Goal: Task Accomplishment & Management: Use online tool/utility

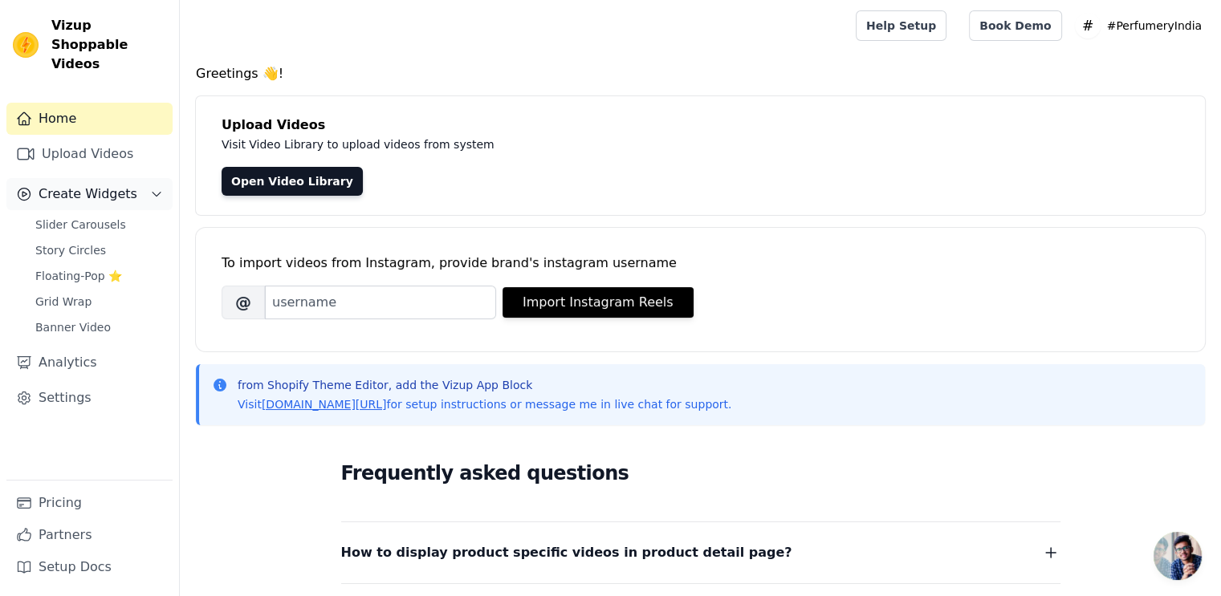
click at [98, 185] on span "Create Widgets" at bounding box center [88, 194] width 99 height 19
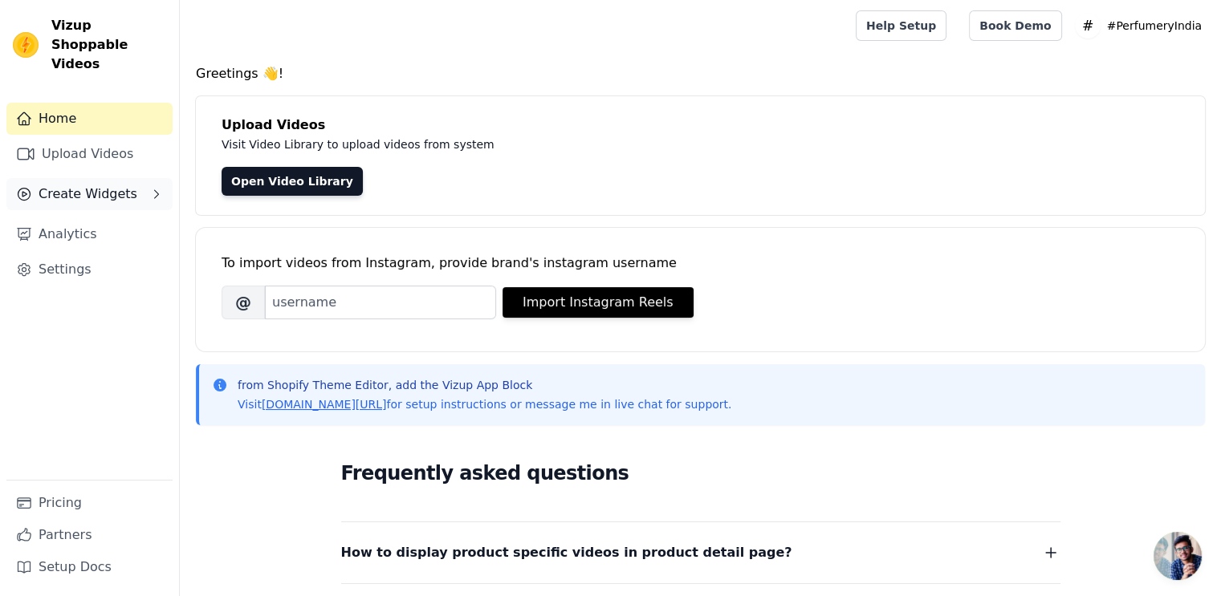
click at [111, 185] on span "Create Widgets" at bounding box center [88, 194] width 99 height 19
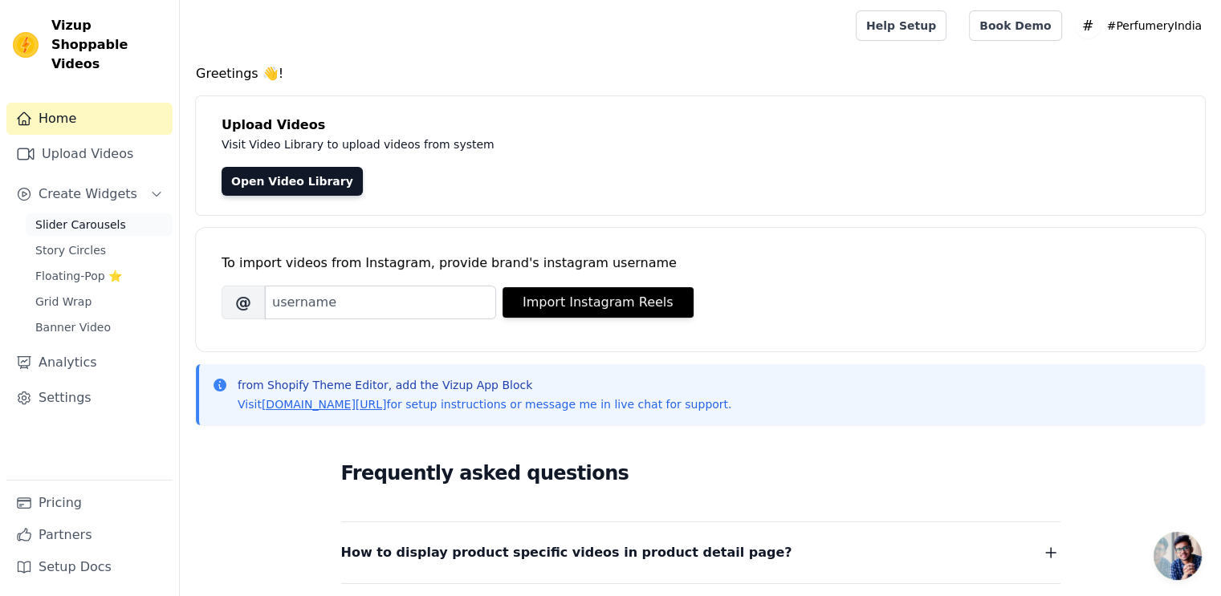
click at [103, 217] on span "Slider Carousels" at bounding box center [80, 225] width 91 height 16
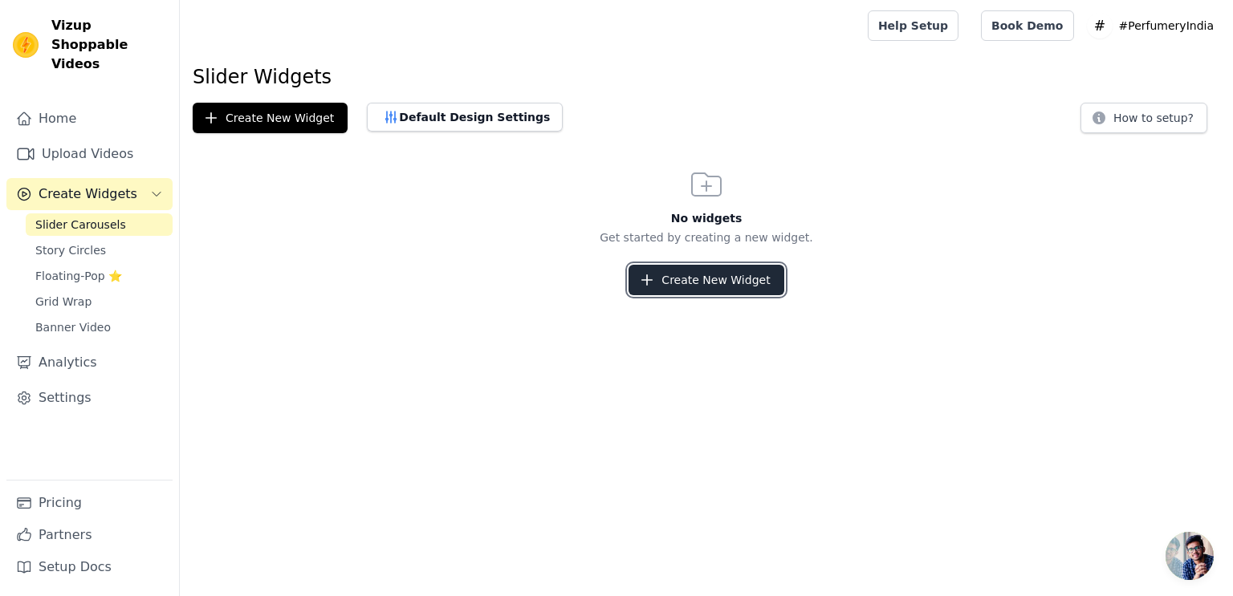
click at [704, 286] on button "Create New Widget" at bounding box center [705, 280] width 155 height 30
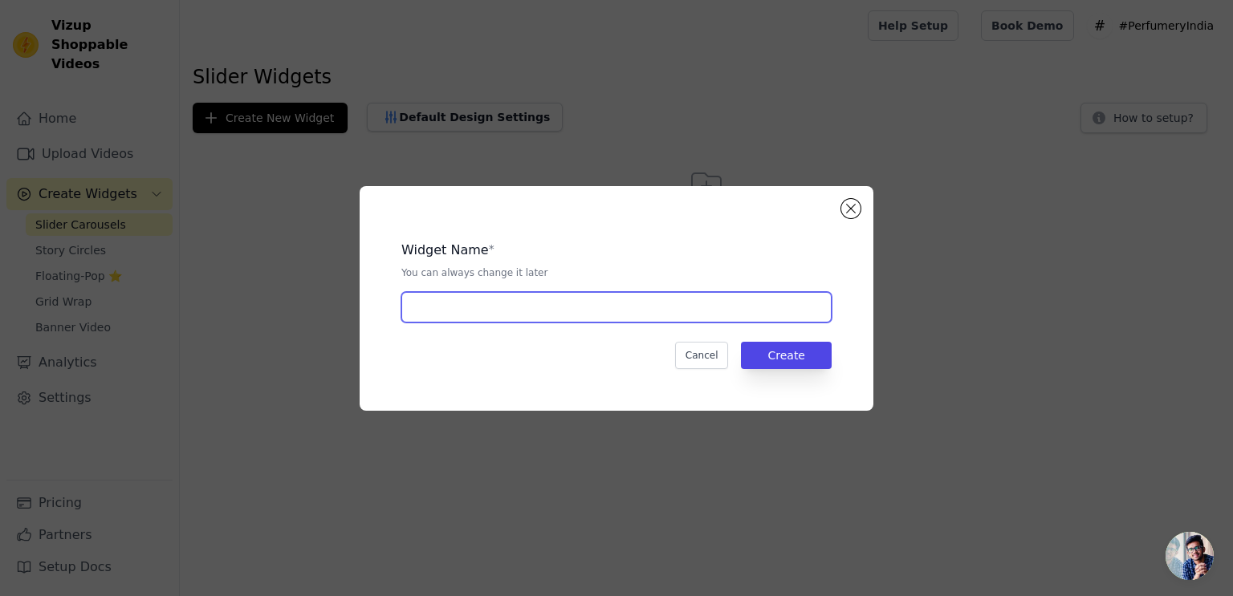
click at [443, 302] on input "text" at bounding box center [616, 307] width 430 height 30
type input "Home"
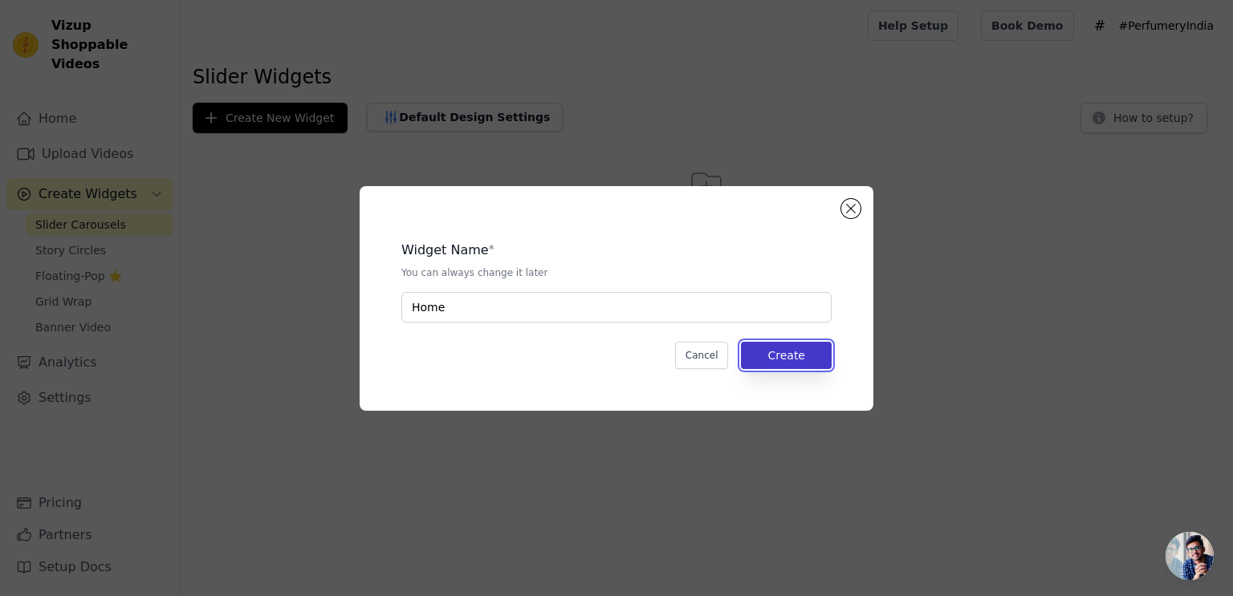
click at [793, 353] on button "Create" at bounding box center [786, 355] width 91 height 27
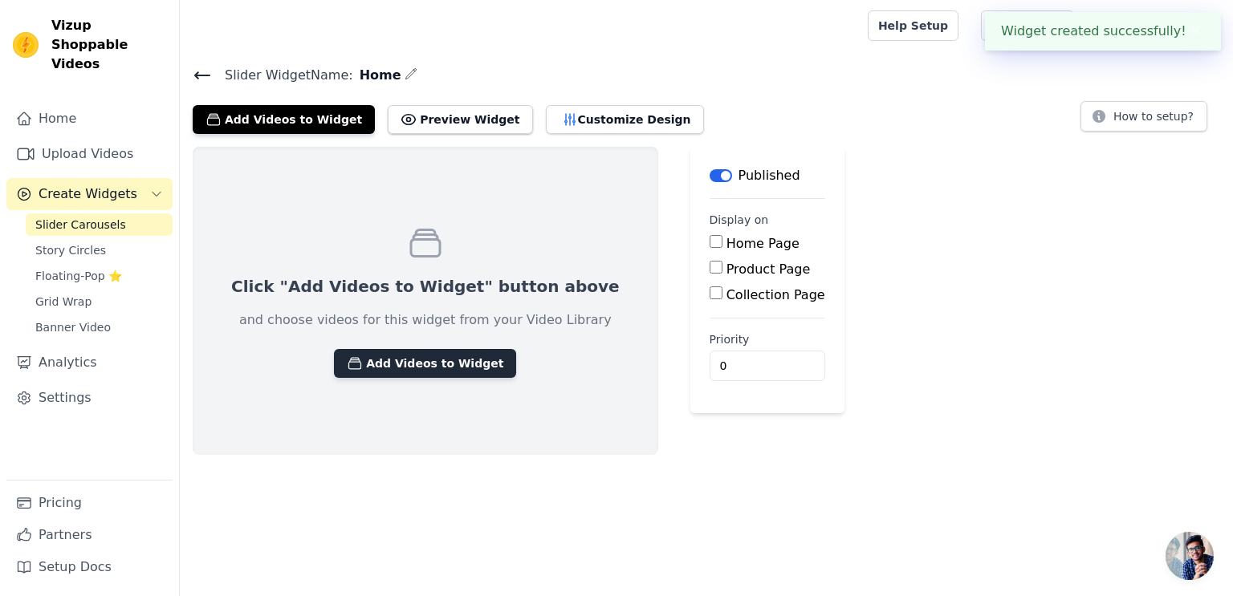
click at [403, 362] on button "Add Videos to Widget" at bounding box center [425, 363] width 182 height 29
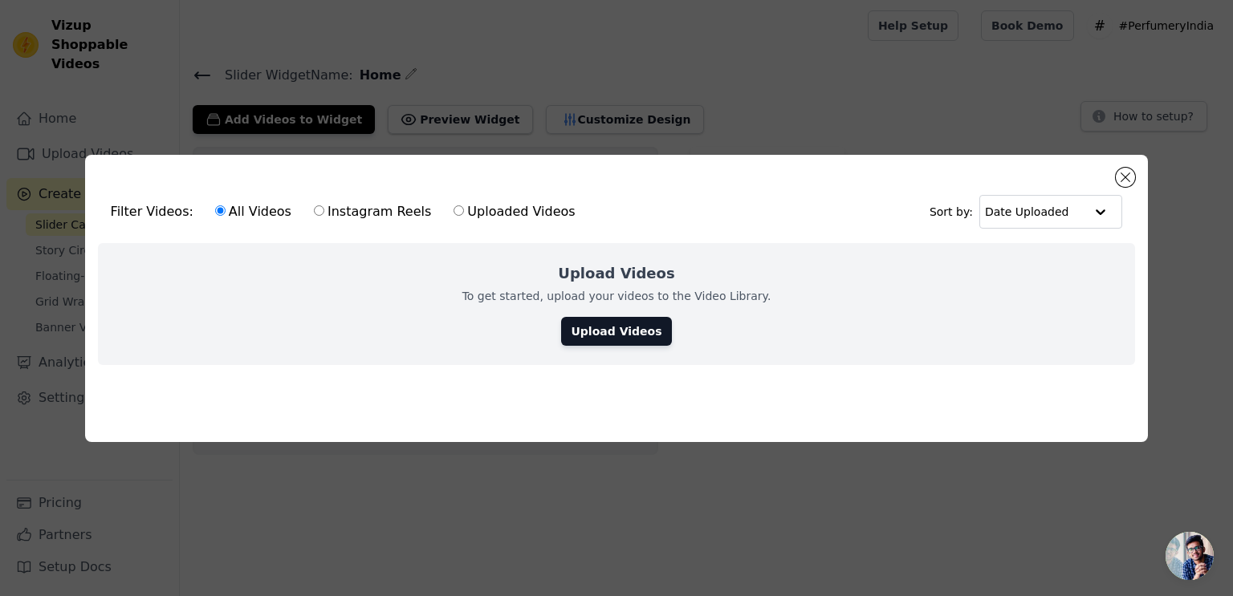
click at [314, 208] on input "Instagram Reels" at bounding box center [319, 210] width 10 height 10
radio input "true"
click at [587, 330] on link "Upload Videos" at bounding box center [616, 331] width 110 height 29
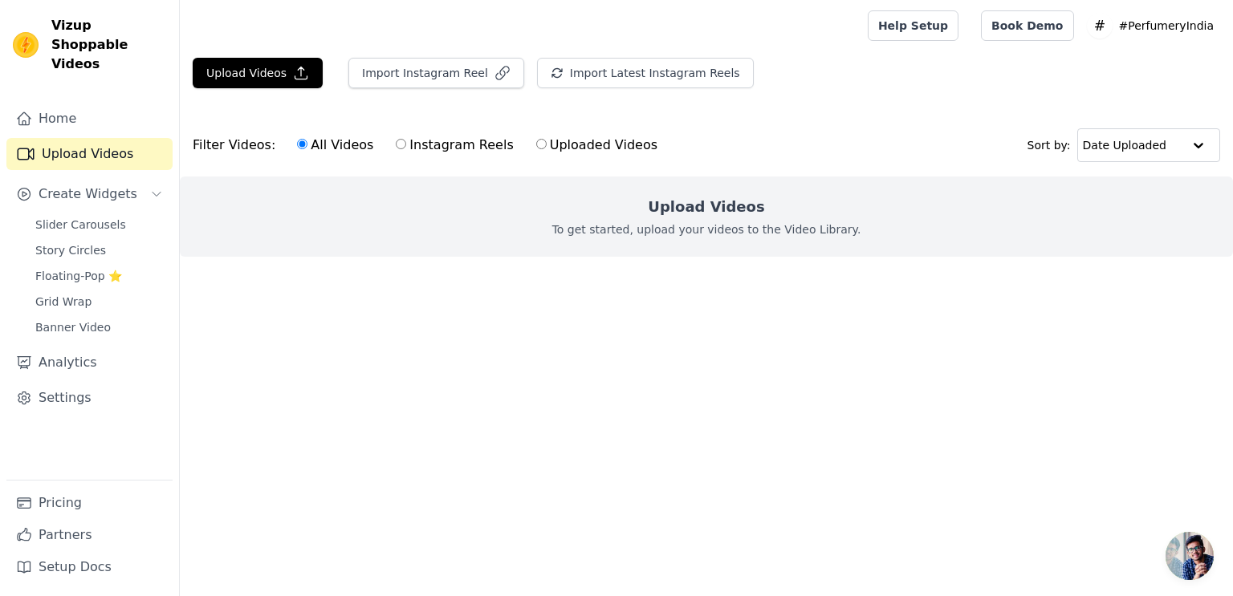
click at [396, 144] on label "Instagram Reels" at bounding box center [454, 145] width 119 height 21
click at [396, 144] on input "Instagram Reels" at bounding box center [401, 144] width 10 height 10
radio input "true"
click at [538, 144] on label "Uploaded Videos" at bounding box center [596, 145] width 123 height 21
click at [538, 144] on input "Uploaded Videos" at bounding box center [541, 144] width 10 height 10
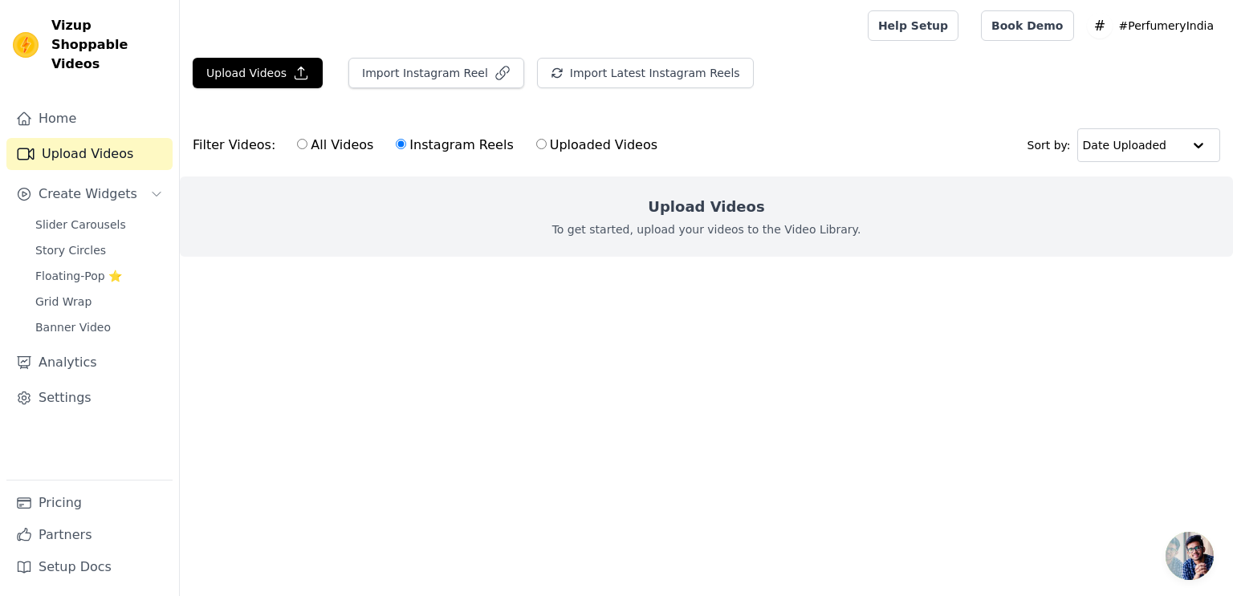
radio input "true"
click at [248, 73] on button "Upload Videos" at bounding box center [258, 73] width 130 height 30
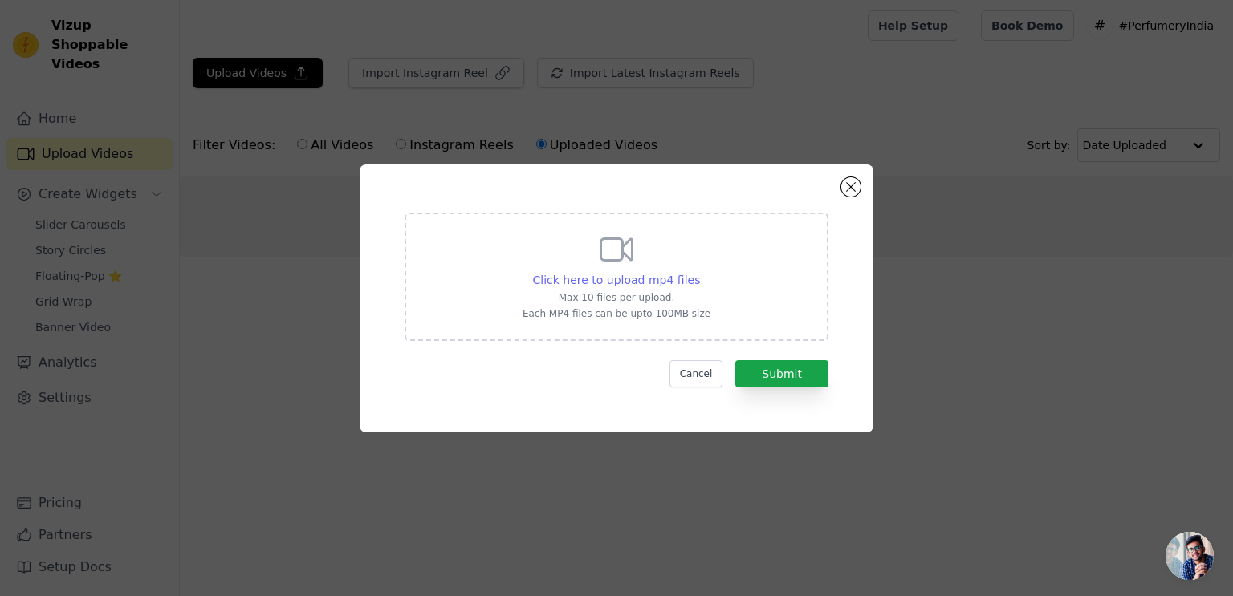
click at [642, 277] on span "Click here to upload mp4 files" at bounding box center [617, 280] width 168 height 13
click at [699, 272] on input "Click here to upload mp4 files Max 10 files per upload. Each MP4 files can be u…" at bounding box center [699, 271] width 1 height 1
click at [646, 266] on div "Click here to upload mp4 files Max 10 files per upload. Each MP4 files can be u…" at bounding box center [616, 275] width 188 height 90
click at [699, 271] on input "Click here to upload mp4 files Max 10 files per upload. Each MP4 files can be u…" at bounding box center [699, 271] width 1 height 1
click at [623, 270] on div "Click here to upload mp4 files Max 10 files per upload. Each MP4 files can be u…" at bounding box center [616, 275] width 188 height 90
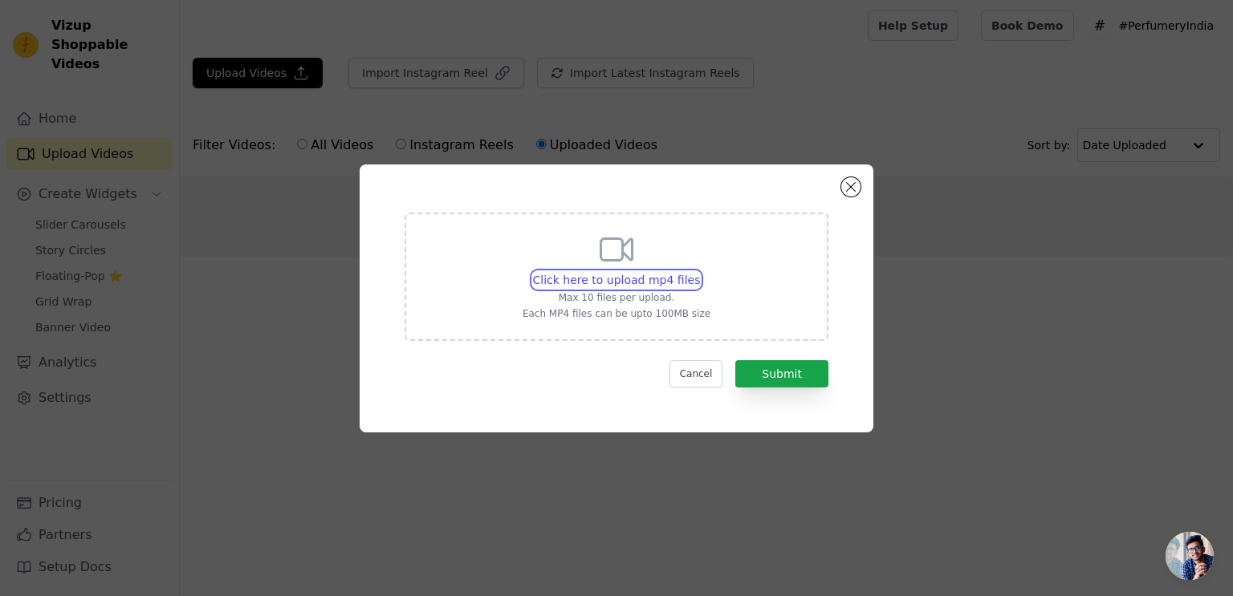
click at [699, 271] on input "Click here to upload mp4 files Max 10 files per upload. Each MP4 files can be u…" at bounding box center [699, 271] width 1 height 1
click at [626, 246] on icon at bounding box center [616, 249] width 39 height 39
click at [699, 271] on input "Click here to upload mp4 files Max 10 files per upload. Each MP4 files can be u…" at bounding box center [699, 271] width 1 height 1
type input "C:\fakepath\perfume-vid1.mp4"
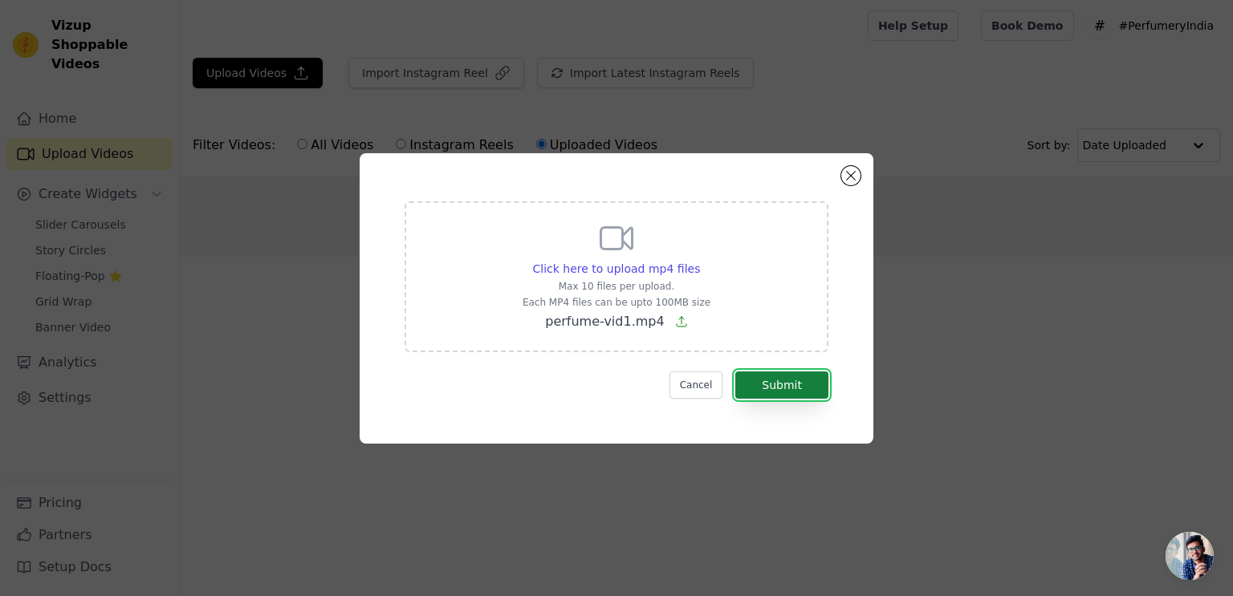
click at [787, 384] on button "Submit" at bounding box center [781, 385] width 93 height 27
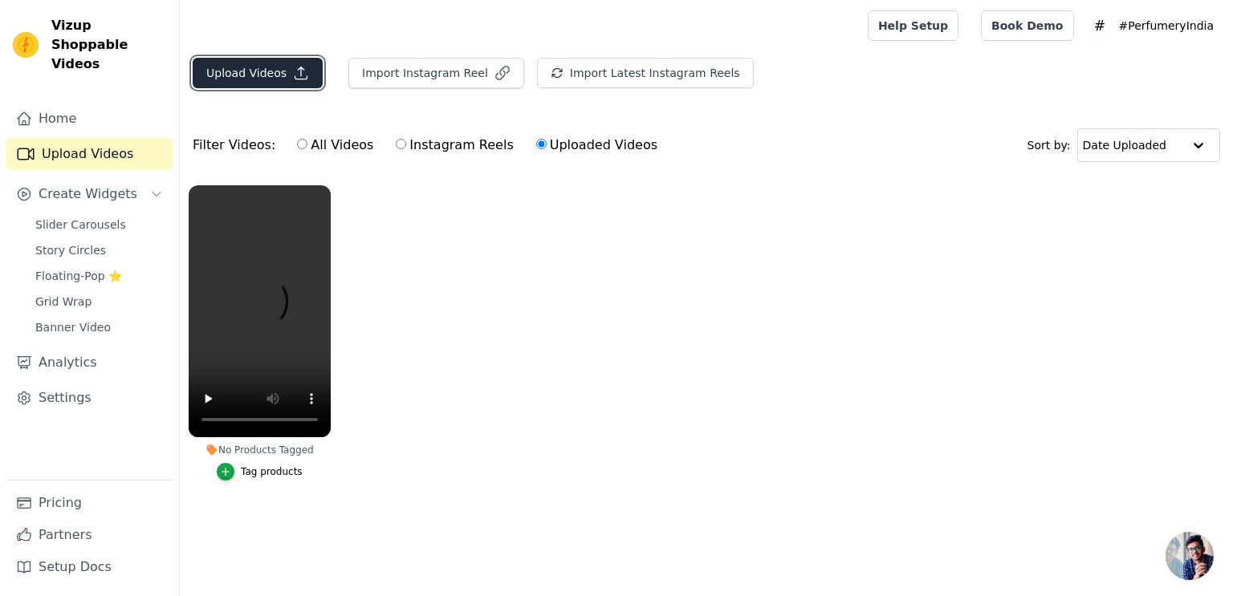
click at [282, 66] on button "Upload Videos" at bounding box center [258, 73] width 130 height 30
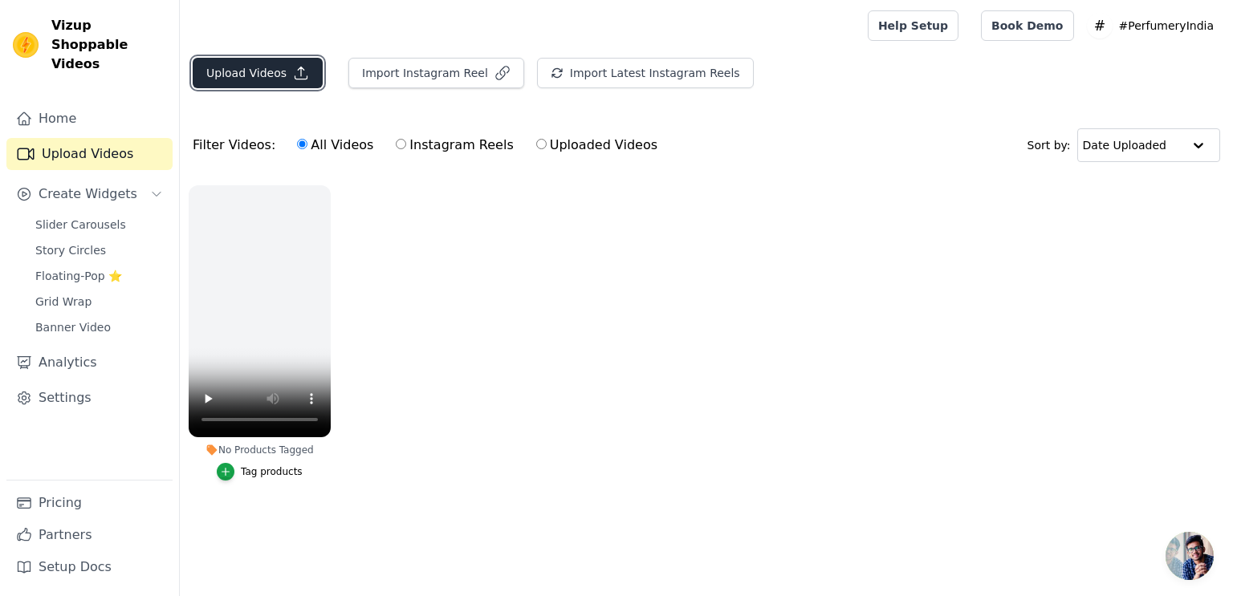
click at [271, 75] on button "Upload Videos" at bounding box center [258, 73] width 130 height 30
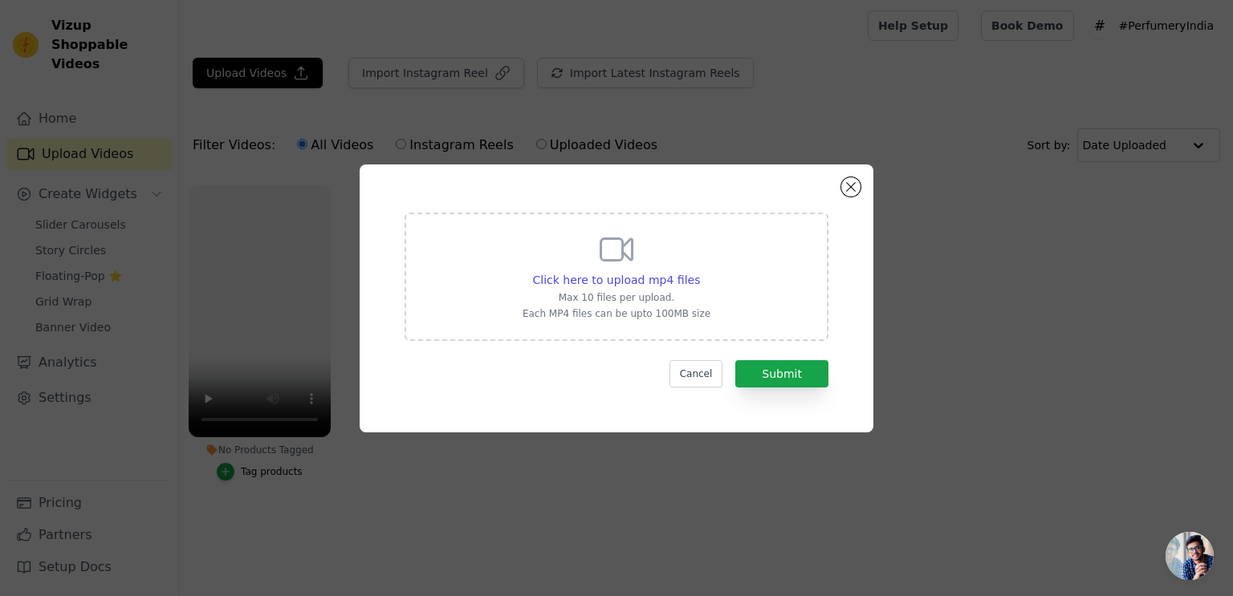
click at [609, 262] on icon at bounding box center [616, 249] width 39 height 39
click at [699, 271] on input "Click here to upload mp4 files Max 10 files per upload. Each MP4 files can be u…" at bounding box center [699, 271] width 1 height 1
type input "C:\fakepath\perfume-vid2.mp4"
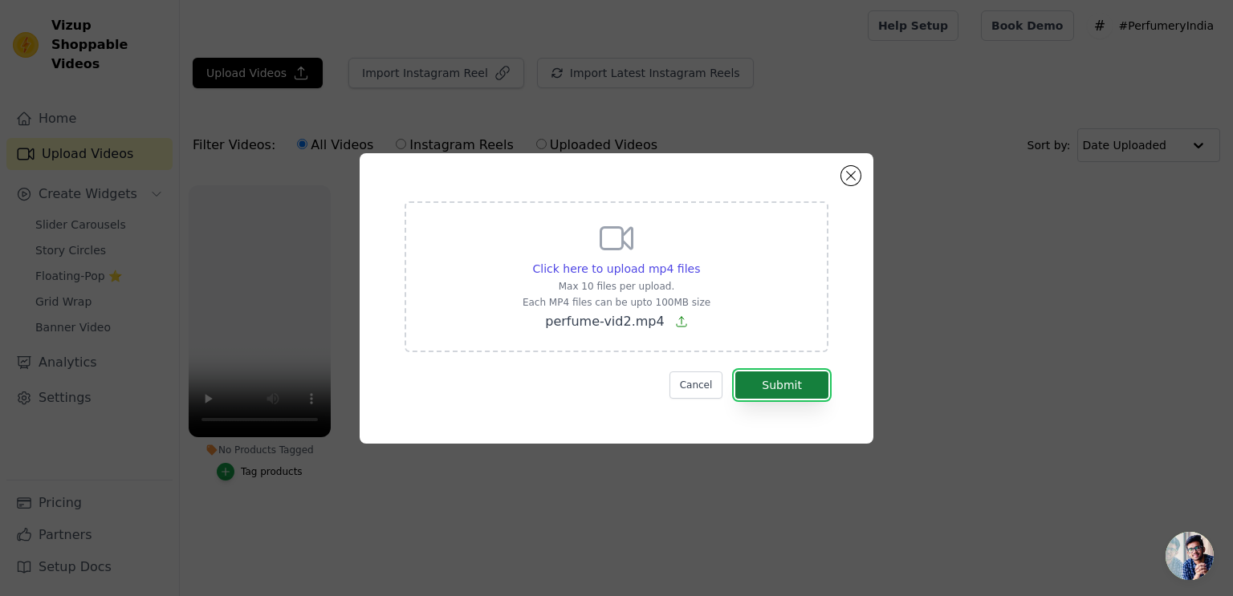
click at [787, 381] on button "Submit" at bounding box center [781, 385] width 93 height 27
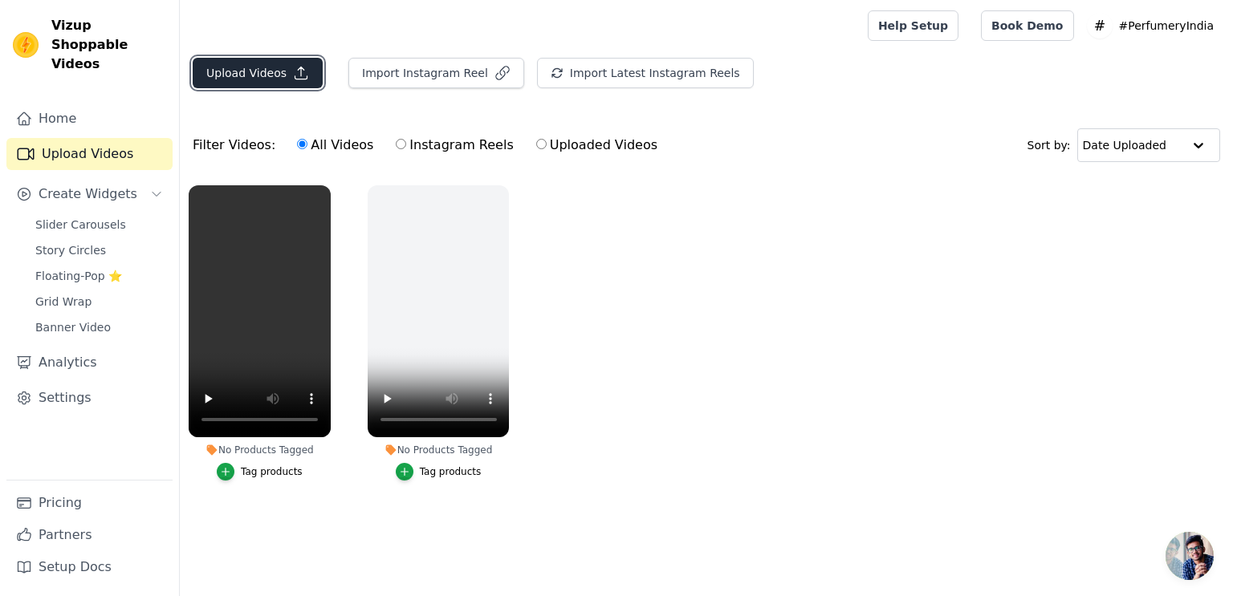
click at [250, 78] on button "Upload Videos" at bounding box center [258, 73] width 130 height 30
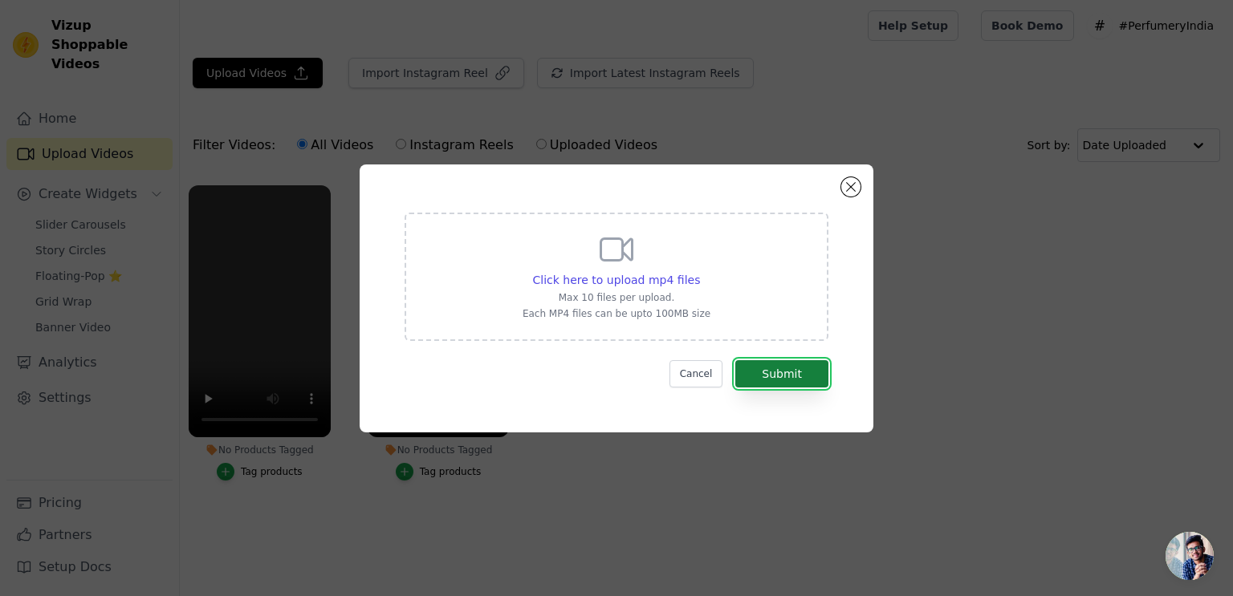
click at [796, 368] on button "Submit" at bounding box center [781, 373] width 93 height 27
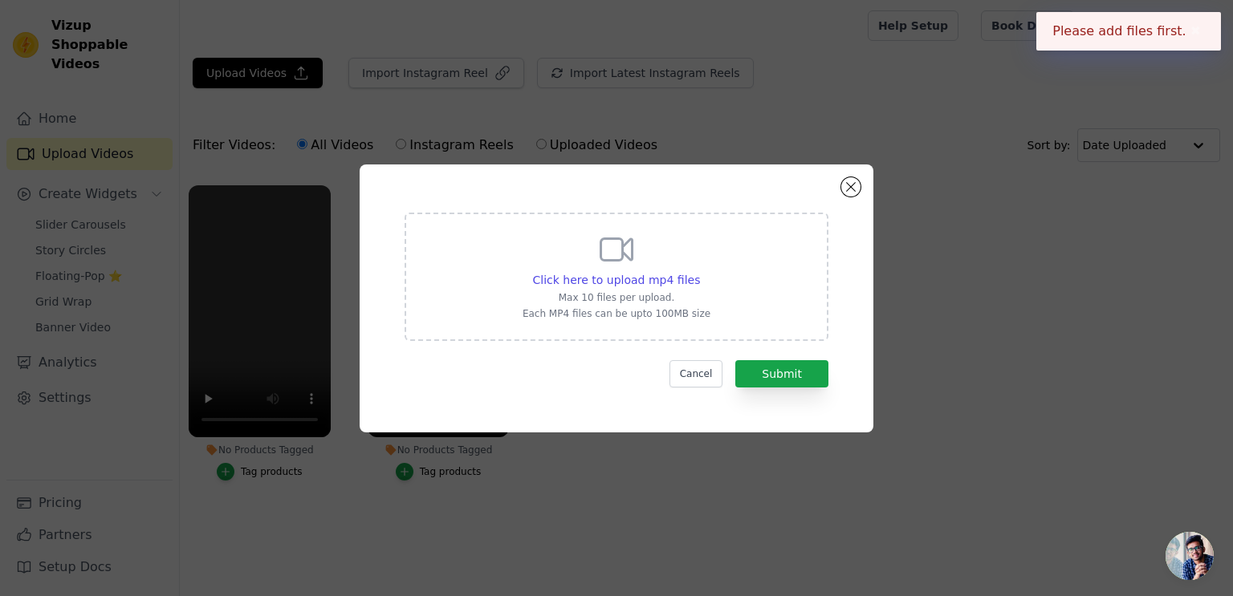
click at [637, 291] on p "Max 10 files per upload." at bounding box center [616, 297] width 188 height 13
click at [699, 272] on input "Click here to upload mp4 files Max 10 files per upload. Each MP4 files can be u…" at bounding box center [699, 271] width 1 height 1
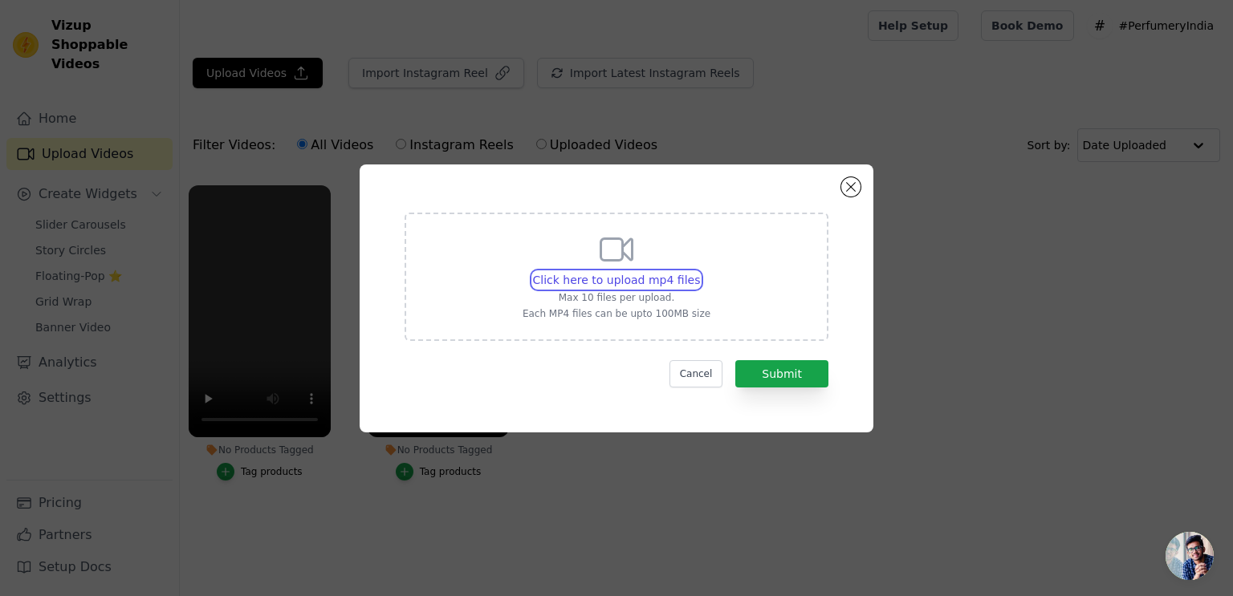
type input "C:\fakepath\perfume-vid3.mp4"
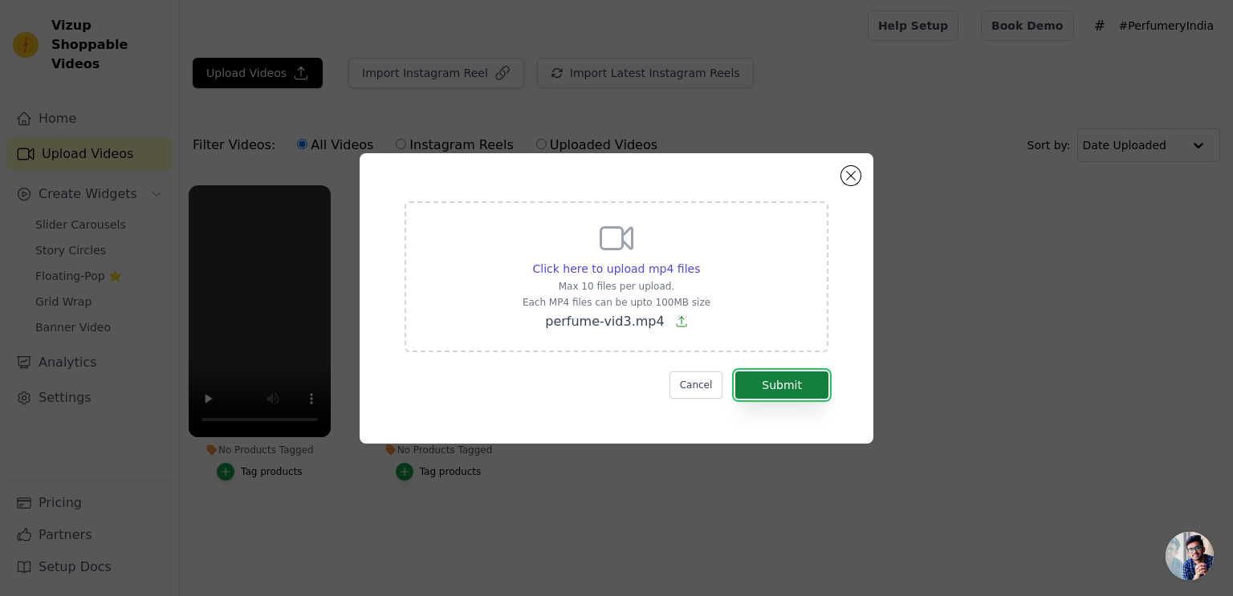
click at [790, 392] on button "Submit" at bounding box center [781, 385] width 93 height 27
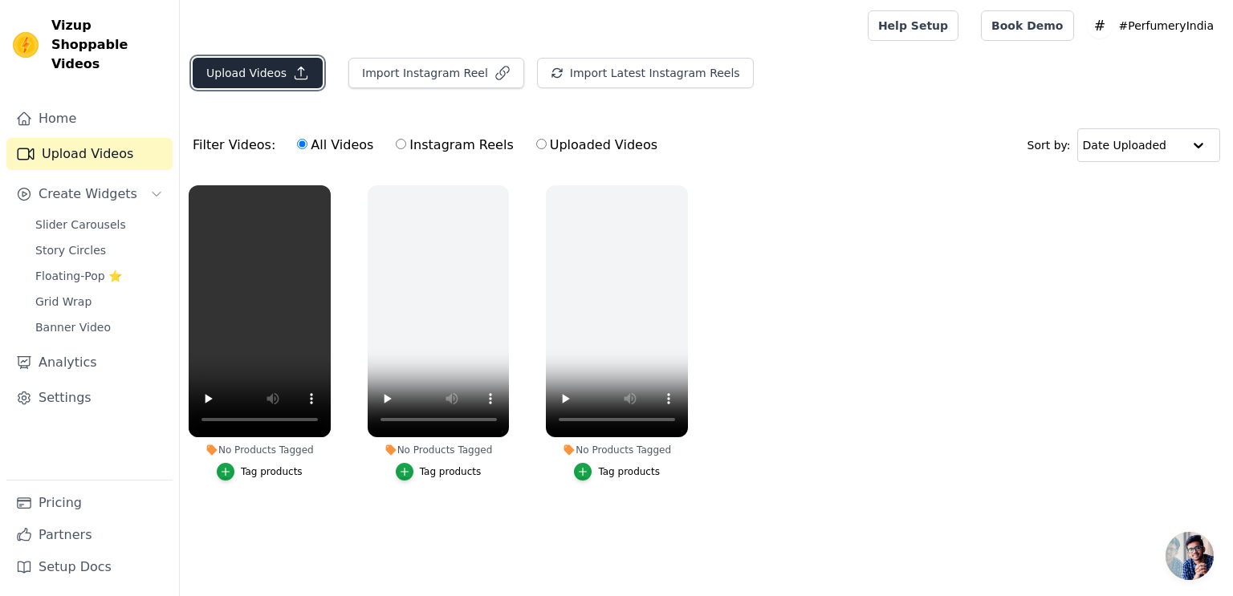
click at [283, 72] on button "Upload Videos" at bounding box center [258, 73] width 130 height 30
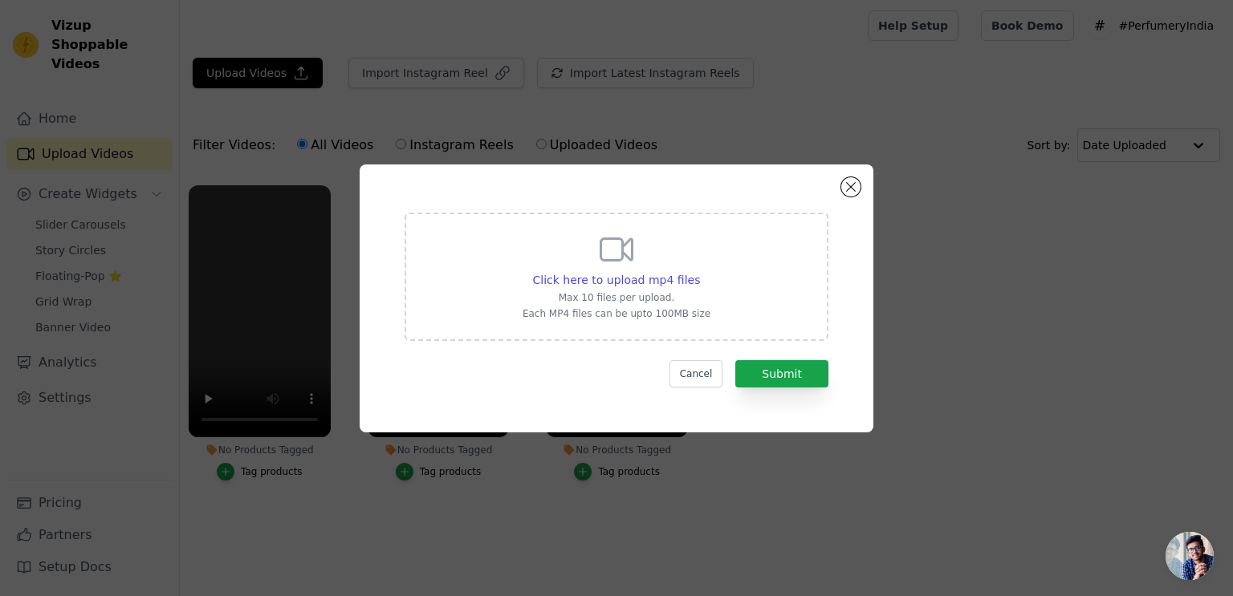
click at [619, 269] on div "Click here to upload mp4 files Max 10 files per upload. Each MP4 files can be u…" at bounding box center [616, 275] width 188 height 90
click at [699, 271] on input "Click here to upload mp4 files Max 10 files per upload. Each MP4 files can be u…" at bounding box center [699, 271] width 1 height 1
type input "C:\fakepath\perfume-vid4.mp4"
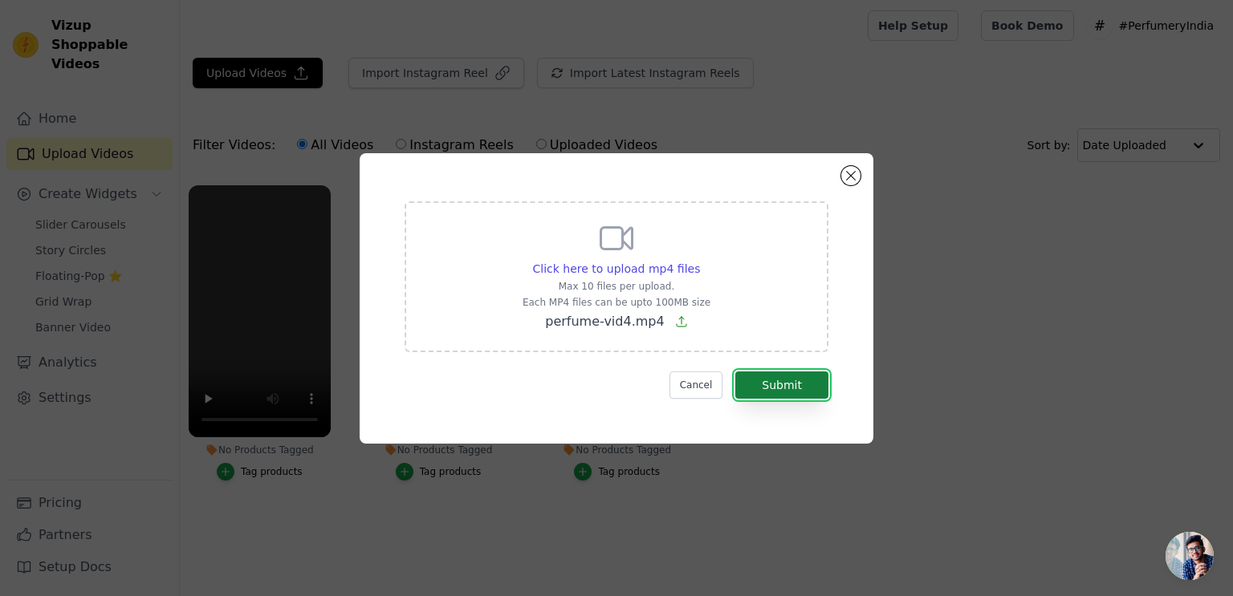
click at [790, 384] on button "Submit" at bounding box center [781, 385] width 93 height 27
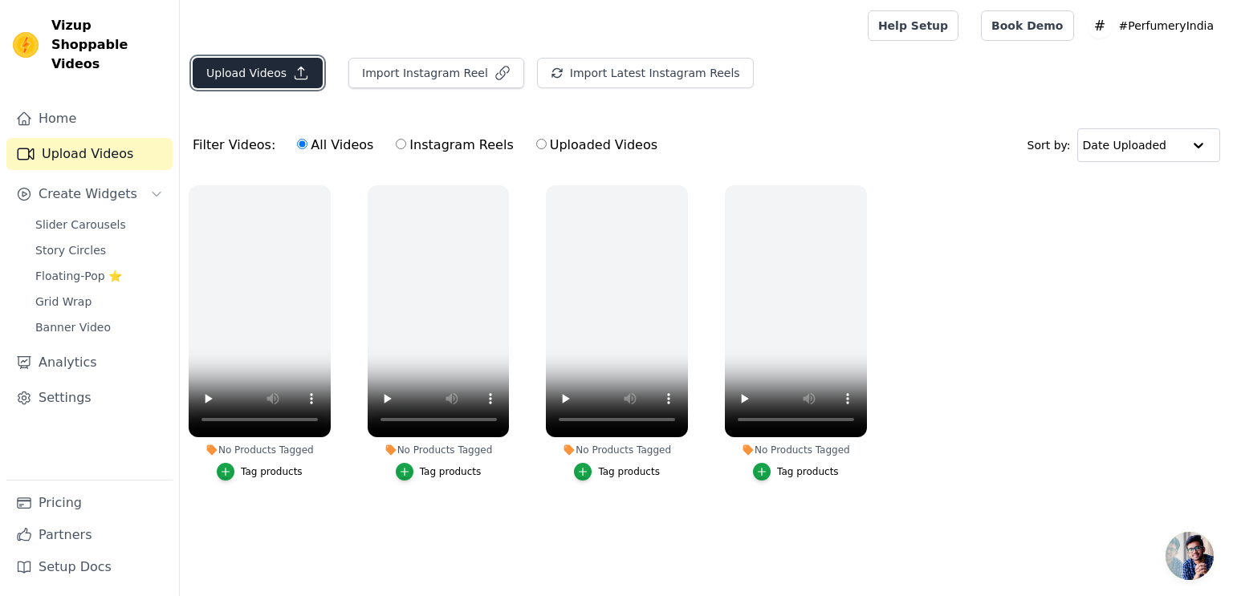
click at [238, 70] on button "Upload Videos" at bounding box center [258, 73] width 130 height 30
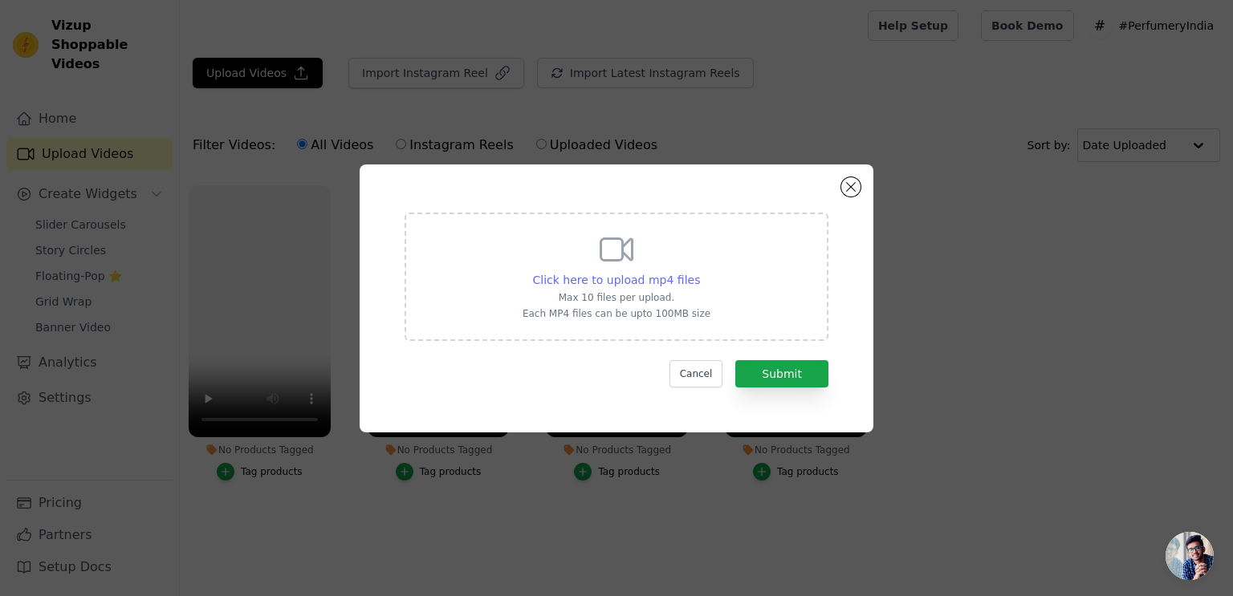
click at [587, 286] on span "Click here to upload mp4 files" at bounding box center [617, 280] width 168 height 13
click at [699, 272] on input "Click here to upload mp4 files Max 10 files per upload. Each MP4 files can be u…" at bounding box center [699, 271] width 1 height 1
type input "C:\fakepath\perfume-vid5.mp4"
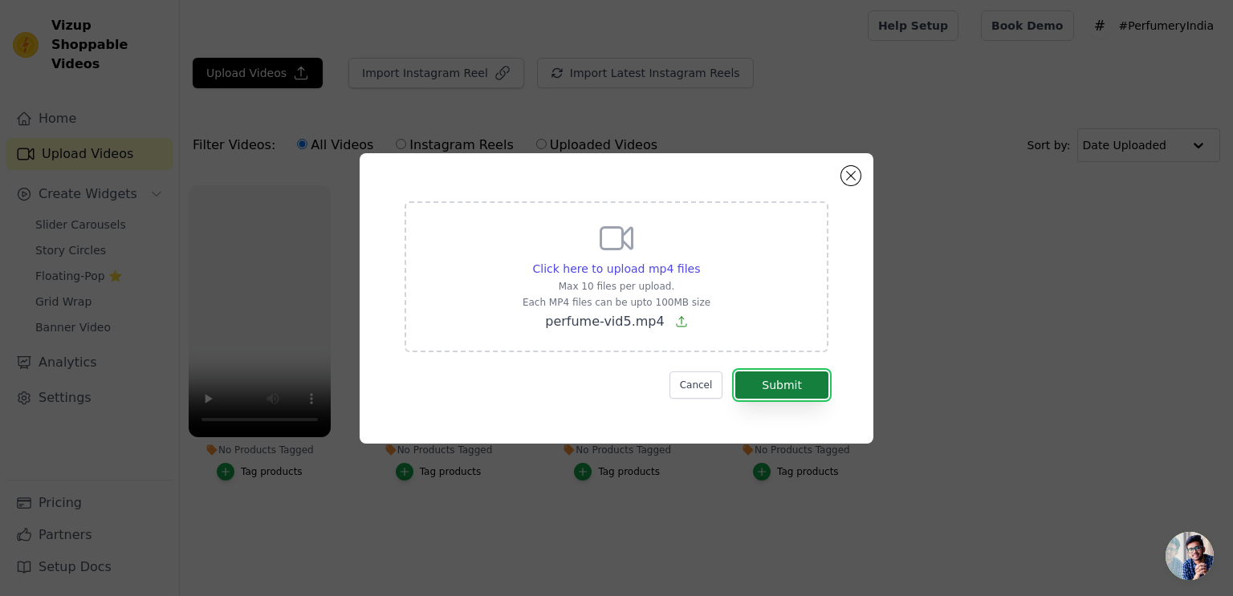
click at [784, 388] on button "Submit" at bounding box center [781, 385] width 93 height 27
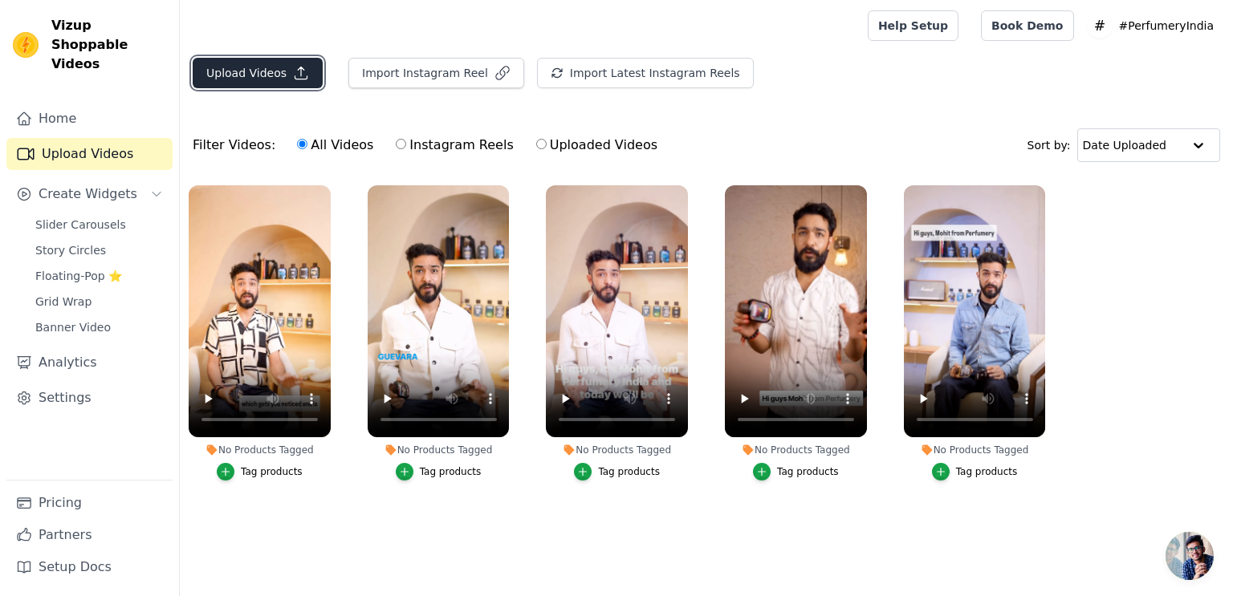
click at [263, 69] on button "Upload Videos" at bounding box center [258, 73] width 130 height 30
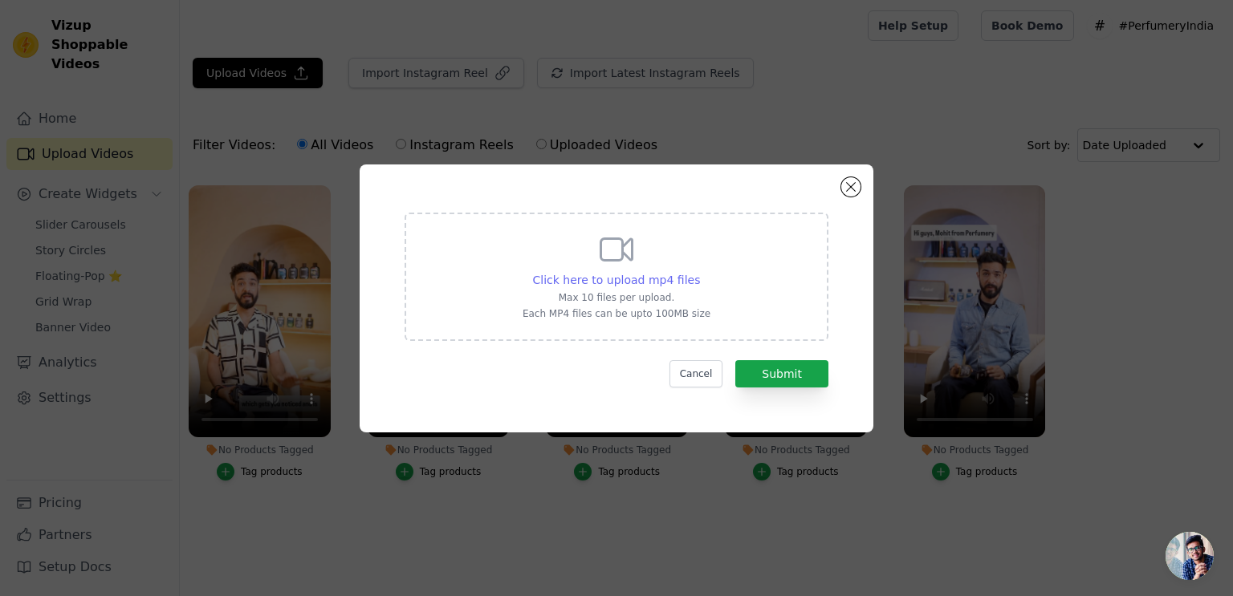
click at [610, 278] on span "Click here to upload mp4 files" at bounding box center [617, 280] width 168 height 13
click at [699, 272] on input "Click here to upload mp4 files Max 10 files per upload. Each MP4 files can be u…" at bounding box center [699, 271] width 1 height 1
click at [847, 181] on button "Close modal" at bounding box center [850, 186] width 19 height 19
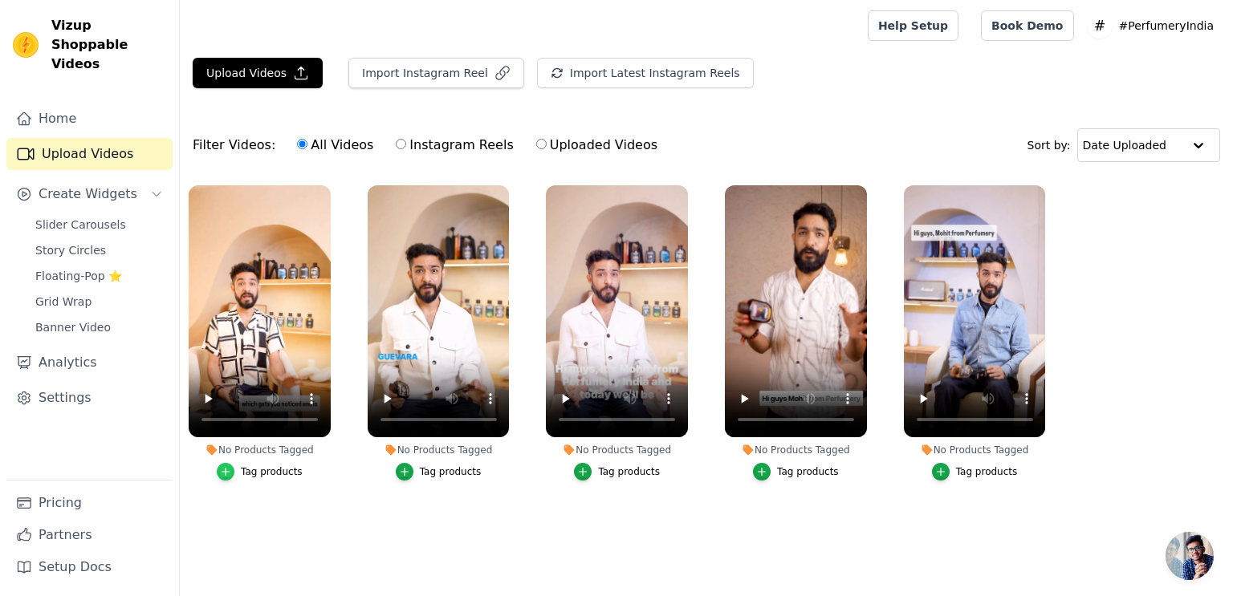
click at [232, 478] on div "button" at bounding box center [226, 472] width 18 height 18
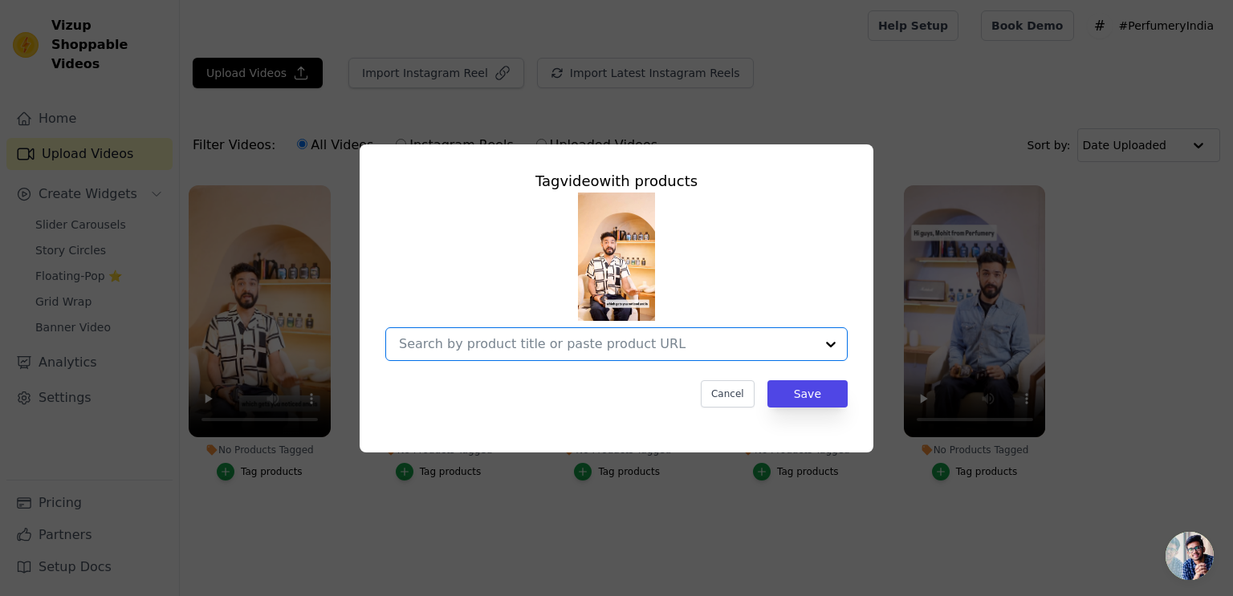
click at [663, 341] on input "No Products Tagged Tag video with products Option undefined, selected. Select i…" at bounding box center [607, 343] width 416 height 15
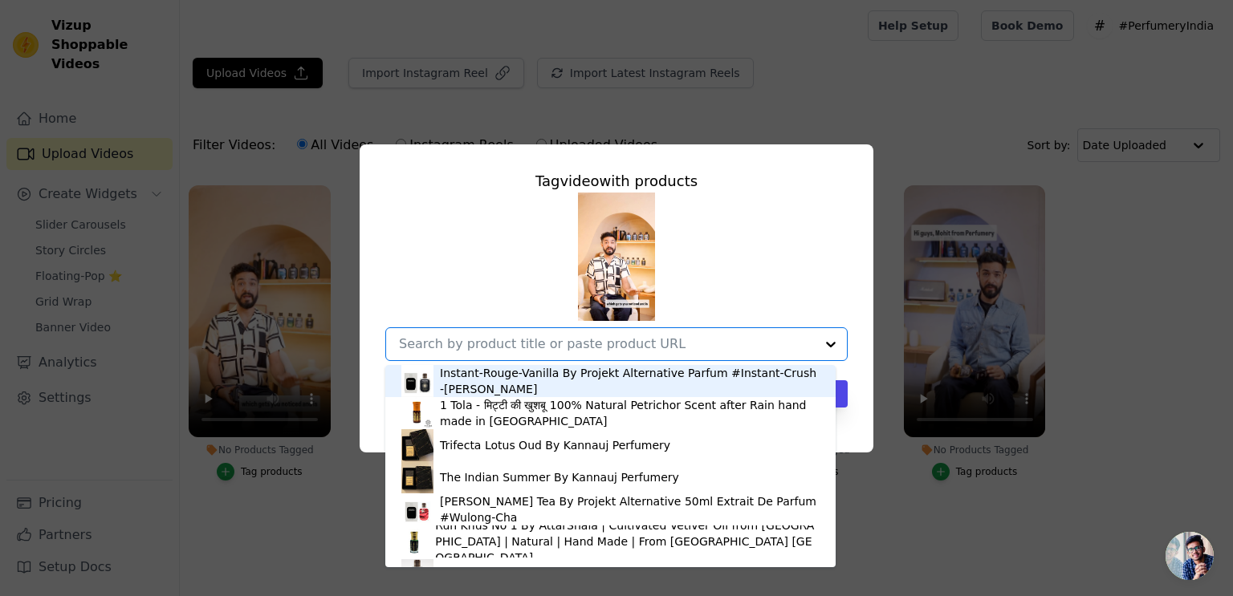
click at [663, 341] on input "No Products Tagged Tag video with products Instant-Rouge-Vanilla By Projekt Alt…" at bounding box center [607, 343] width 416 height 15
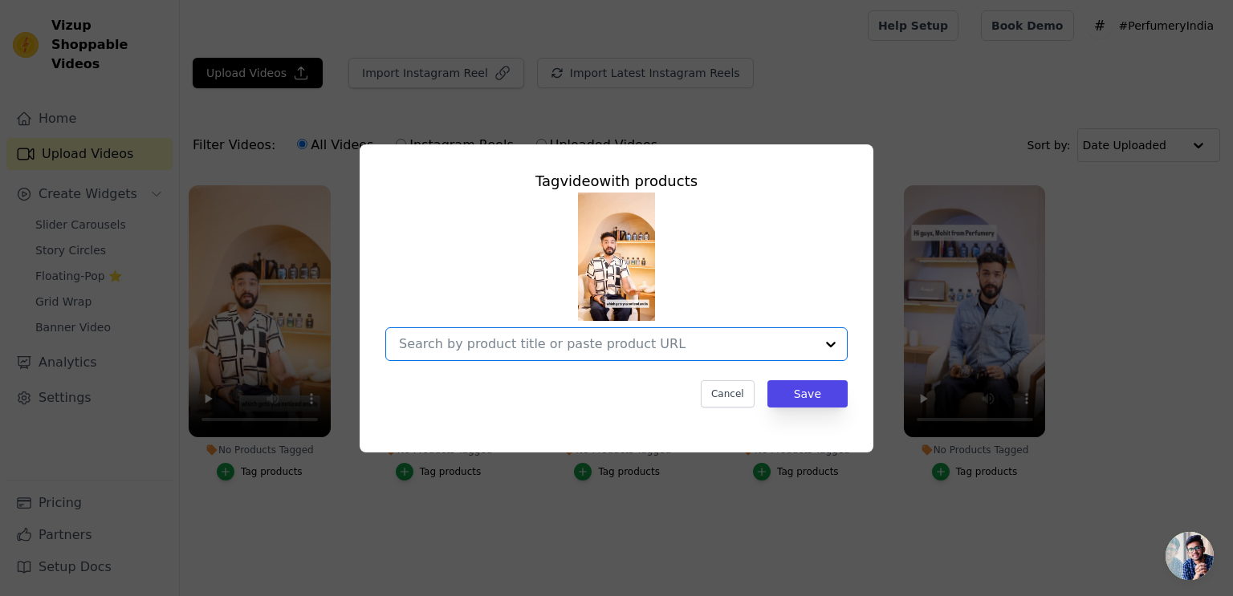
click at [669, 343] on input "No Products Tagged Tag video with products Option undefined, selected. Select i…" at bounding box center [607, 343] width 416 height 15
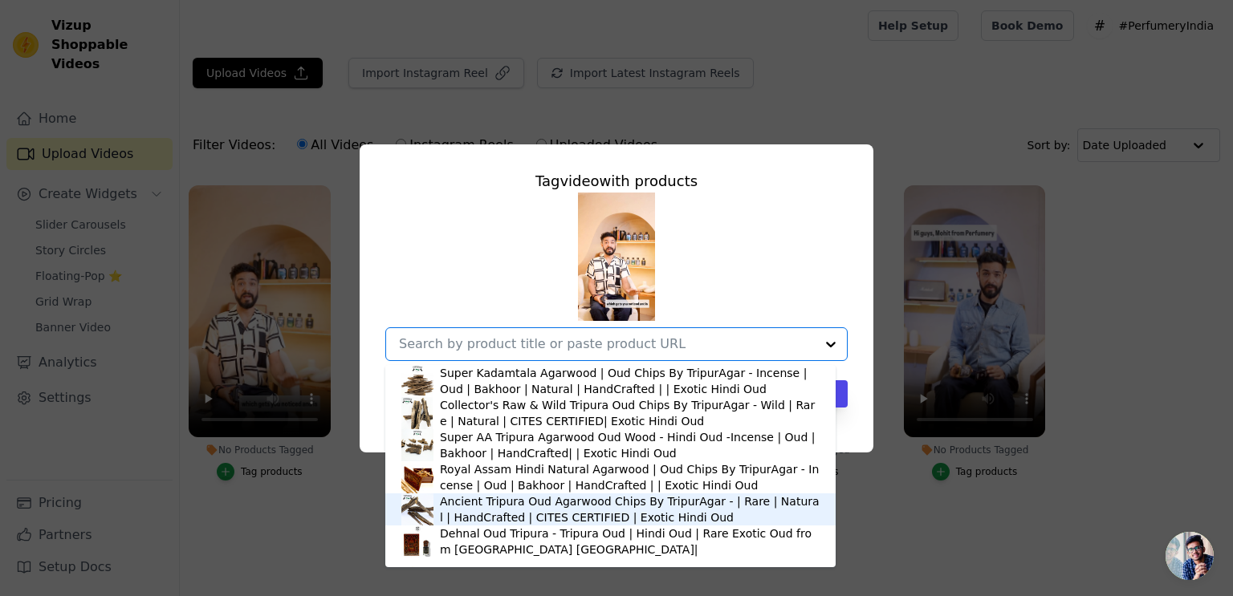
scroll to position [3008, 0]
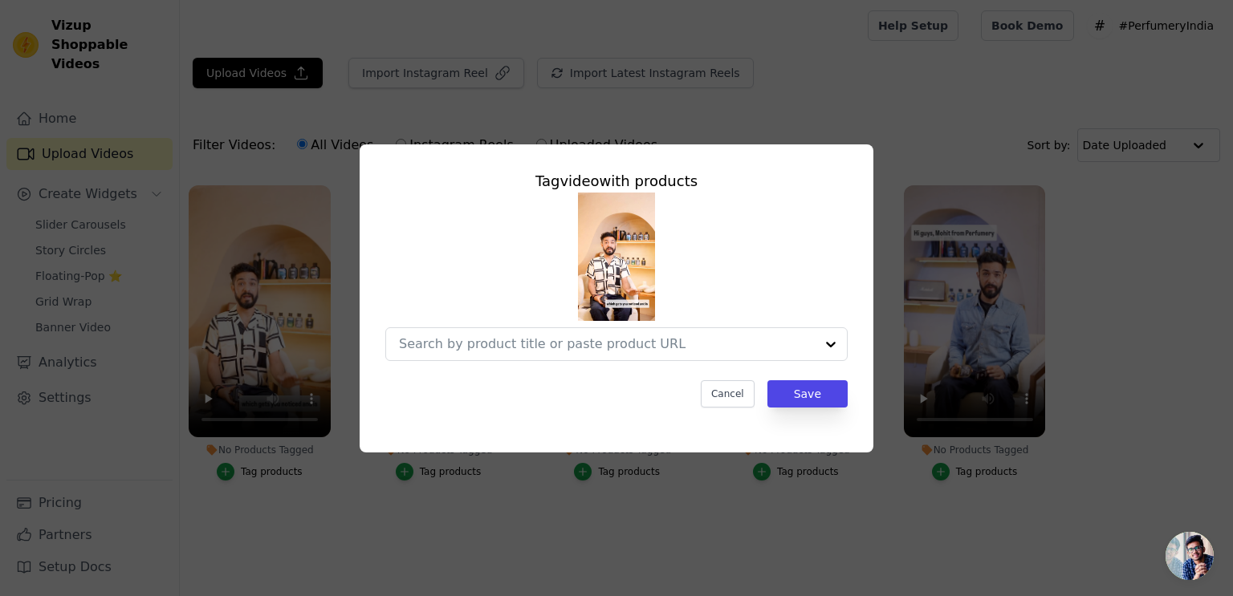
click at [199, 574] on div "Tag video with products Cancel Save" at bounding box center [616, 298] width 1233 height 596
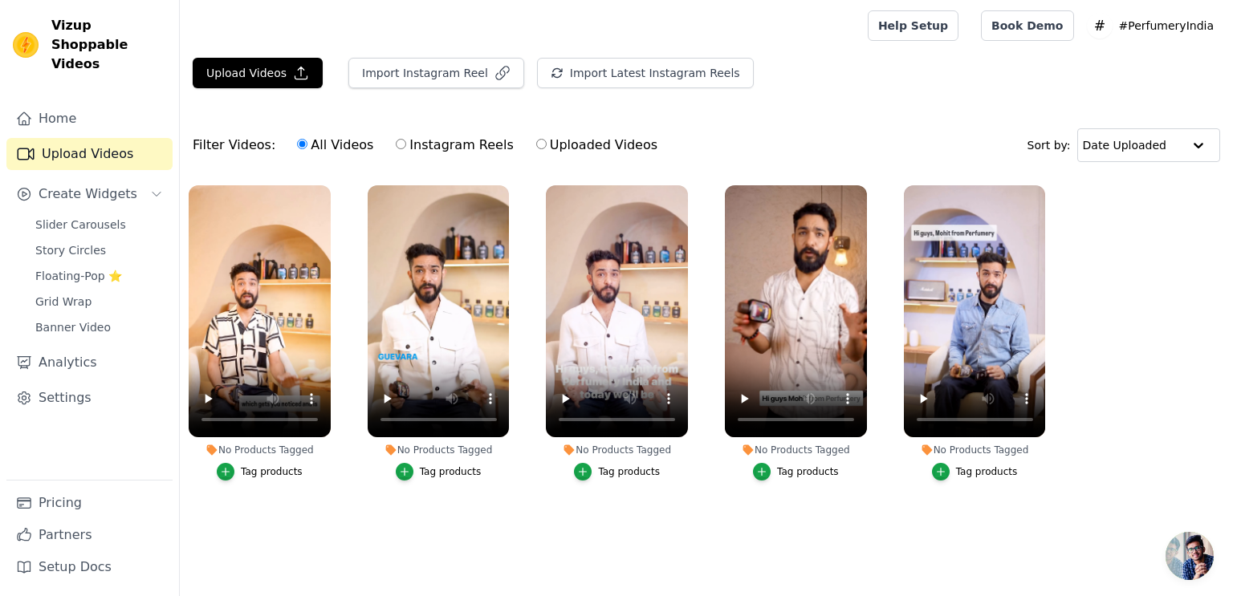
click at [273, 450] on div "No Products Tagged" at bounding box center [260, 450] width 142 height 13
click at [234, 471] on div "button" at bounding box center [226, 472] width 18 height 18
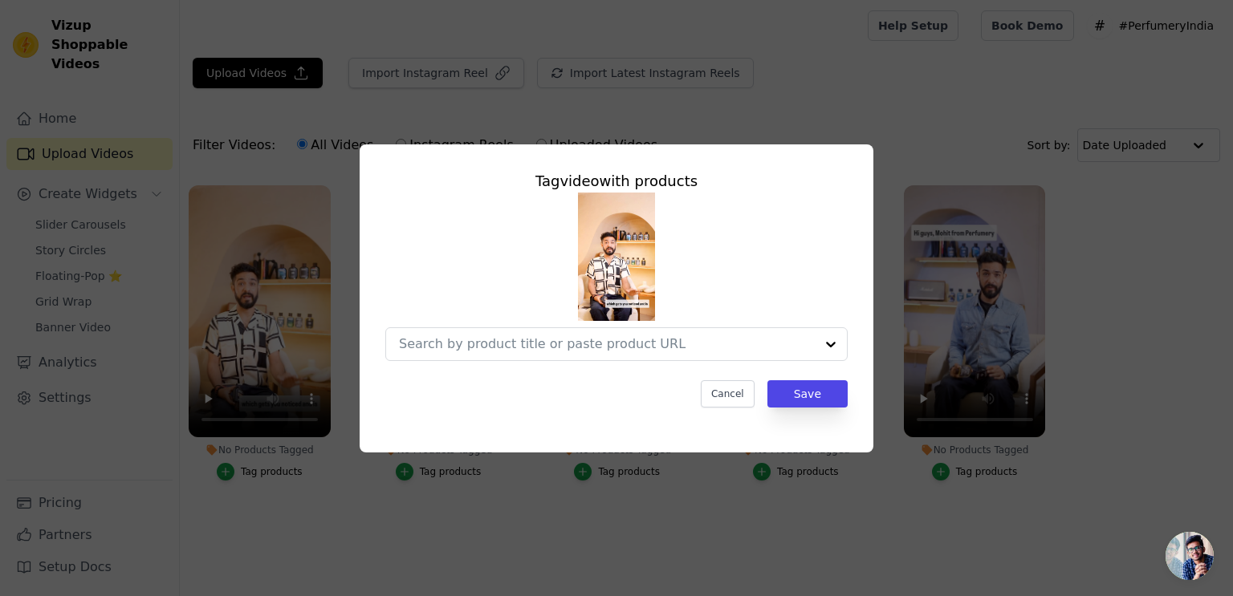
click at [199, 518] on div "Tag video with products Cancel Save" at bounding box center [616, 298] width 1233 height 596
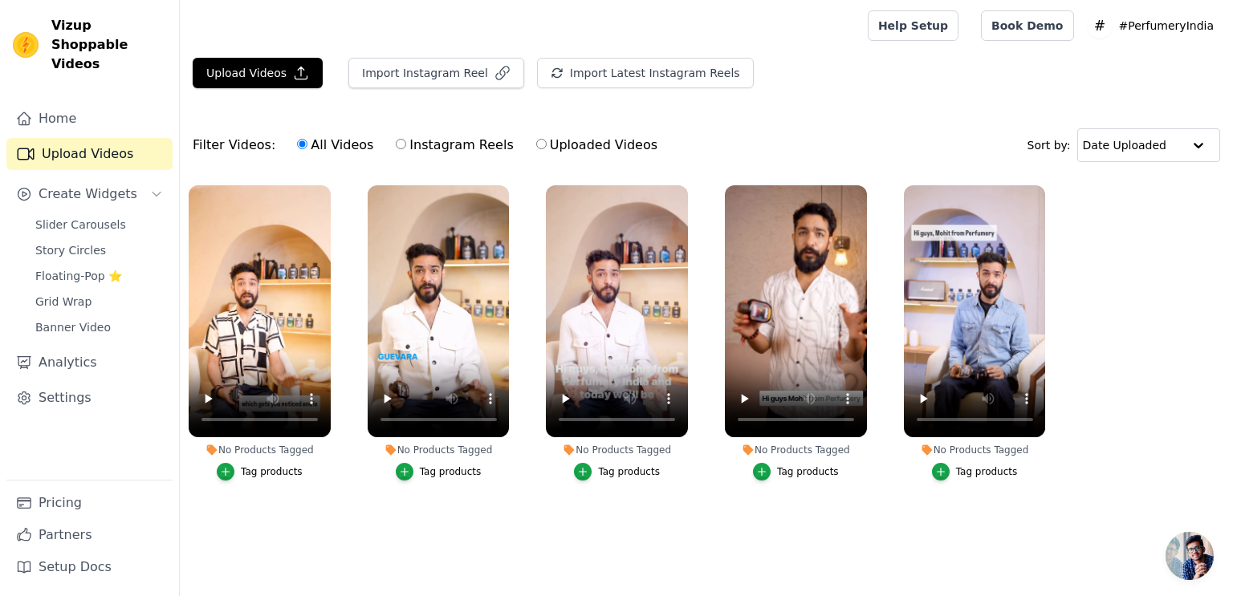
click at [280, 449] on div "No Products Tagged" at bounding box center [260, 450] width 142 height 13
click at [73, 217] on span "Slider Carousels" at bounding box center [80, 225] width 91 height 16
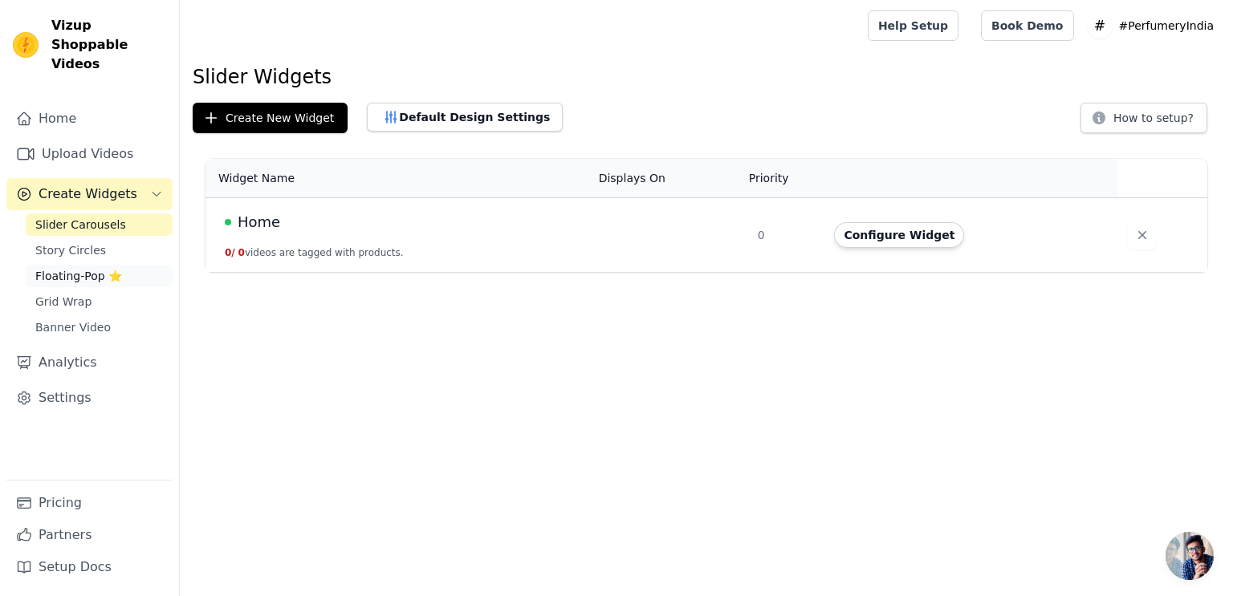
click at [104, 268] on span "Floating-Pop ⭐" at bounding box center [78, 276] width 87 height 16
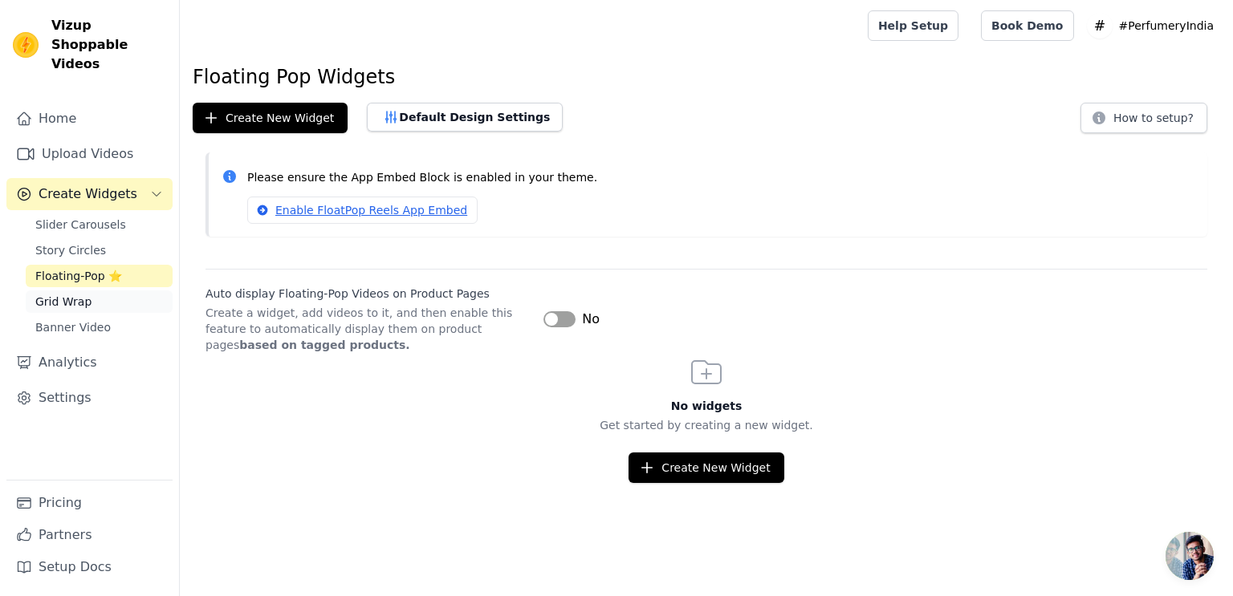
click at [94, 291] on link "Grid Wrap" at bounding box center [99, 302] width 147 height 22
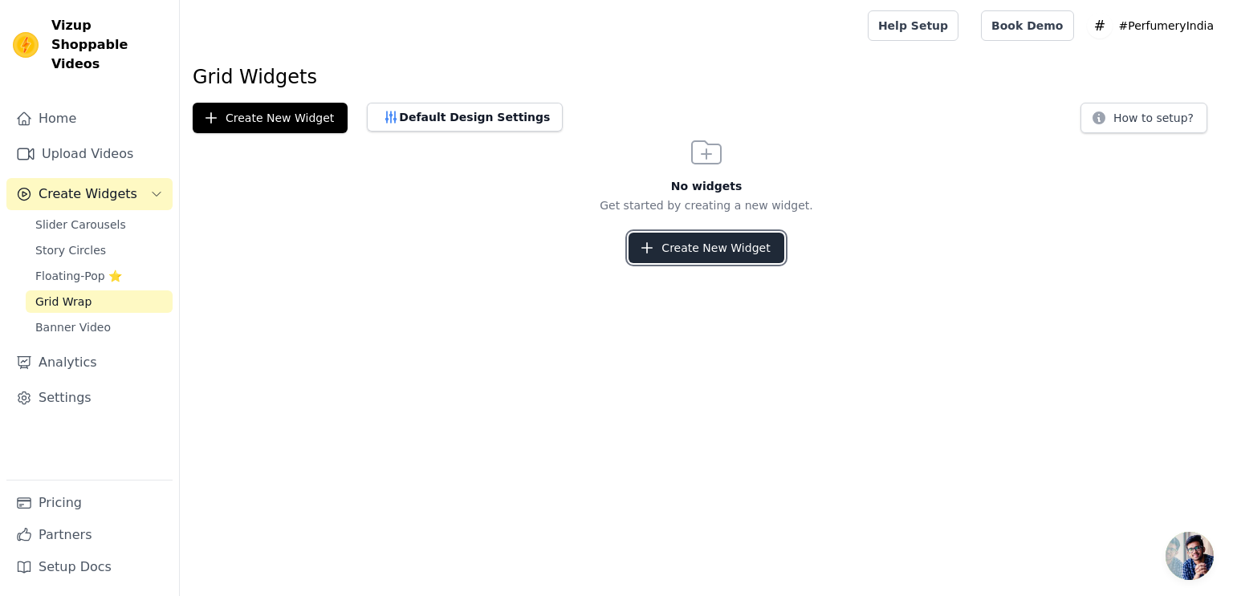
click at [667, 252] on button "Create New Widget" at bounding box center [705, 248] width 155 height 30
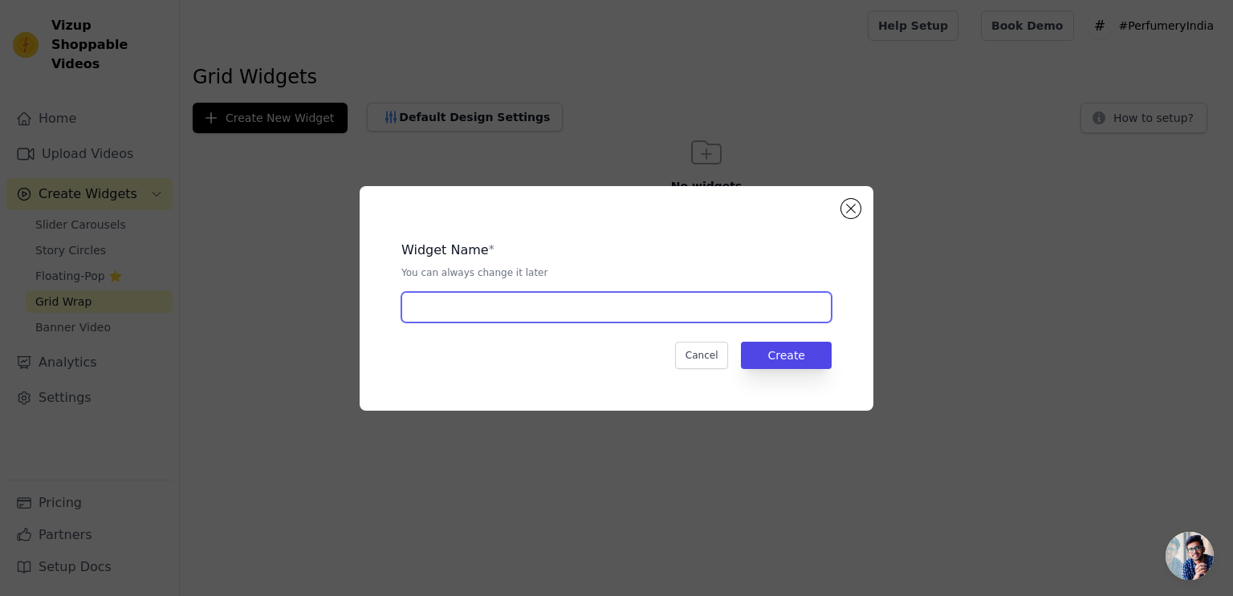
click at [509, 307] on input "text" at bounding box center [616, 307] width 430 height 30
type input "vid"
click at [780, 362] on button "Create" at bounding box center [786, 355] width 91 height 27
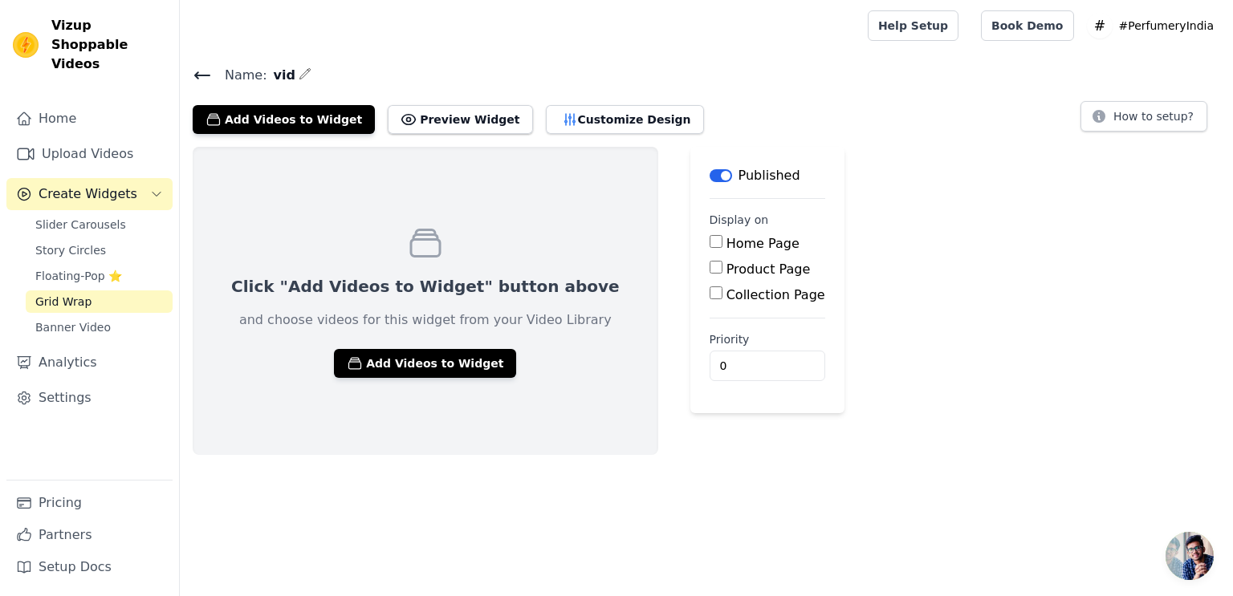
click at [709, 241] on input "Home Page" at bounding box center [715, 241] width 13 height 13
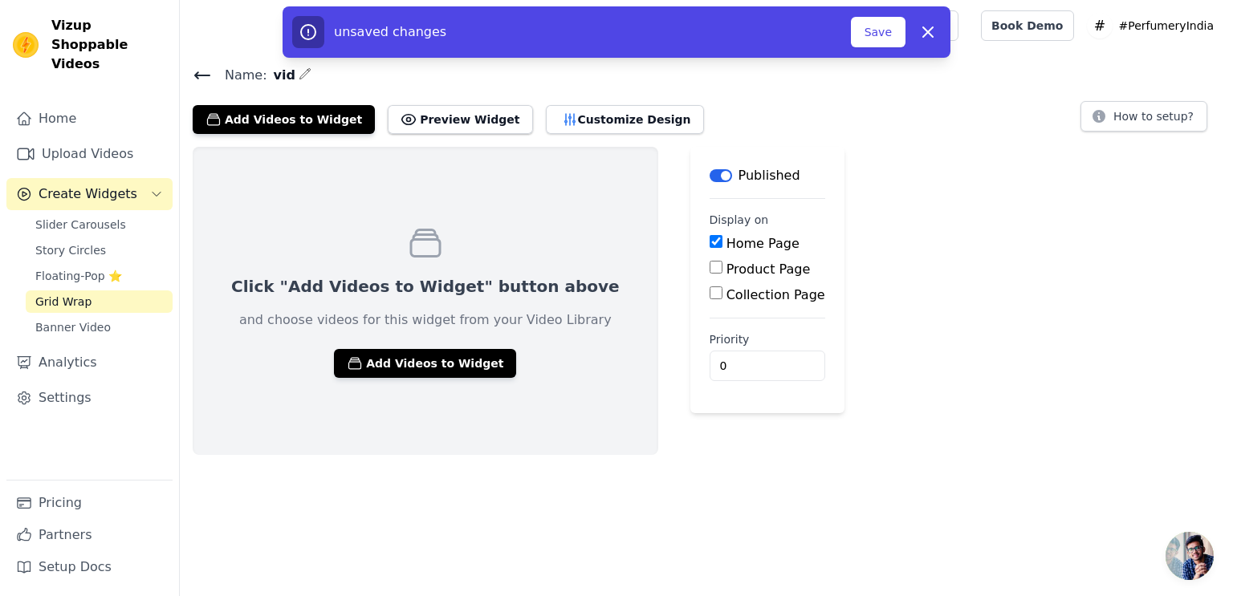
click at [709, 240] on input "Home Page" at bounding box center [715, 241] width 13 height 13
checkbox input "false"
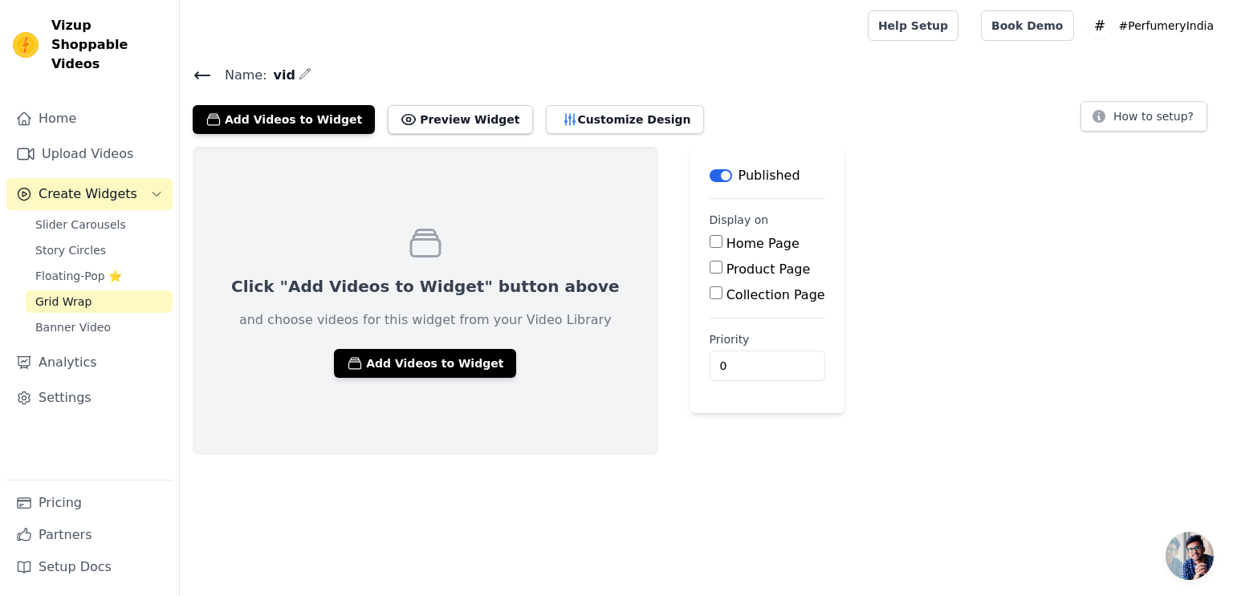
click at [709, 174] on button "Label" at bounding box center [720, 175] width 22 height 13
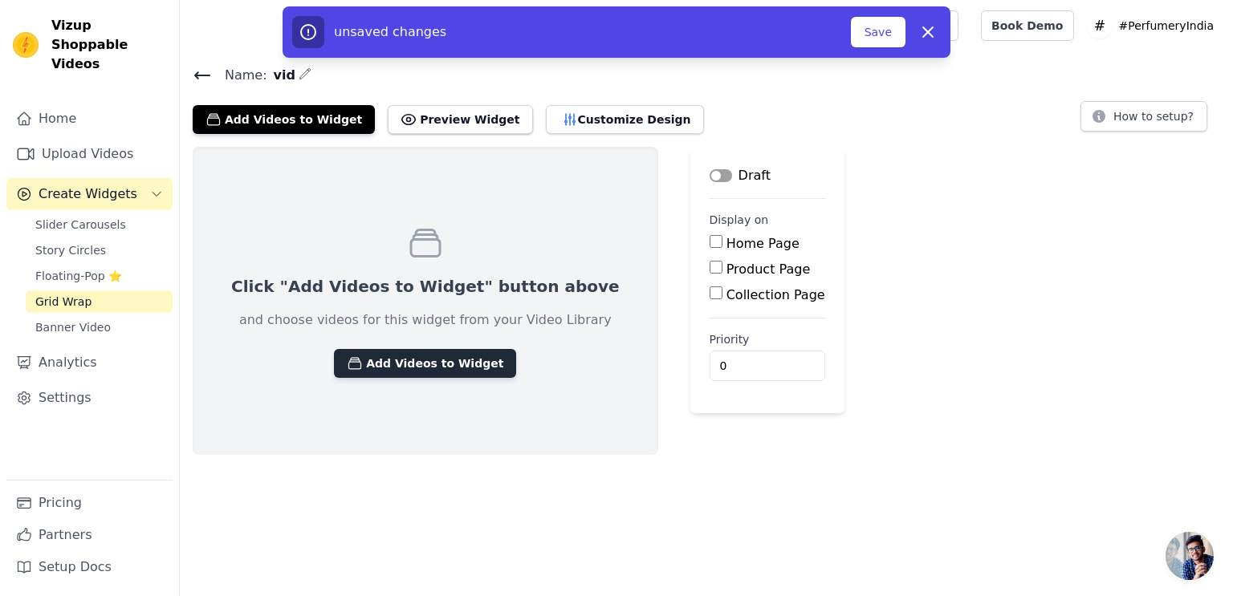
click at [400, 360] on button "Add Videos to Widget" at bounding box center [425, 363] width 182 height 29
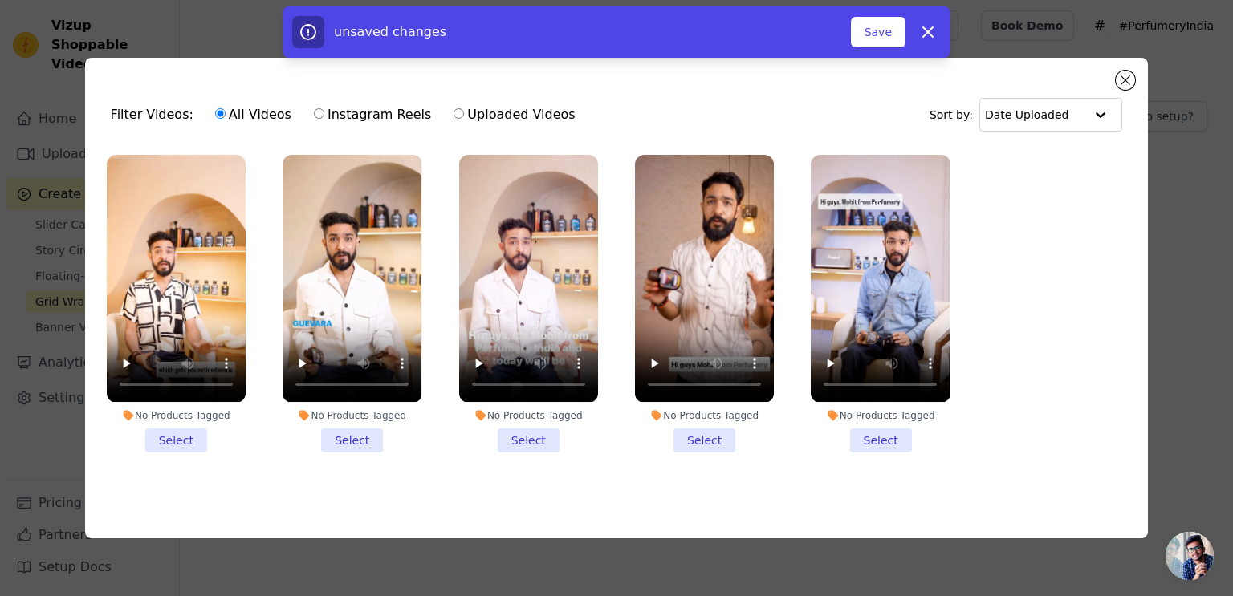
click at [180, 443] on li "No Products Tagged Select" at bounding box center [176, 303] width 139 height 297
click at [0, 0] on input "No Products Tagged Select" at bounding box center [0, 0] width 0 height 0
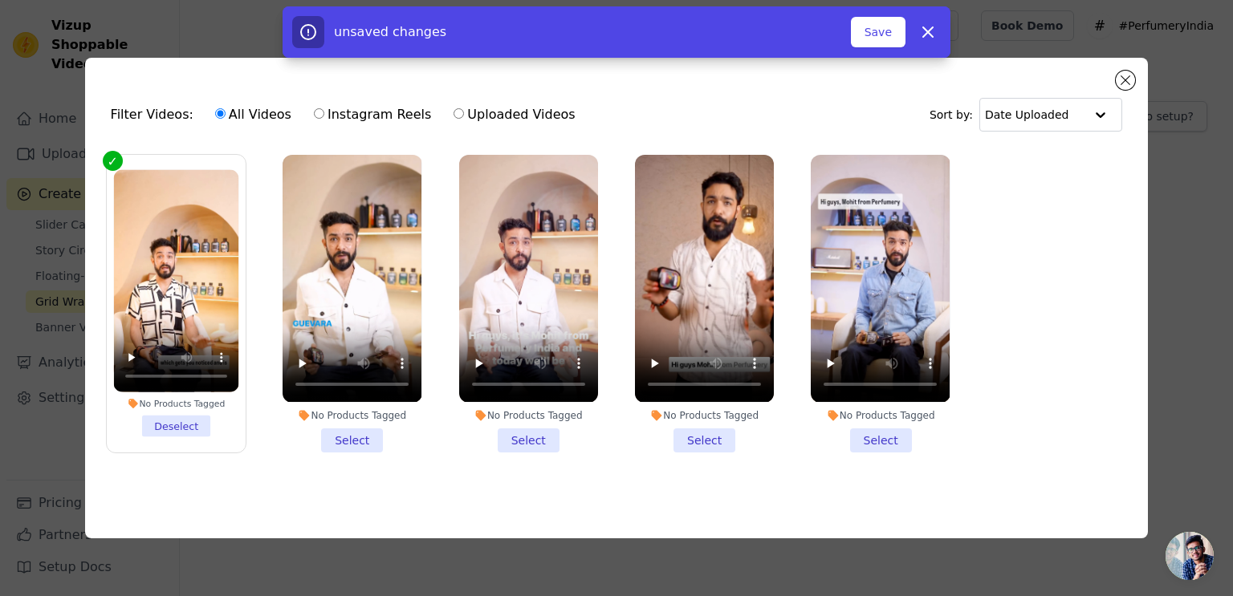
click at [318, 433] on li "No Products Tagged Select" at bounding box center [351, 303] width 139 height 297
click at [0, 0] on input "No Products Tagged Select" at bounding box center [0, 0] width 0 height 0
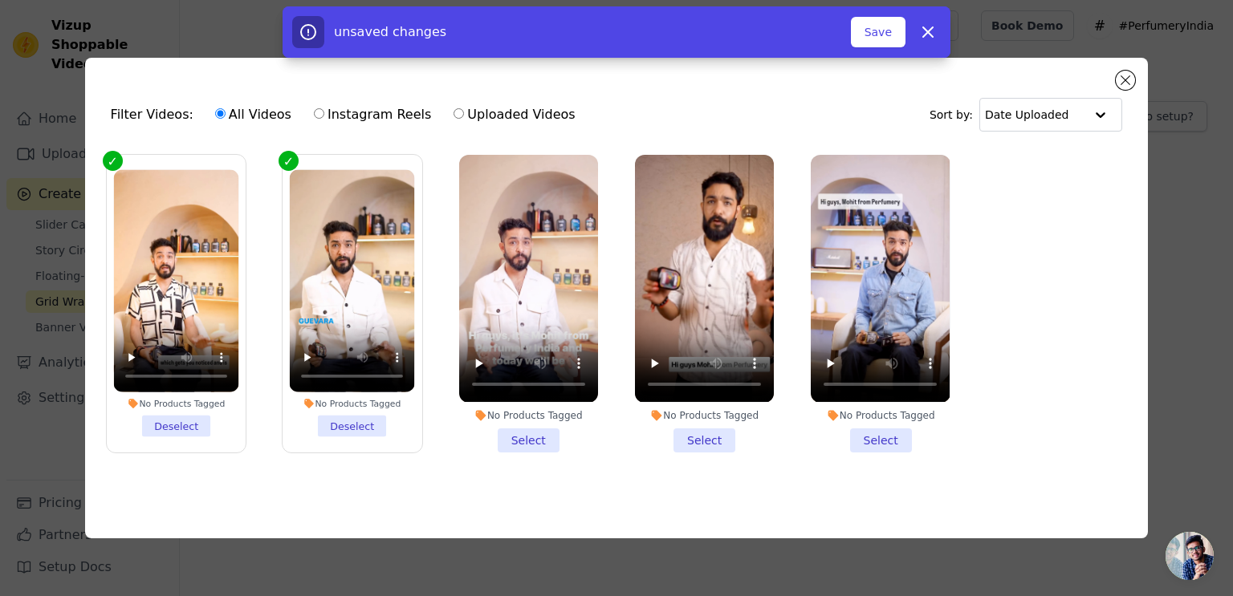
click at [535, 447] on li "No Products Tagged Select" at bounding box center [528, 303] width 139 height 297
click at [0, 0] on input "No Products Tagged Select" at bounding box center [0, 0] width 0 height 0
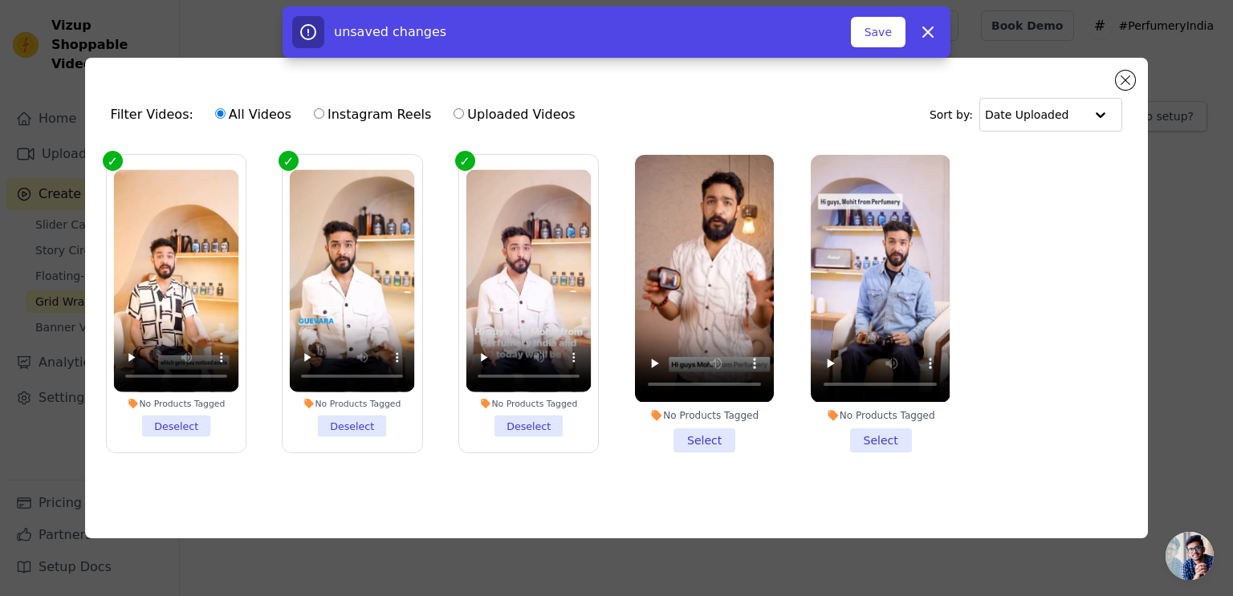
click at [730, 454] on div "No Products Tagged Select" at bounding box center [704, 303] width 156 height 315
click at [748, 435] on li "No Products Tagged Select" at bounding box center [704, 303] width 139 height 297
click at [0, 0] on input "No Products Tagged Select" at bounding box center [0, 0] width 0 height 0
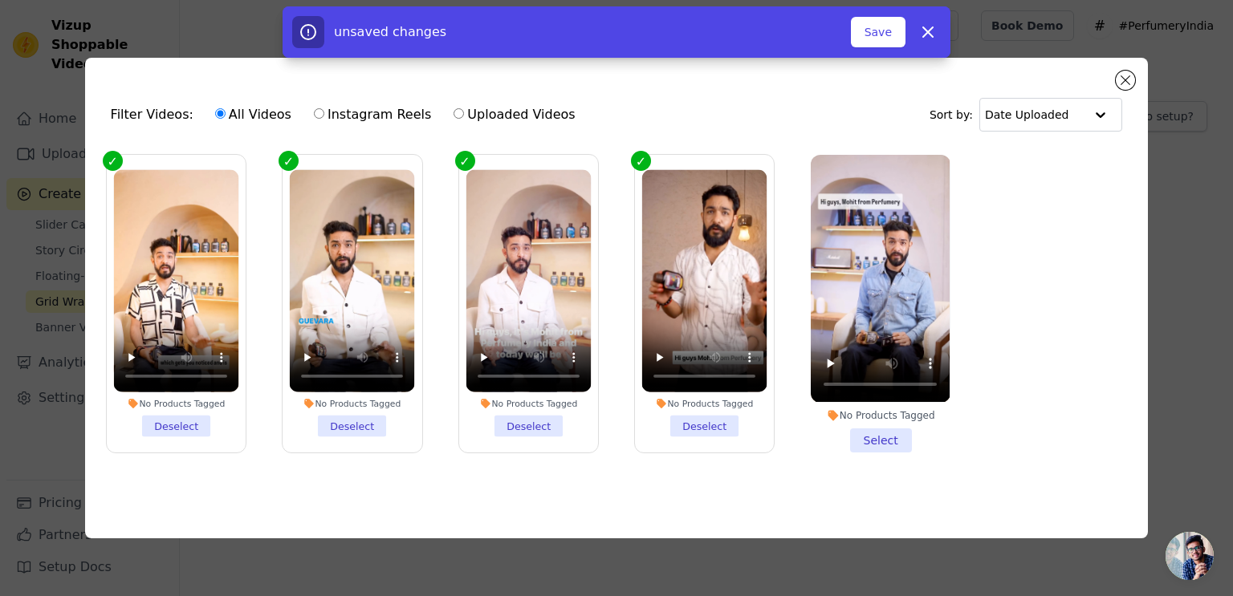
click at [880, 441] on li "No Products Tagged Select" at bounding box center [880, 303] width 139 height 297
click at [0, 0] on input "No Products Tagged Select" at bounding box center [0, 0] width 0 height 0
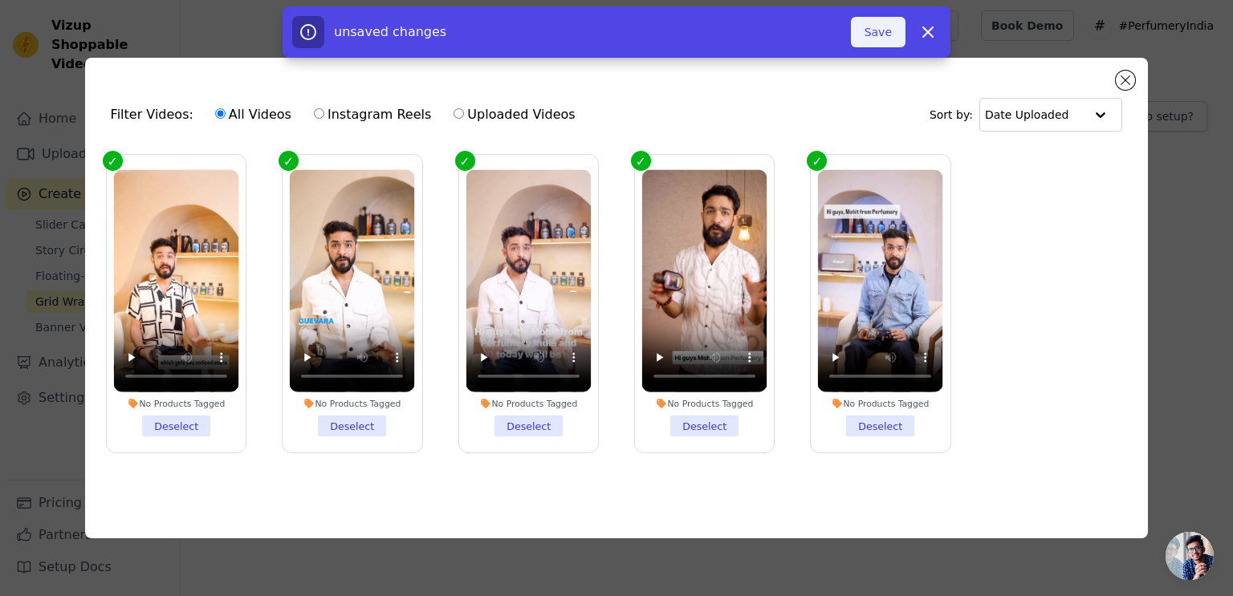
click at [872, 31] on button "Save" at bounding box center [878, 32] width 55 height 30
click at [1124, 73] on button "Close modal" at bounding box center [1125, 80] width 19 height 19
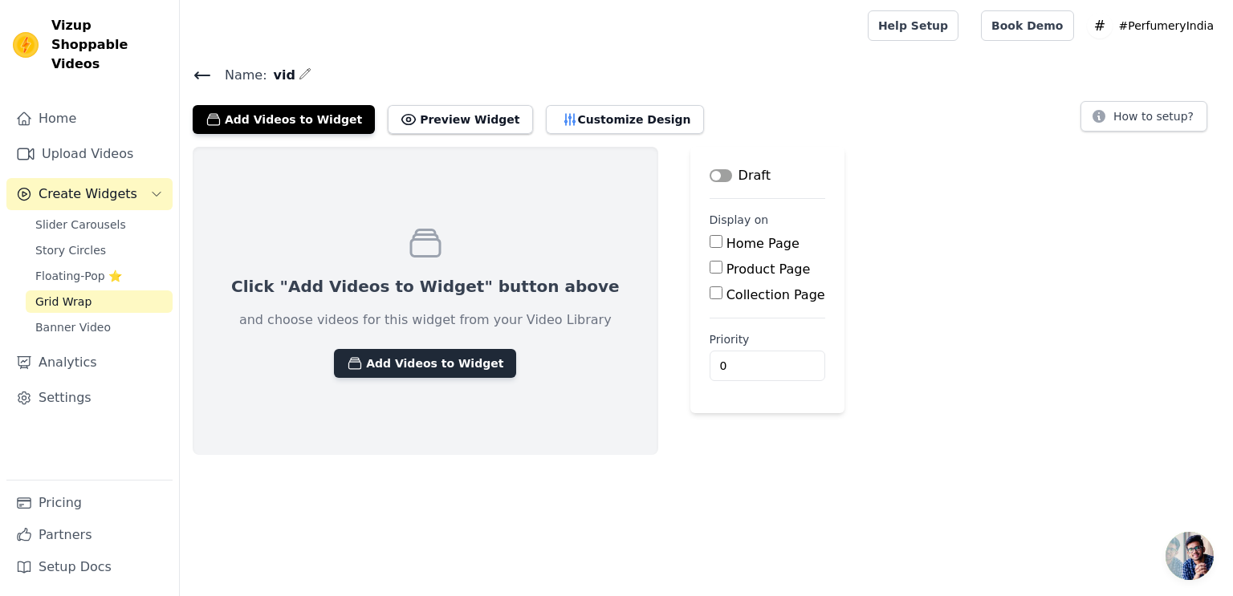
click at [398, 365] on button "Add Videos to Widget" at bounding box center [425, 363] width 182 height 29
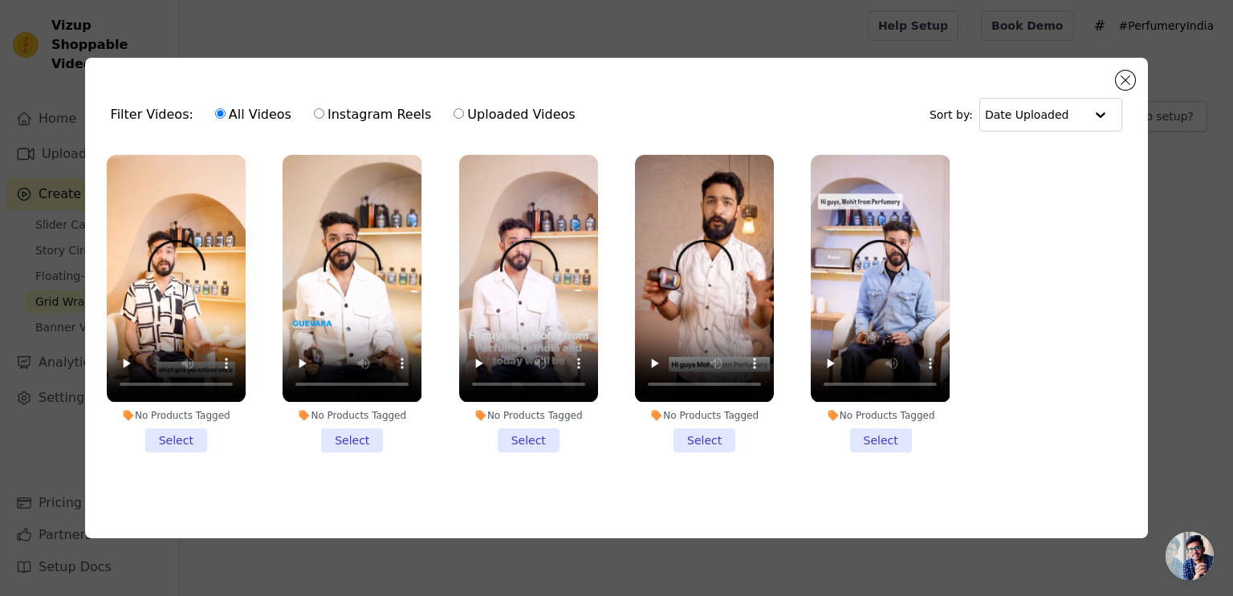
click at [314, 111] on input "Instagram Reels" at bounding box center [319, 113] width 10 height 10
radio input "true"
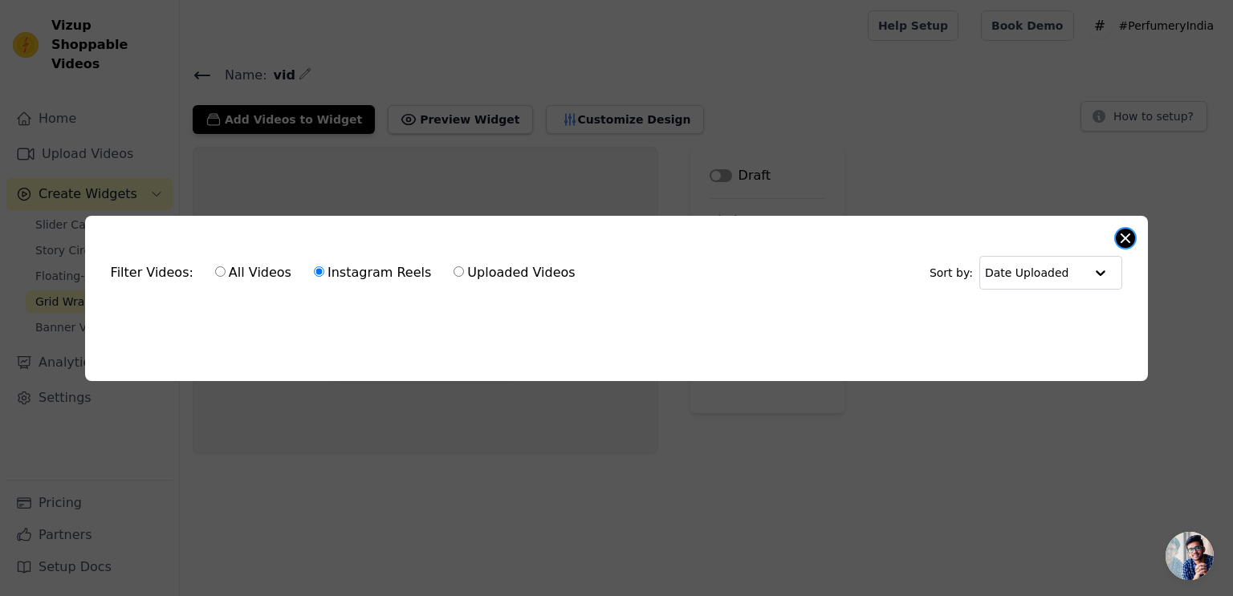
click at [1134, 234] on div "Filter Videos: All Videos Instagram Reels Uploaded Videos Sort by: Date Uploade…" at bounding box center [616, 298] width 1063 height 165
click at [1132, 234] on button "Close modal" at bounding box center [1125, 238] width 19 height 19
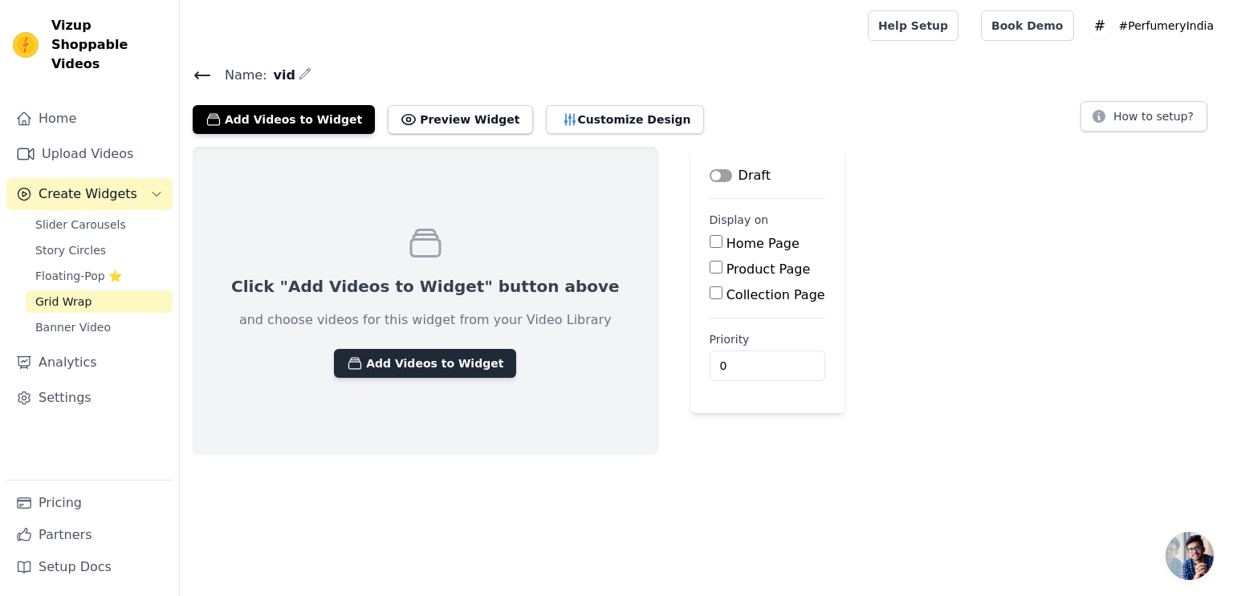
click at [425, 357] on button "Add Videos to Widget" at bounding box center [425, 363] width 182 height 29
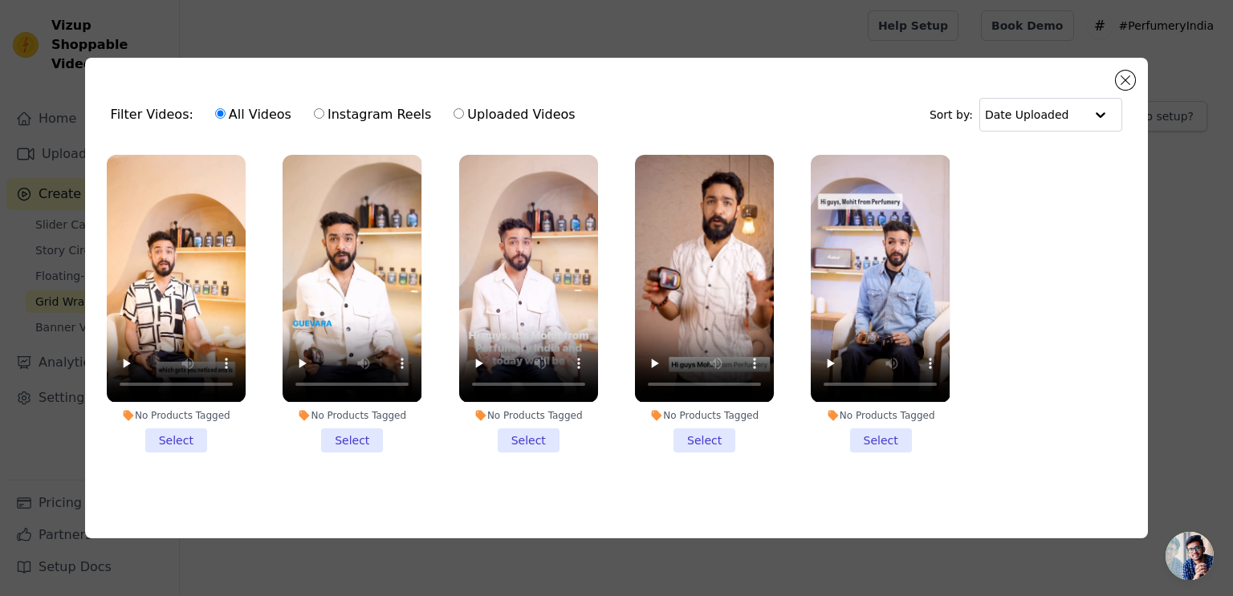
click at [207, 437] on li "No Products Tagged Select" at bounding box center [176, 303] width 139 height 297
click at [0, 0] on input "No Products Tagged Select" at bounding box center [0, 0] width 0 height 0
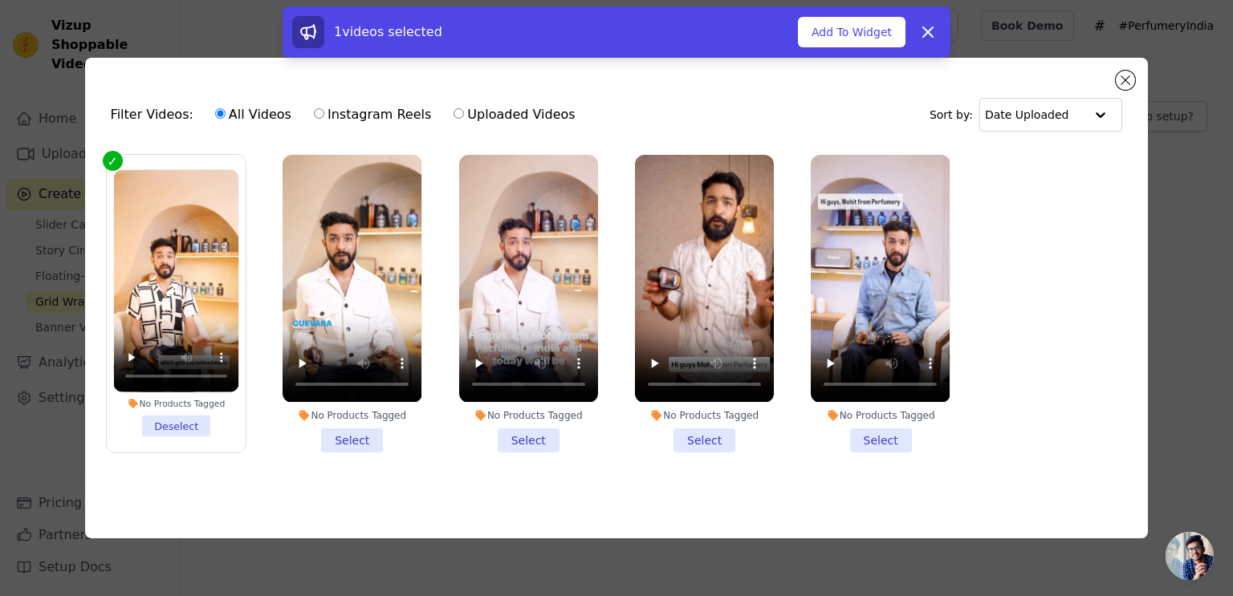
click at [376, 425] on li "No Products Tagged Select" at bounding box center [351, 303] width 139 height 297
click at [0, 0] on input "No Products Tagged Select" at bounding box center [0, 0] width 0 height 0
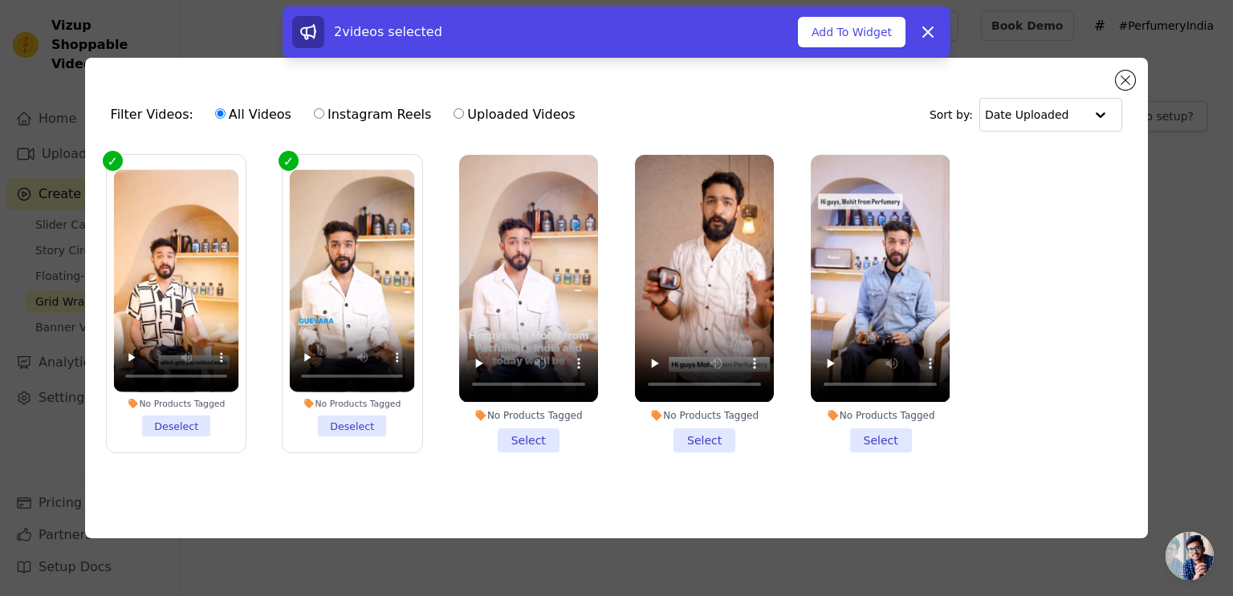
click at [542, 433] on li "No Products Tagged Select" at bounding box center [528, 303] width 139 height 297
click at [0, 0] on input "No Products Tagged Select" at bounding box center [0, 0] width 0 height 0
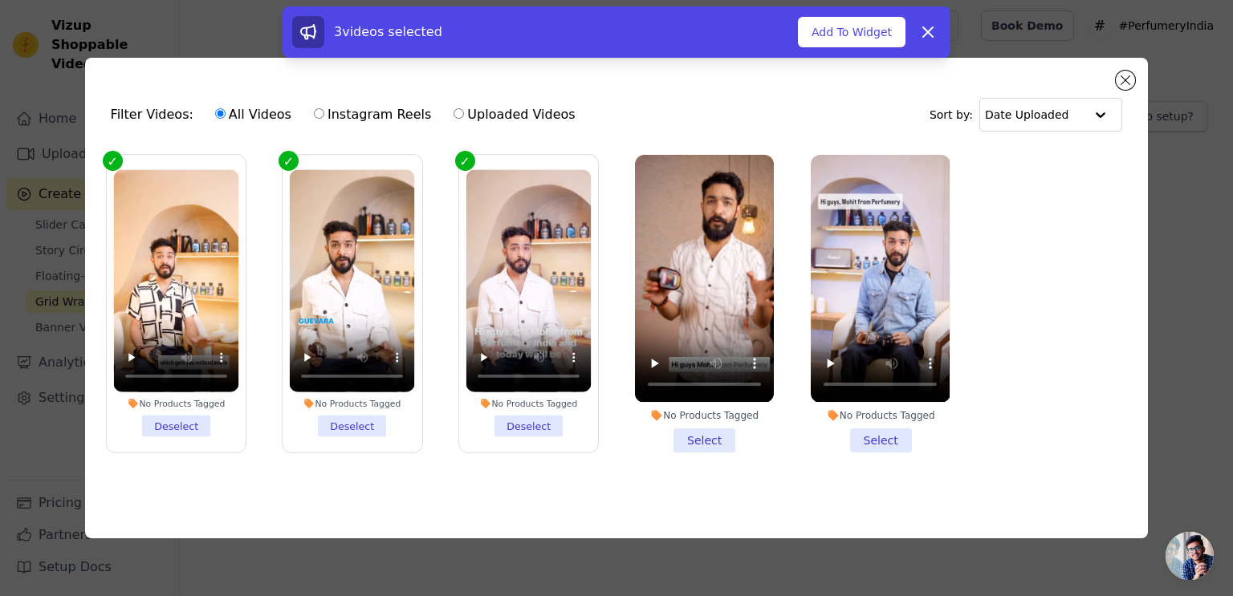
click at [713, 444] on li "No Products Tagged Select" at bounding box center [704, 303] width 139 height 297
click at [0, 0] on input "No Products Tagged Select" at bounding box center [0, 0] width 0 height 0
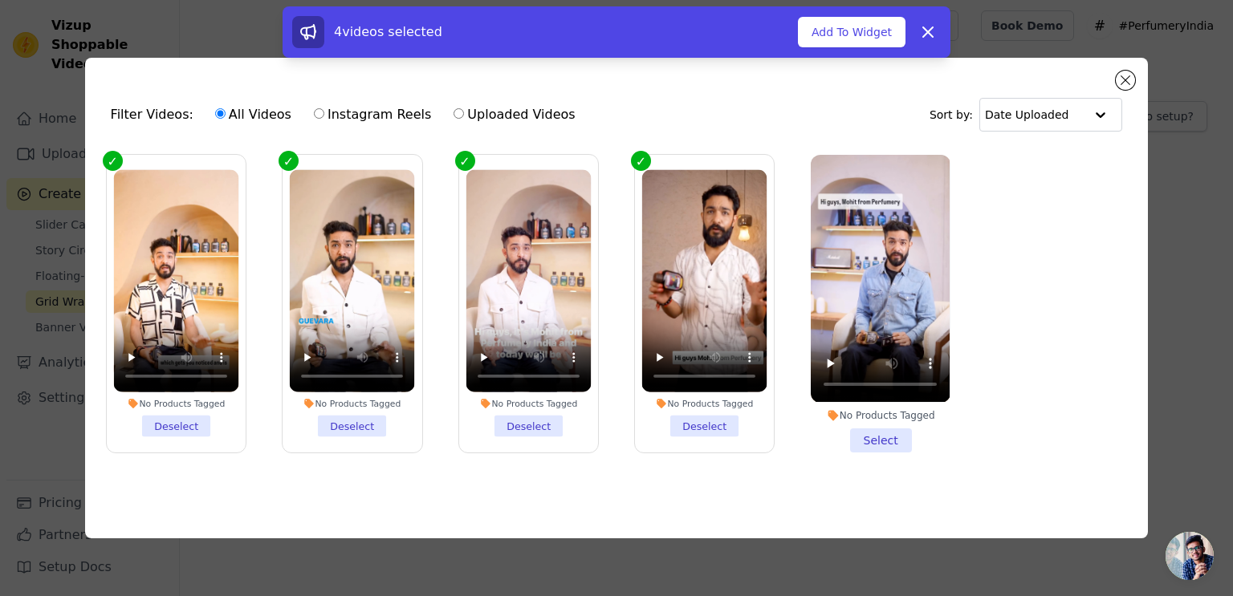
click at [872, 435] on li "No Products Tagged Select" at bounding box center [880, 303] width 139 height 297
click at [0, 0] on input "No Products Tagged Select" at bounding box center [0, 0] width 0 height 0
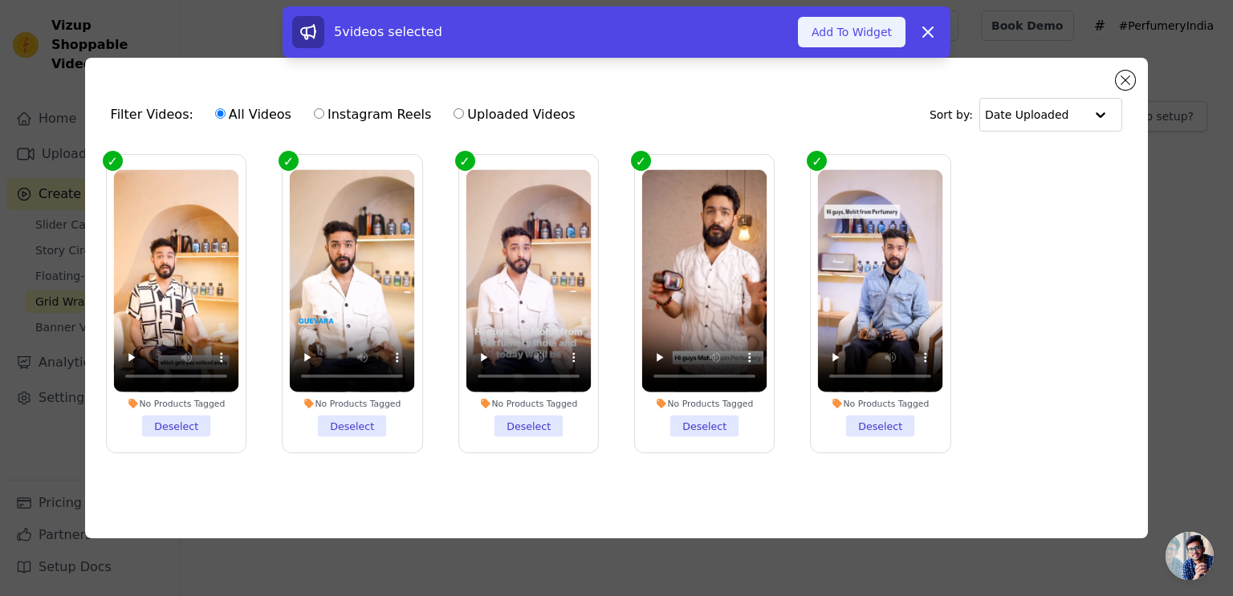
click at [844, 38] on button "Add To Widget" at bounding box center [852, 32] width 108 height 30
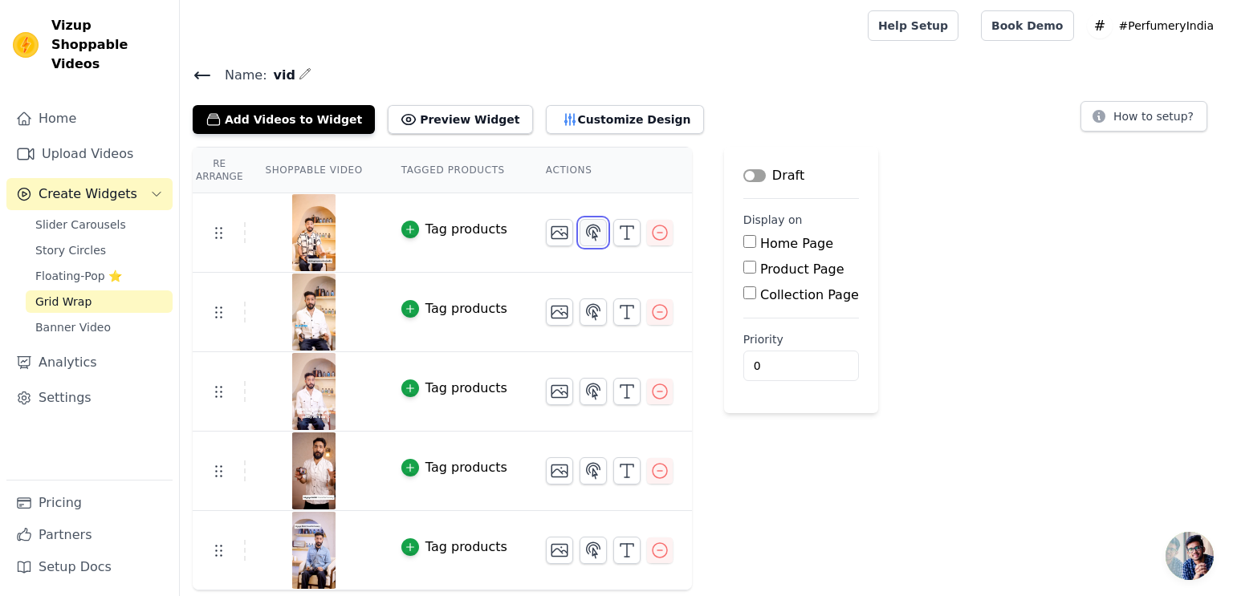
click at [587, 233] on icon "button" at bounding box center [594, 232] width 14 height 15
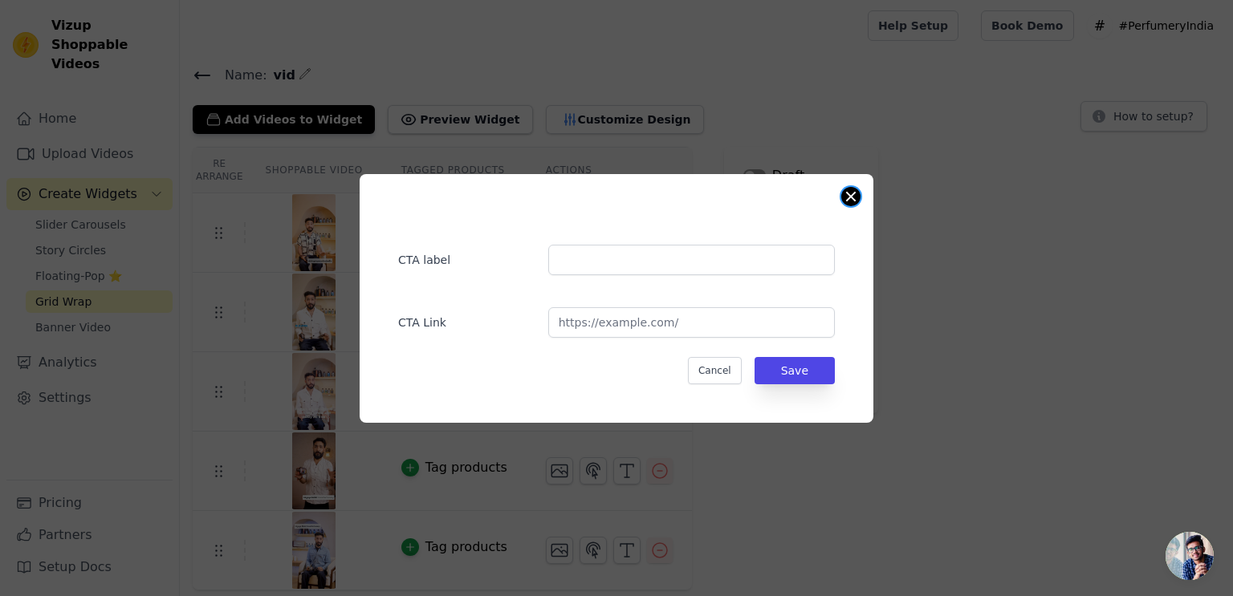
click at [851, 200] on button "Close modal" at bounding box center [850, 196] width 19 height 19
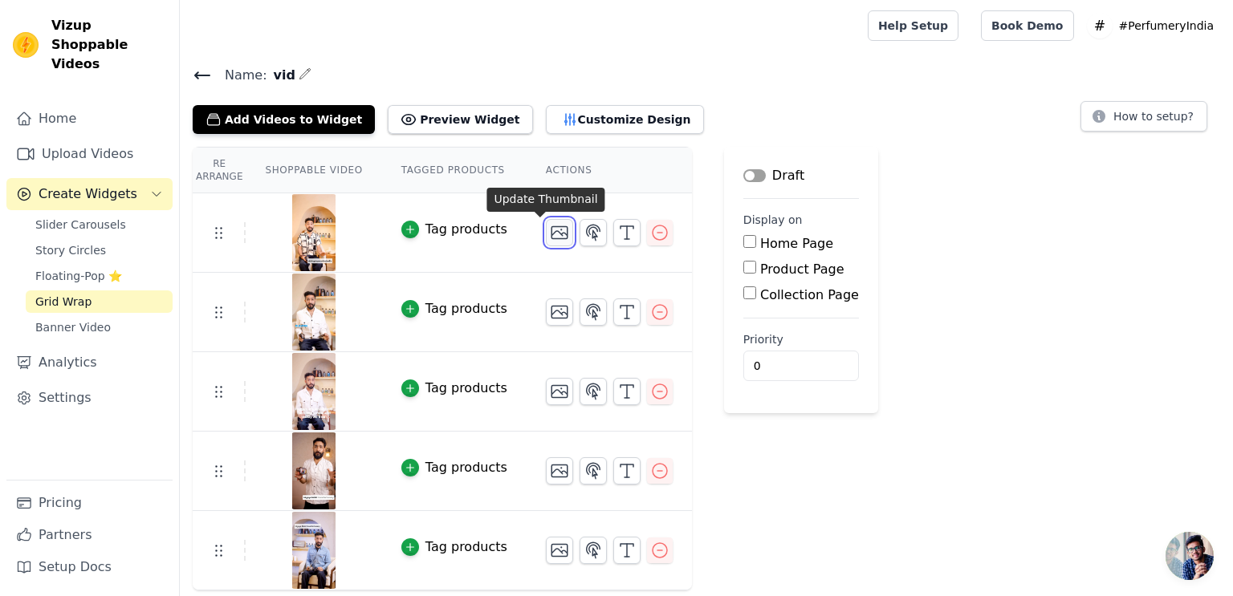
click at [550, 240] on icon "button" at bounding box center [559, 232] width 19 height 19
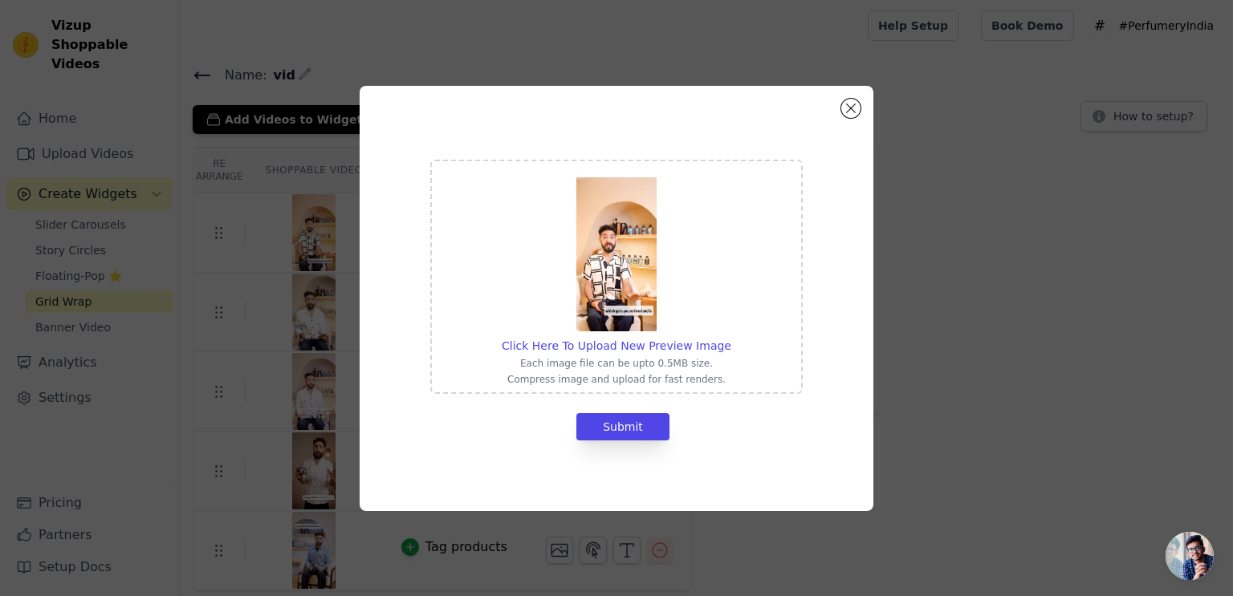
click at [835, 117] on div "Click Here To Upload New Preview Image Each image file can be upto 0.5MB size. …" at bounding box center [616, 299] width 462 height 374
click at [854, 109] on button "Close modal" at bounding box center [850, 108] width 19 height 19
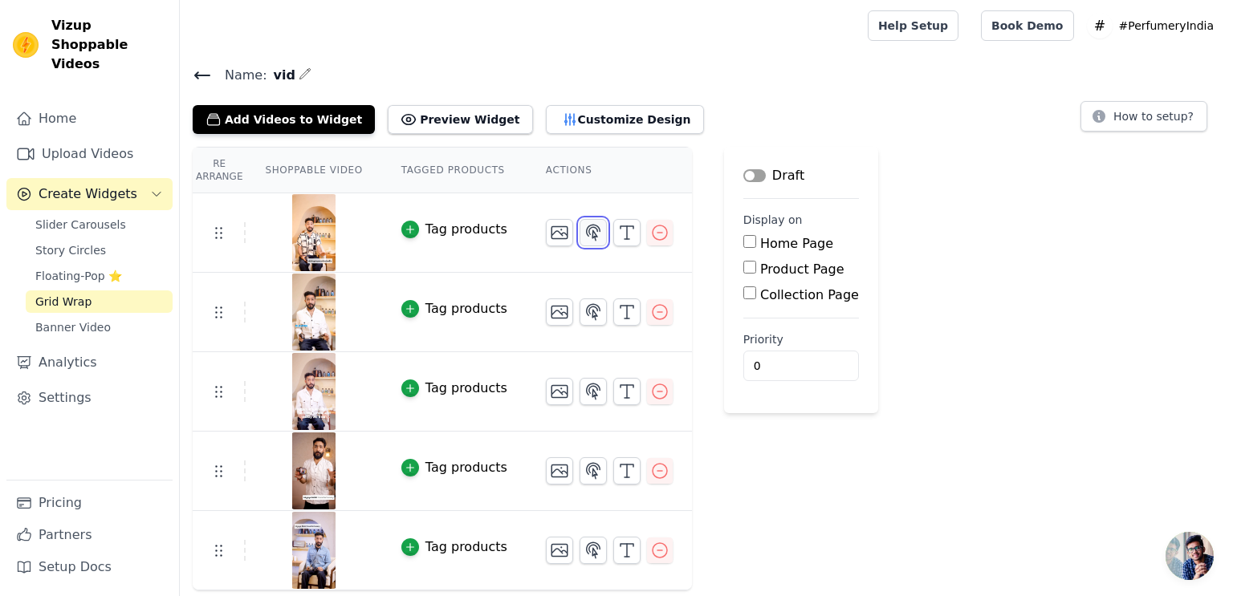
click at [583, 234] on icon "button" at bounding box center [592, 232] width 19 height 19
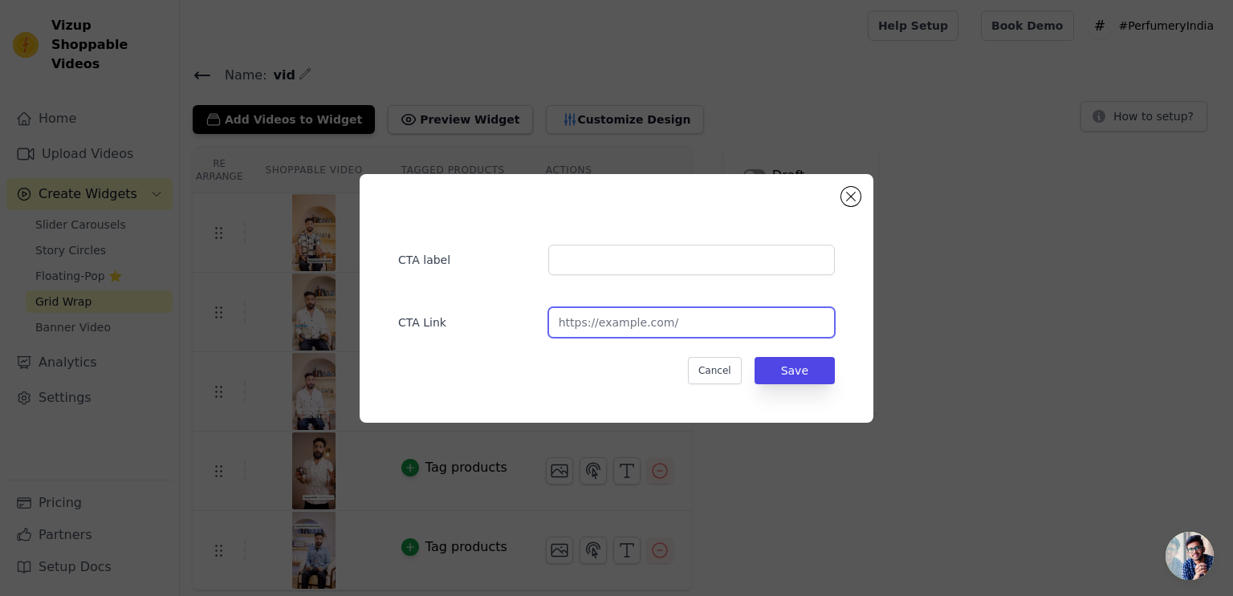
click at [625, 321] on input "url" at bounding box center [691, 322] width 287 height 30
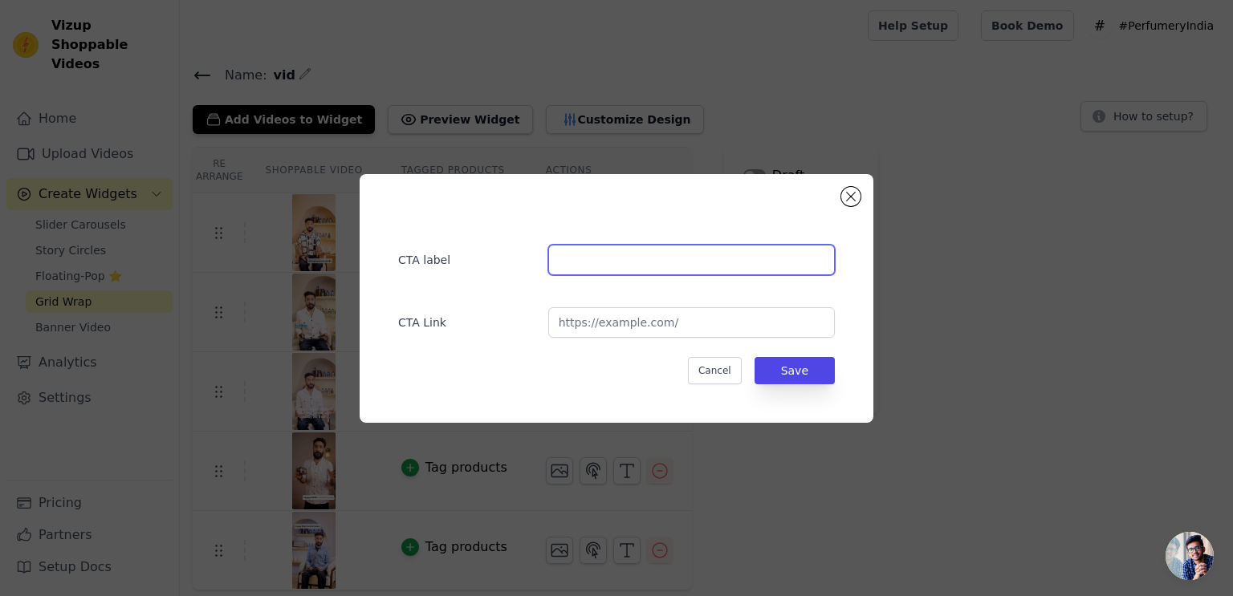
click at [634, 259] on input "text" at bounding box center [691, 260] width 287 height 30
paste input "Rouge 666 By Projekt Alternative 100ml"
type input "Rouge 666 By Projekt Alternative 100ml"
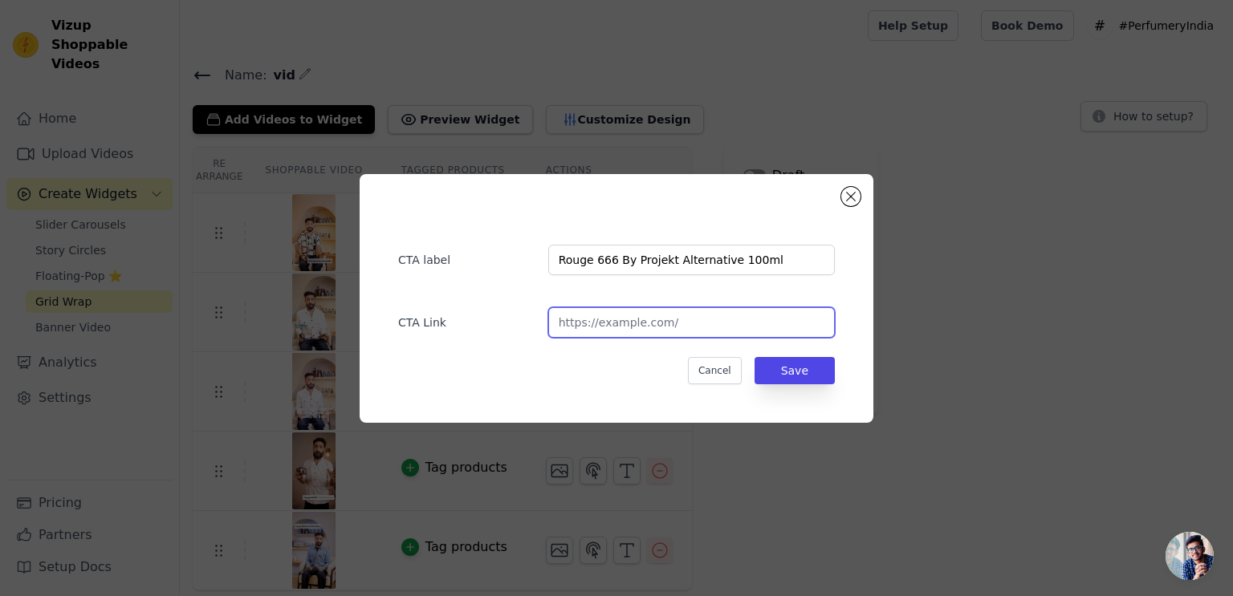
click at [683, 331] on input "url" at bounding box center [691, 322] width 287 height 30
paste input "rouge-666-by-projekt-alternative-100ml"
click at [557, 323] on input "rouge-666-by-projekt-alternative-100ml" at bounding box center [691, 322] width 287 height 30
paste input "https://perfumery.co.in/products"
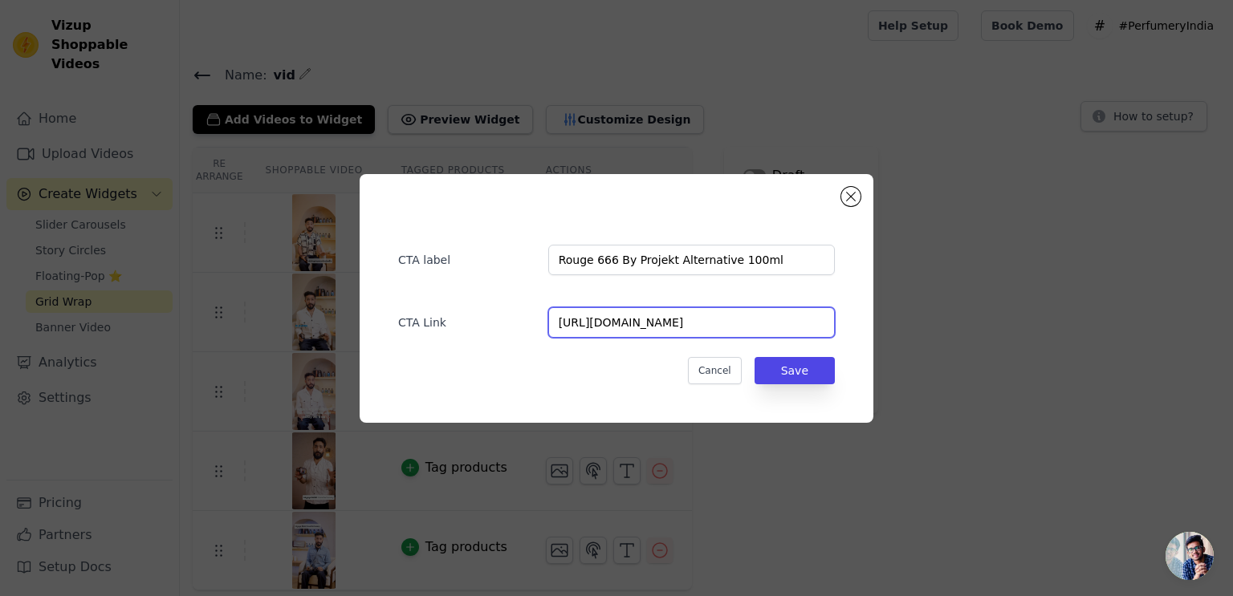
type input "https://perfumery.co.in/products/rouge-666-by-projekt-alternative-100ml"
click at [815, 370] on button "Save" at bounding box center [794, 370] width 80 height 27
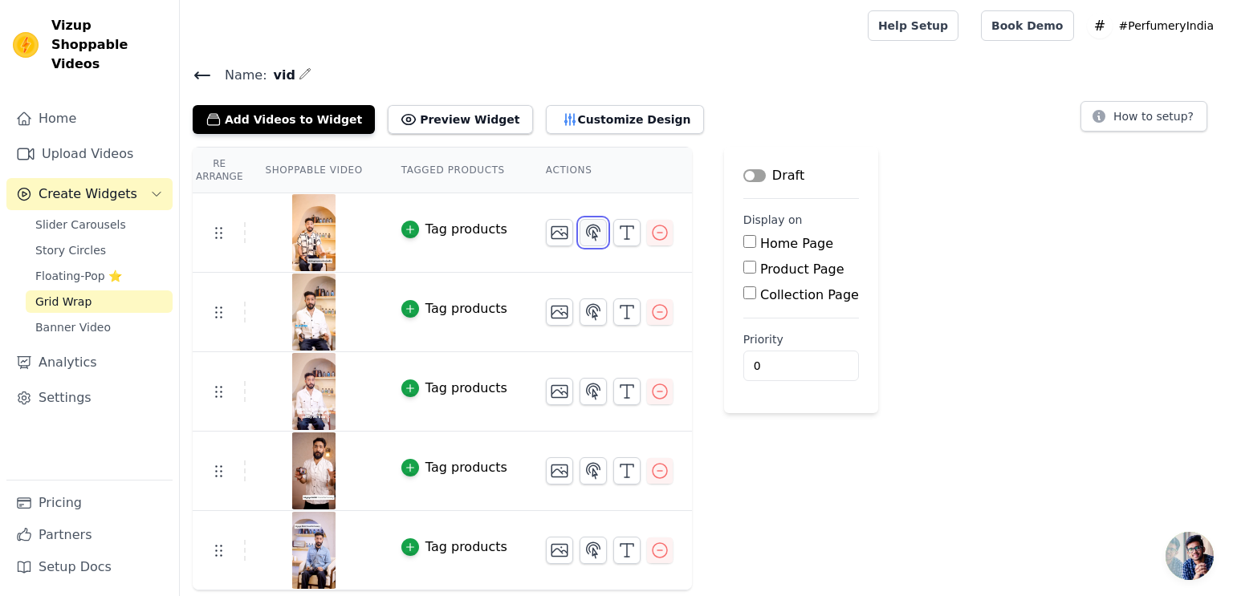
click at [583, 234] on icon "button" at bounding box center [592, 232] width 19 height 19
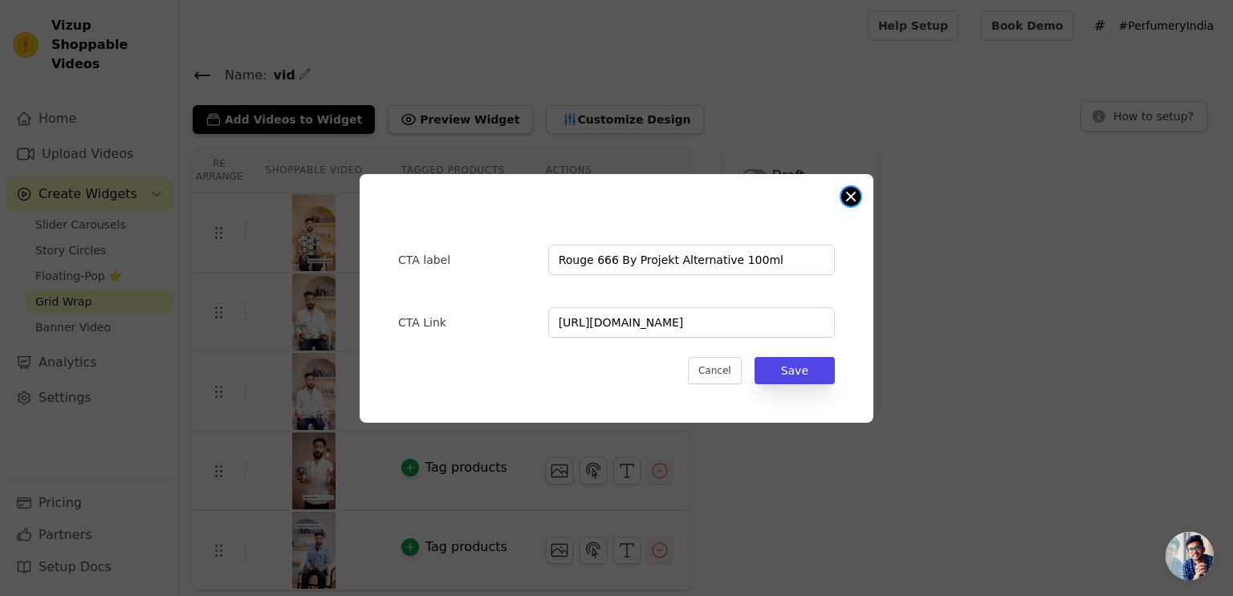
click at [851, 200] on button "Close modal" at bounding box center [850, 196] width 19 height 19
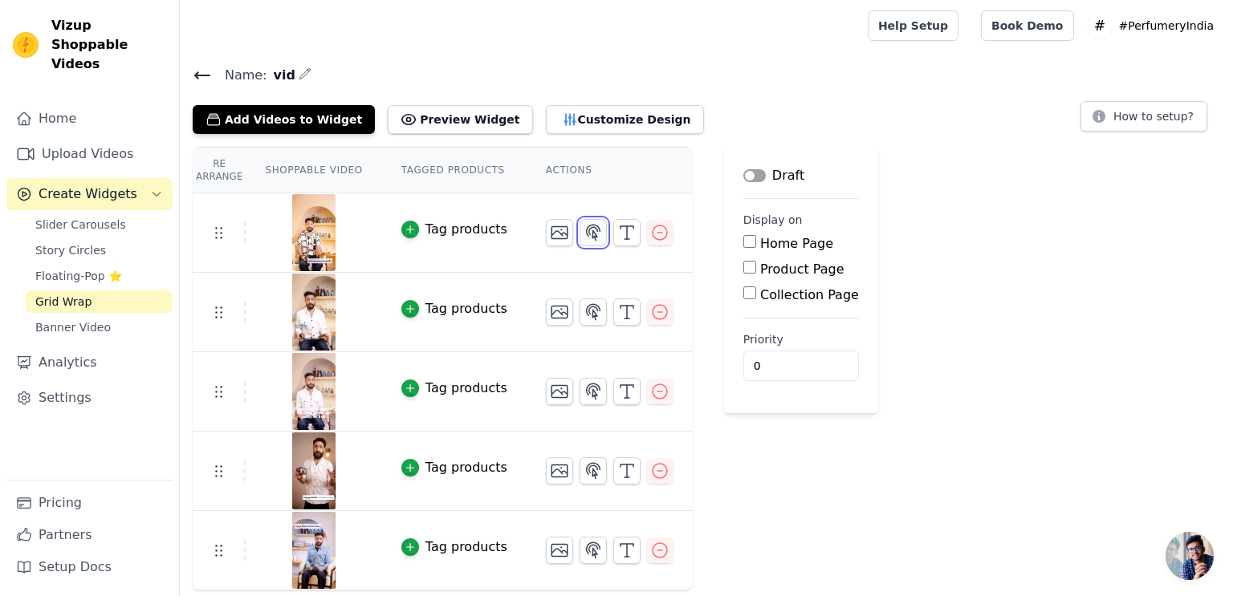
click at [583, 230] on icon "button" at bounding box center [592, 232] width 19 height 19
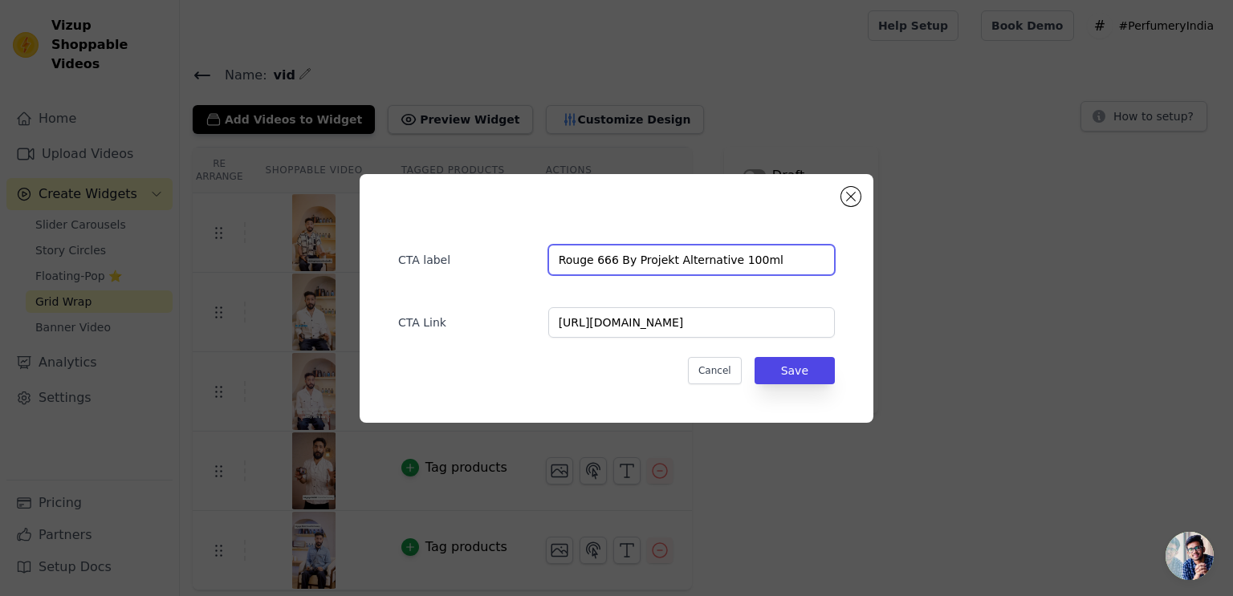
click at [673, 254] on input "Rouge 666 By Projekt Alternative 100ml" at bounding box center [691, 260] width 287 height 30
click at [851, 200] on button "Close modal" at bounding box center [850, 196] width 19 height 19
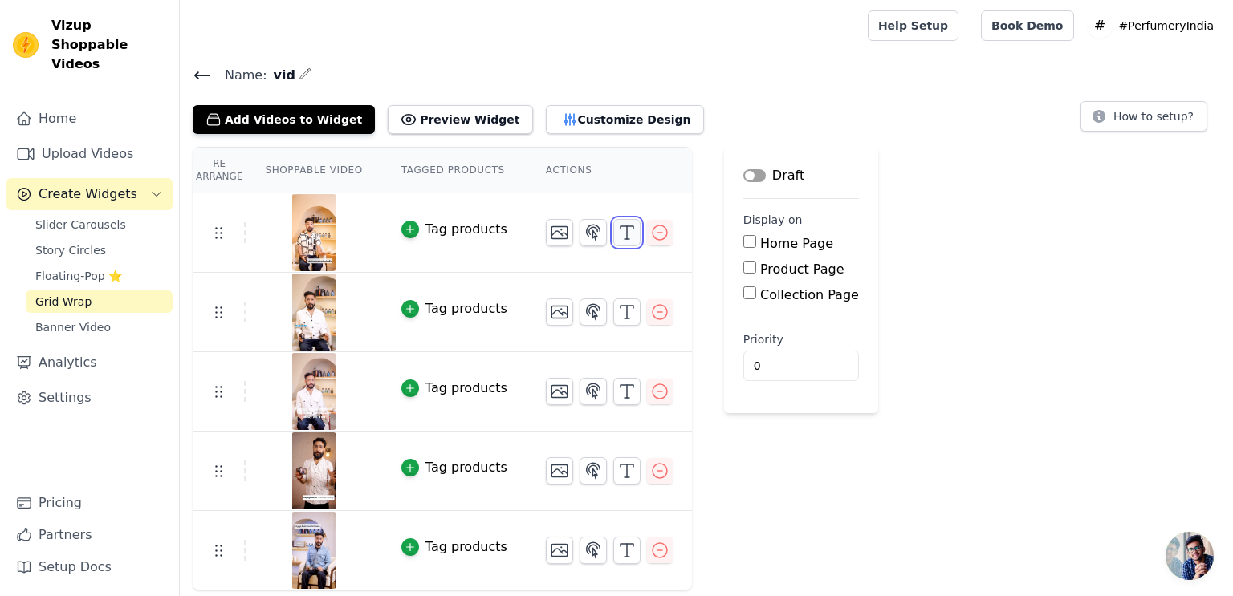
click at [617, 236] on icon "button" at bounding box center [626, 232] width 19 height 19
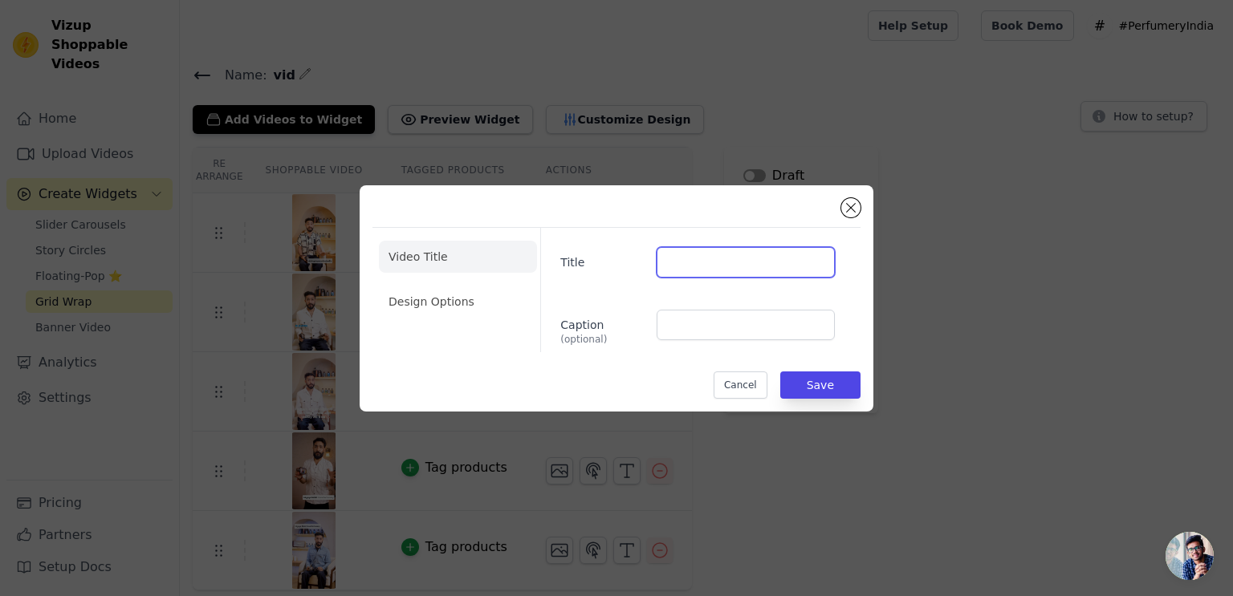
click at [743, 259] on input "Title" at bounding box center [745, 262] width 178 height 30
paste input "Rouge 666 By Projekt Alternative 100ml"
type input "Rouge 666 By Projekt Alternative 100ml"
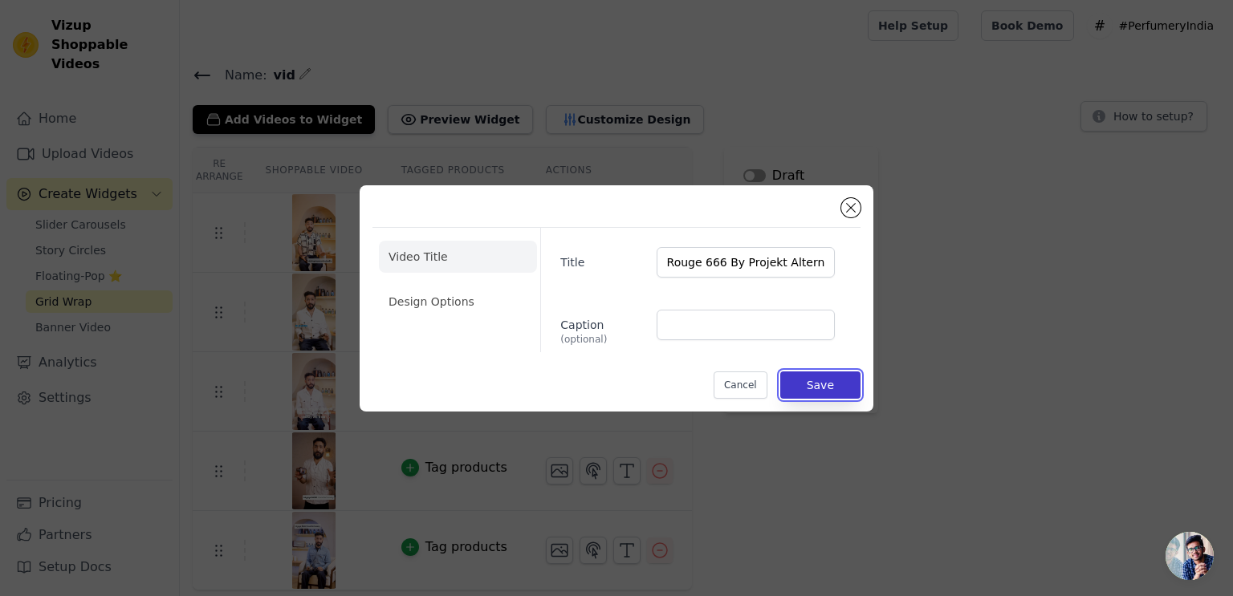
click at [831, 386] on button "Save" at bounding box center [820, 385] width 80 height 27
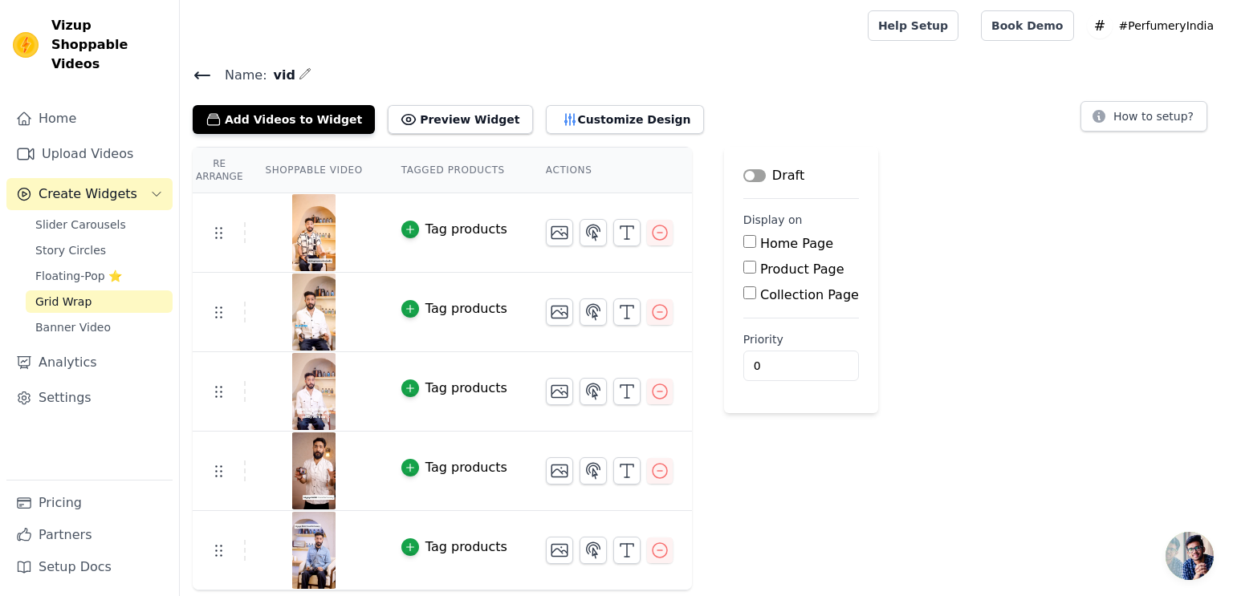
click at [743, 176] on button "Label" at bounding box center [754, 175] width 22 height 13
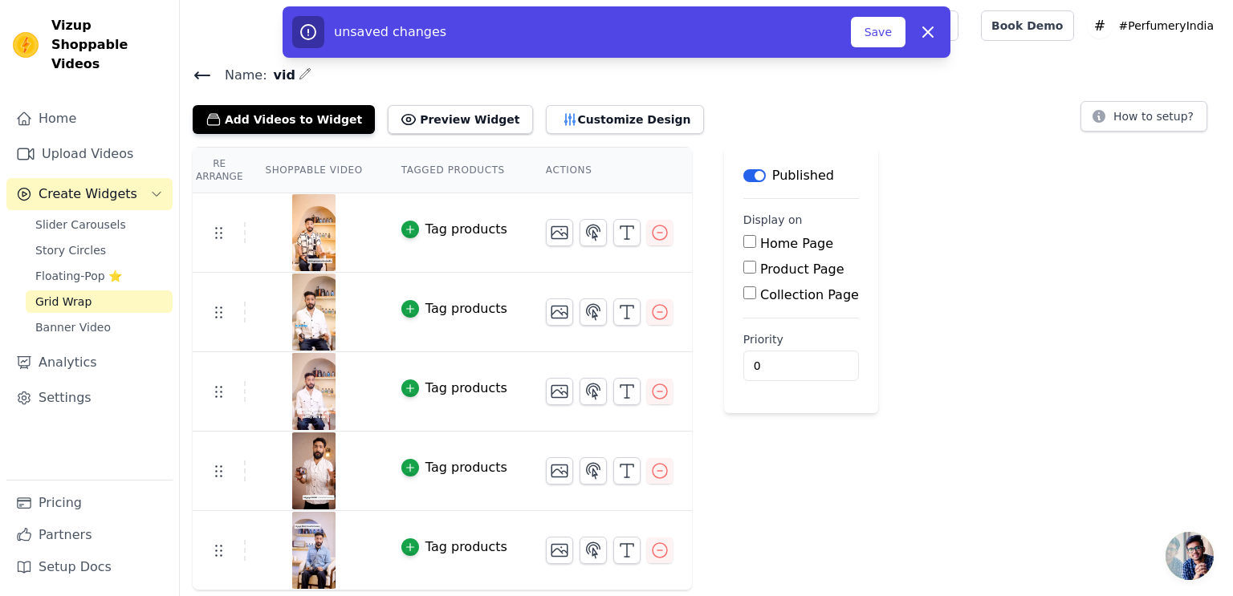
click at [743, 243] on input "Home Page" at bounding box center [749, 241] width 13 height 13
checkbox input "true"
click at [888, 35] on button "Save" at bounding box center [878, 32] width 55 height 30
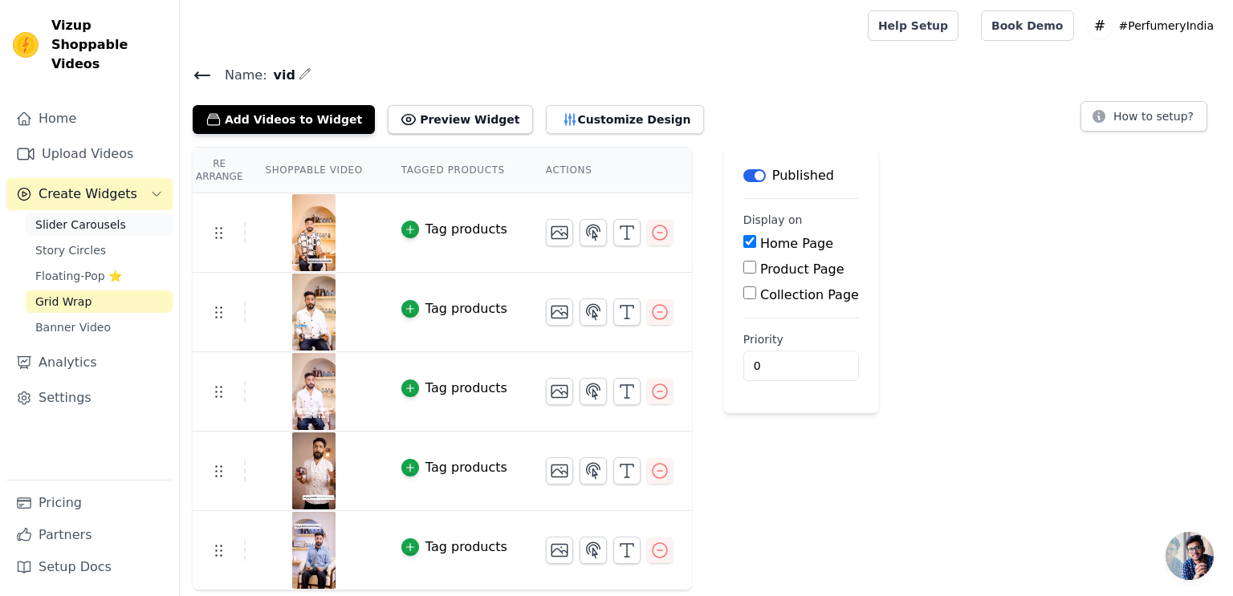
click at [114, 213] on link "Slider Carousels" at bounding box center [99, 224] width 147 height 22
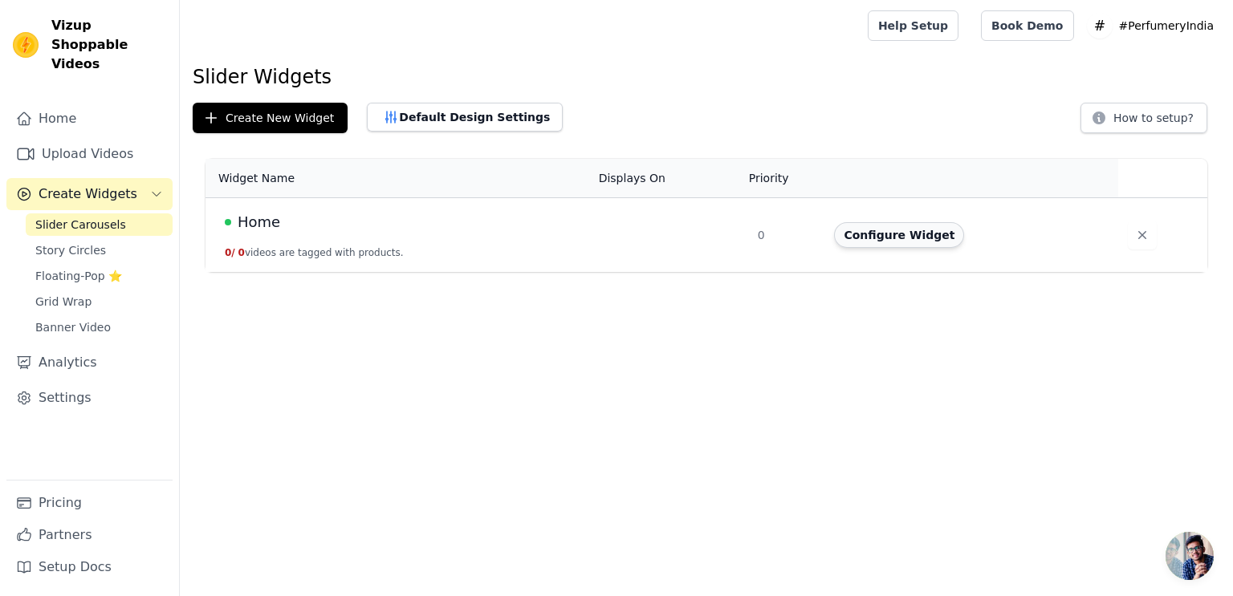
click at [891, 235] on button "Configure Widget" at bounding box center [899, 235] width 130 height 26
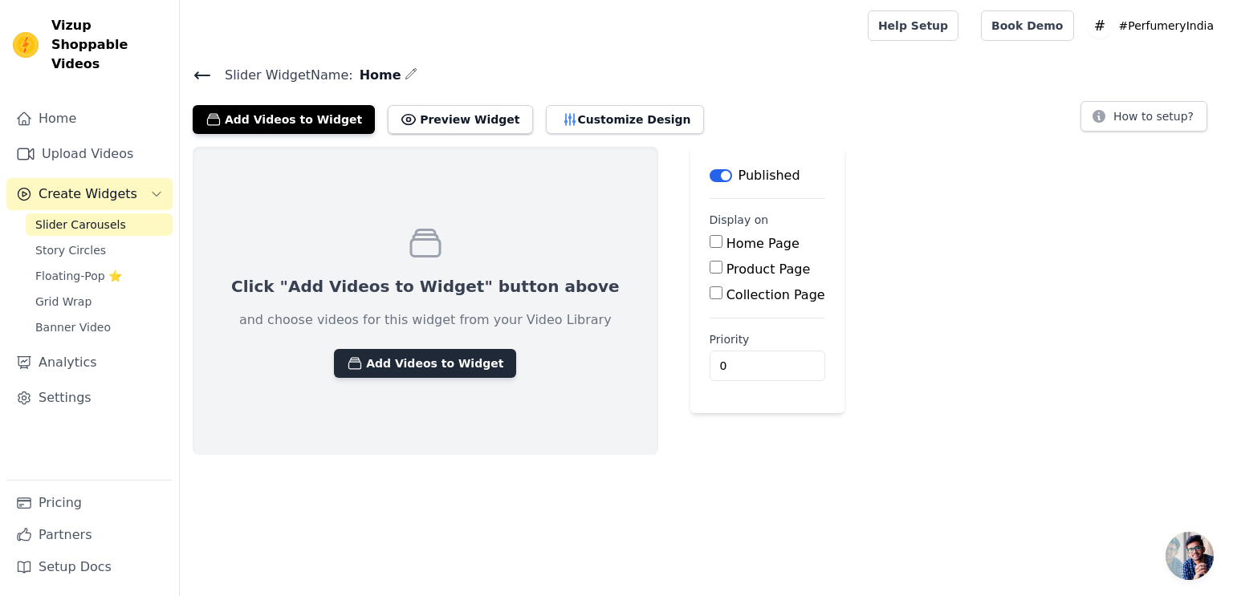
click at [392, 364] on button "Add Videos to Widget" at bounding box center [425, 363] width 182 height 29
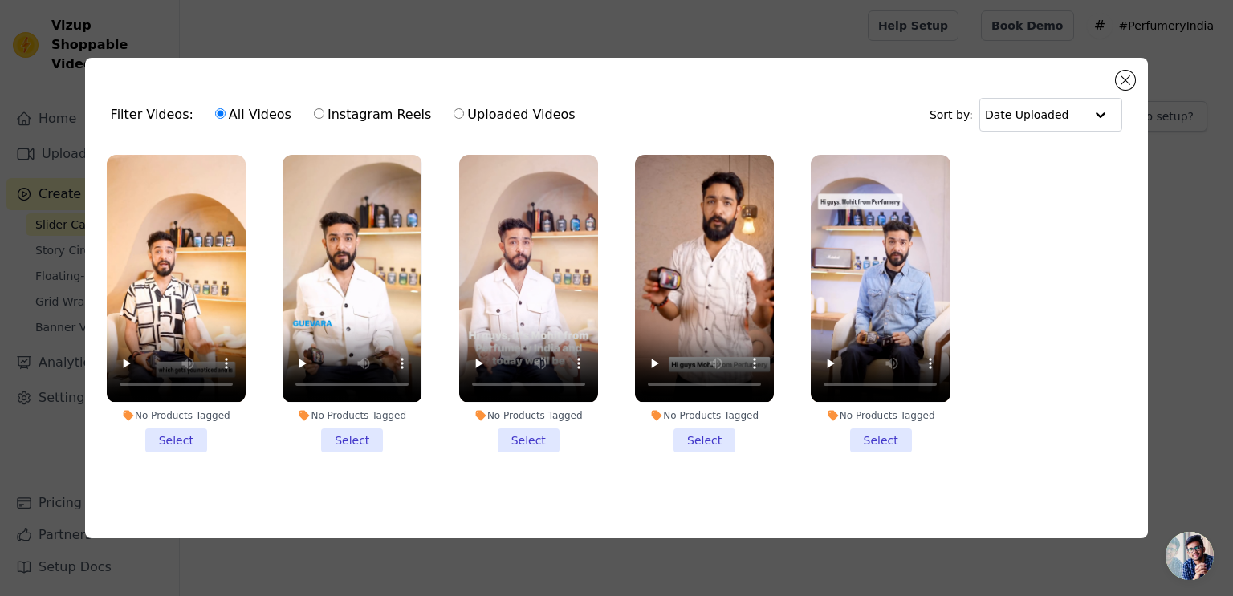
click at [173, 439] on li "No Products Tagged Select" at bounding box center [176, 303] width 139 height 297
click at [0, 0] on input "No Products Tagged Select" at bounding box center [0, 0] width 0 height 0
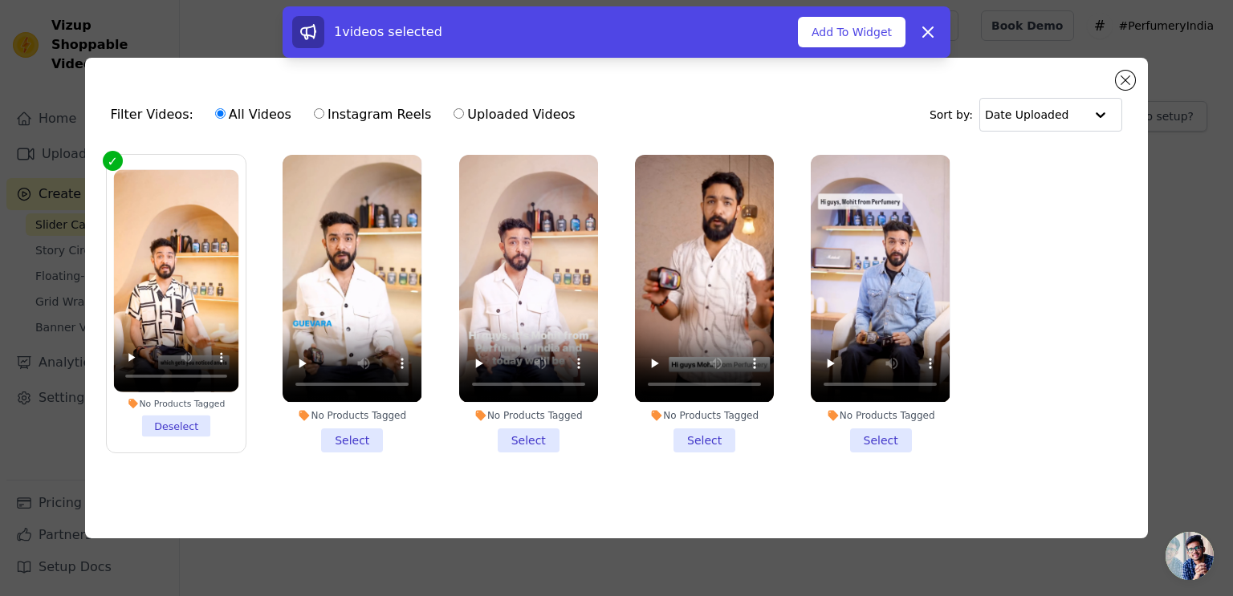
click at [376, 422] on li "No Products Tagged Select" at bounding box center [351, 303] width 139 height 297
click at [0, 0] on input "No Products Tagged Select" at bounding box center [0, 0] width 0 height 0
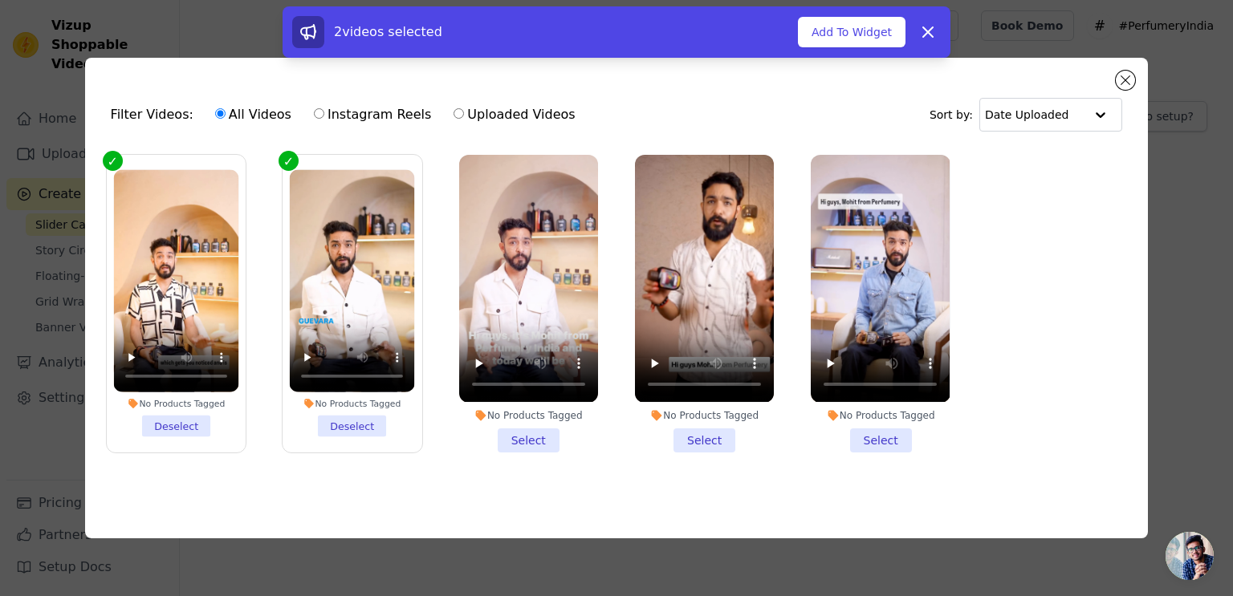
click at [546, 439] on li "No Products Tagged Select" at bounding box center [528, 303] width 139 height 297
click at [0, 0] on input "No Products Tagged Select" at bounding box center [0, 0] width 0 height 0
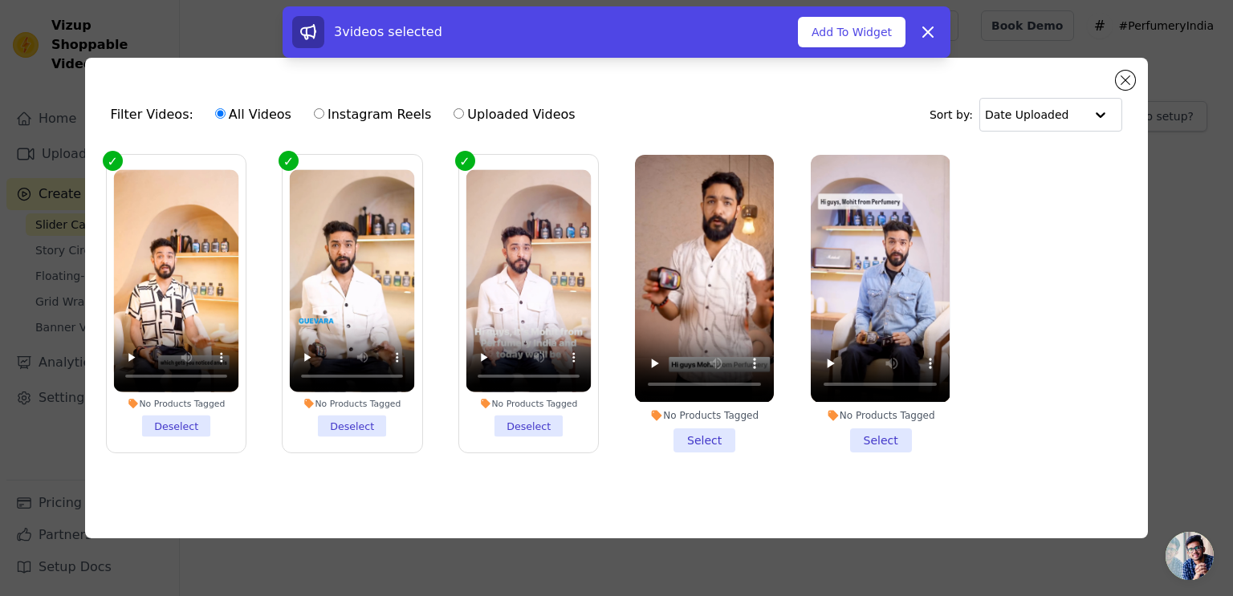
click at [717, 431] on li "No Products Tagged Select" at bounding box center [704, 303] width 139 height 297
click at [0, 0] on input "No Products Tagged Select" at bounding box center [0, 0] width 0 height 0
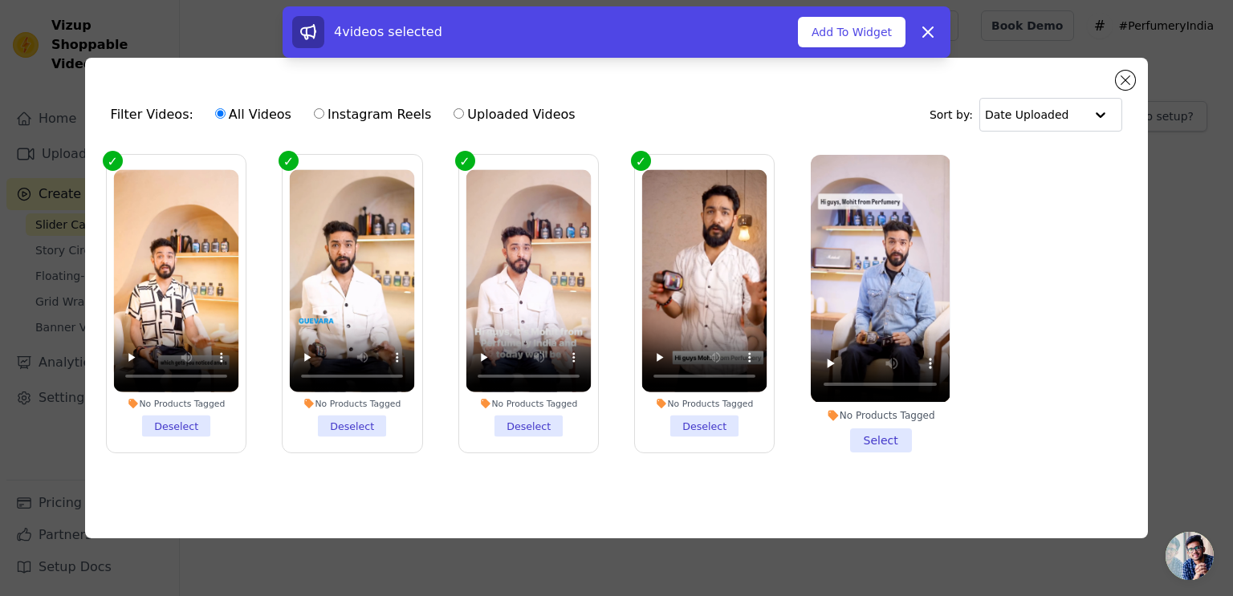
click at [892, 446] on li "No Products Tagged Select" at bounding box center [880, 303] width 139 height 297
click at [0, 0] on input "No Products Tagged Select" at bounding box center [0, 0] width 0 height 0
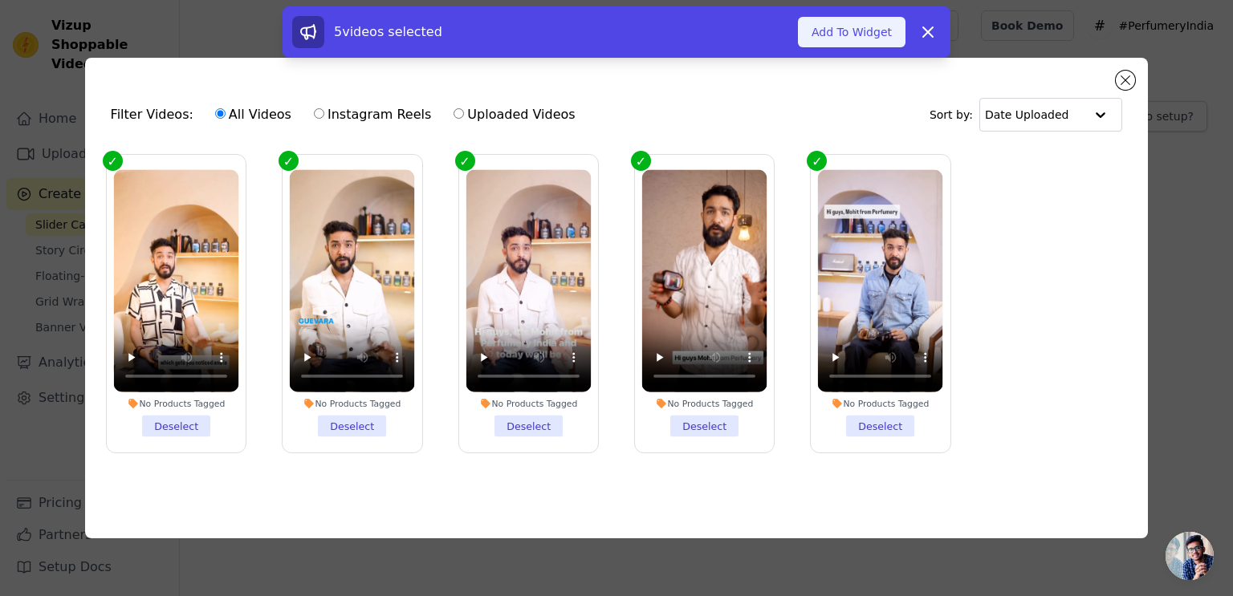
click at [854, 38] on button "Add To Widget" at bounding box center [852, 32] width 108 height 30
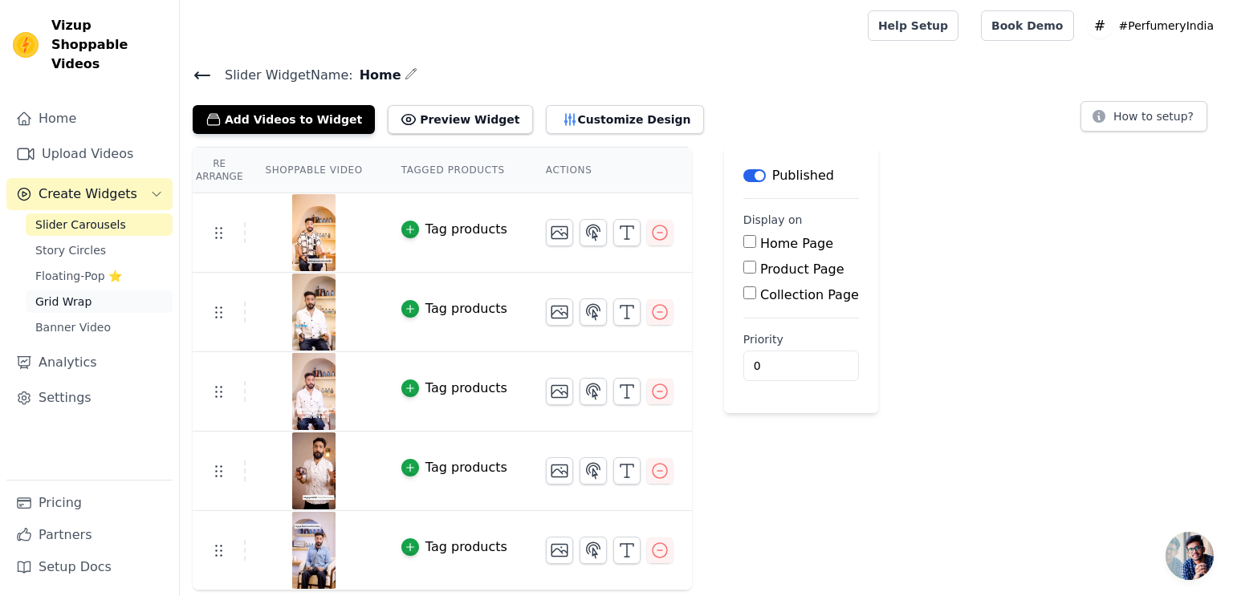
click at [90, 291] on link "Grid Wrap" at bounding box center [99, 302] width 147 height 22
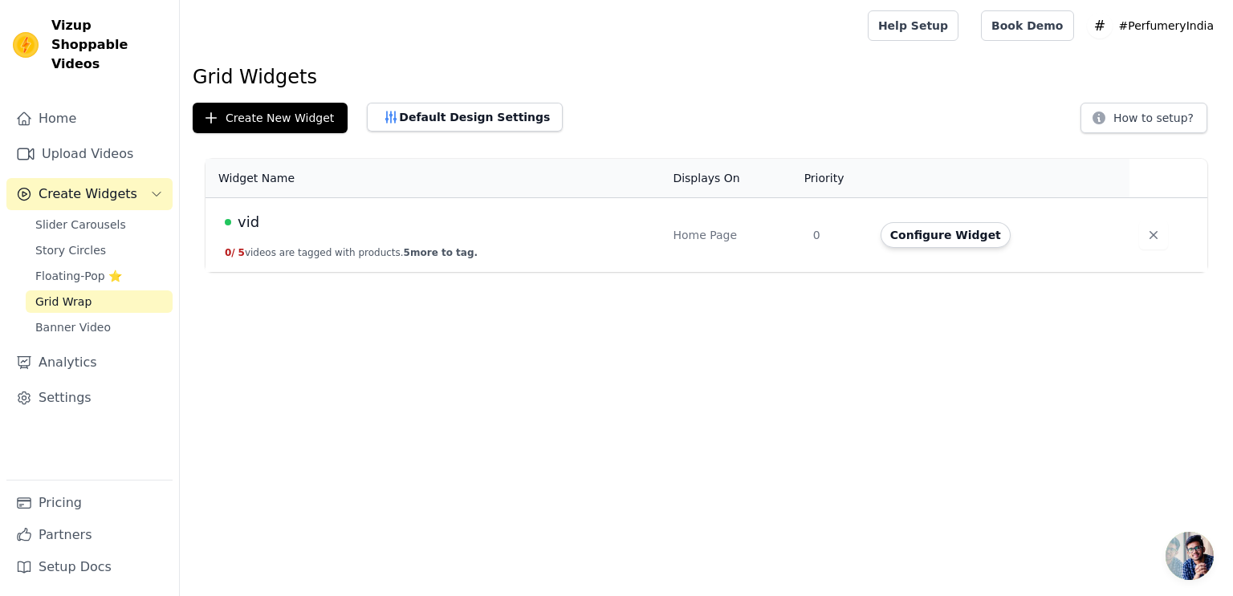
click at [369, 226] on div "vid" at bounding box center [439, 222] width 429 height 22
click at [937, 236] on button "Configure Widget" at bounding box center [945, 235] width 130 height 26
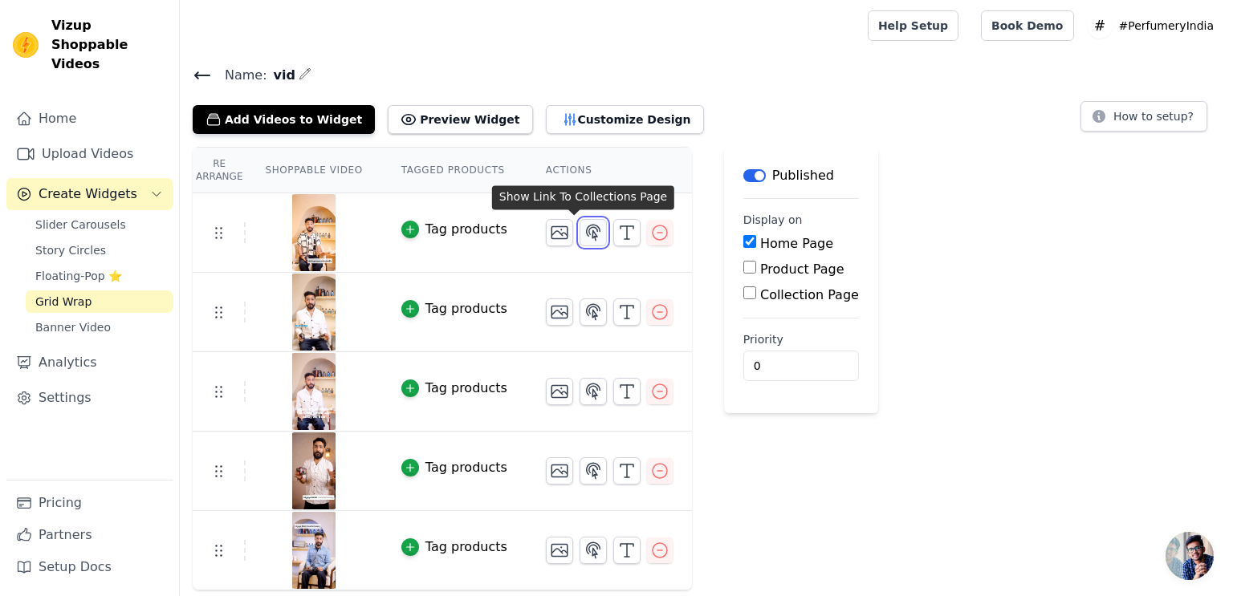
click at [587, 231] on icon "button" at bounding box center [594, 232] width 14 height 15
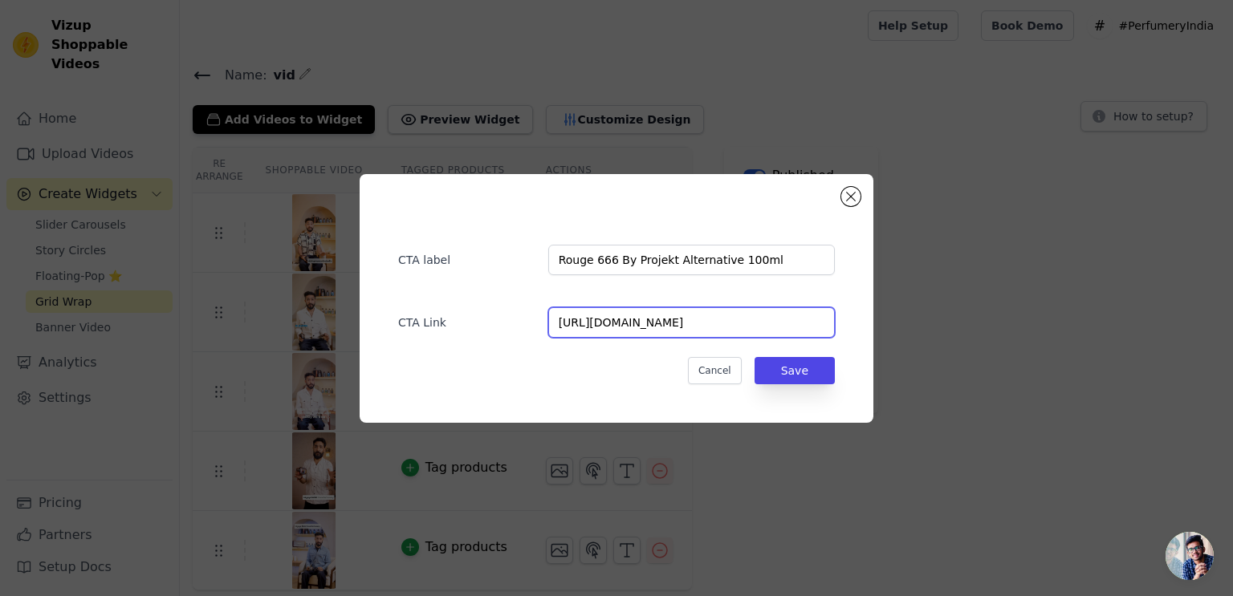
click at [795, 323] on input "https://perfumery.co.in/products/rouge-666-by-projekt-alternative-100ml" at bounding box center [691, 322] width 287 height 30
click at [181, 178] on div "CTA label Rouge 666 By Projekt Alternative 100ml CTA Link https://perfumery.co.…" at bounding box center [616, 298] width 1181 height 300
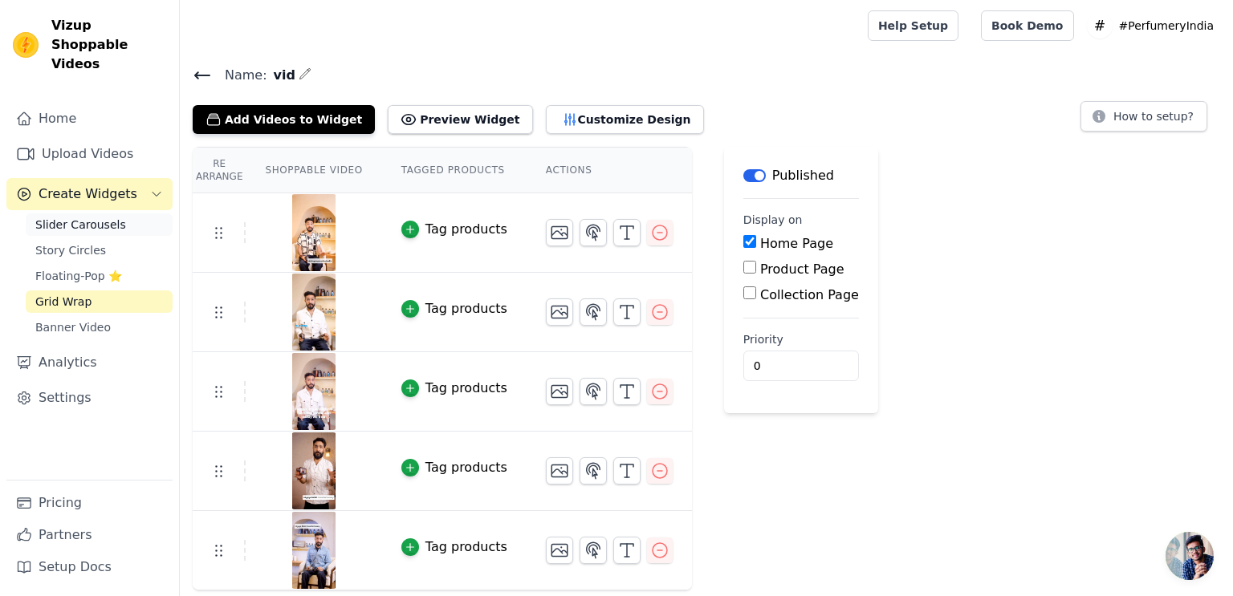
click at [95, 217] on span "Slider Carousels" at bounding box center [80, 225] width 91 height 16
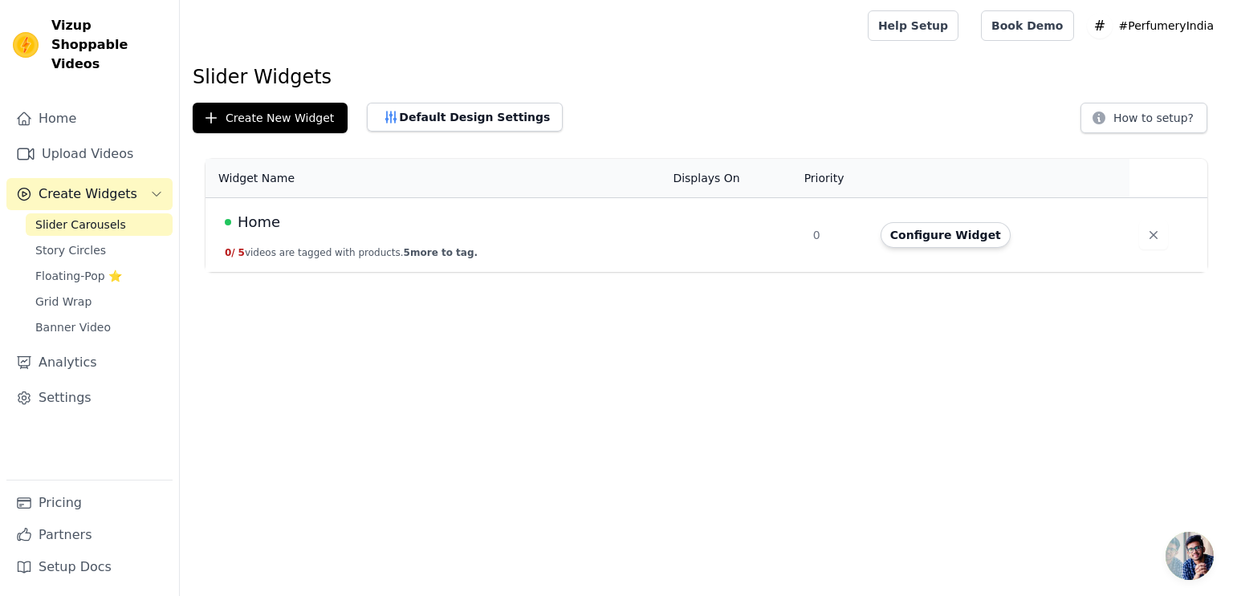
click at [677, 275] on div "Widget Name Displays On Priority Actions Home 0 / 5 videos are tagged with prod…" at bounding box center [706, 215] width 1053 height 126
click at [950, 230] on button "Configure Widget" at bounding box center [945, 235] width 130 height 26
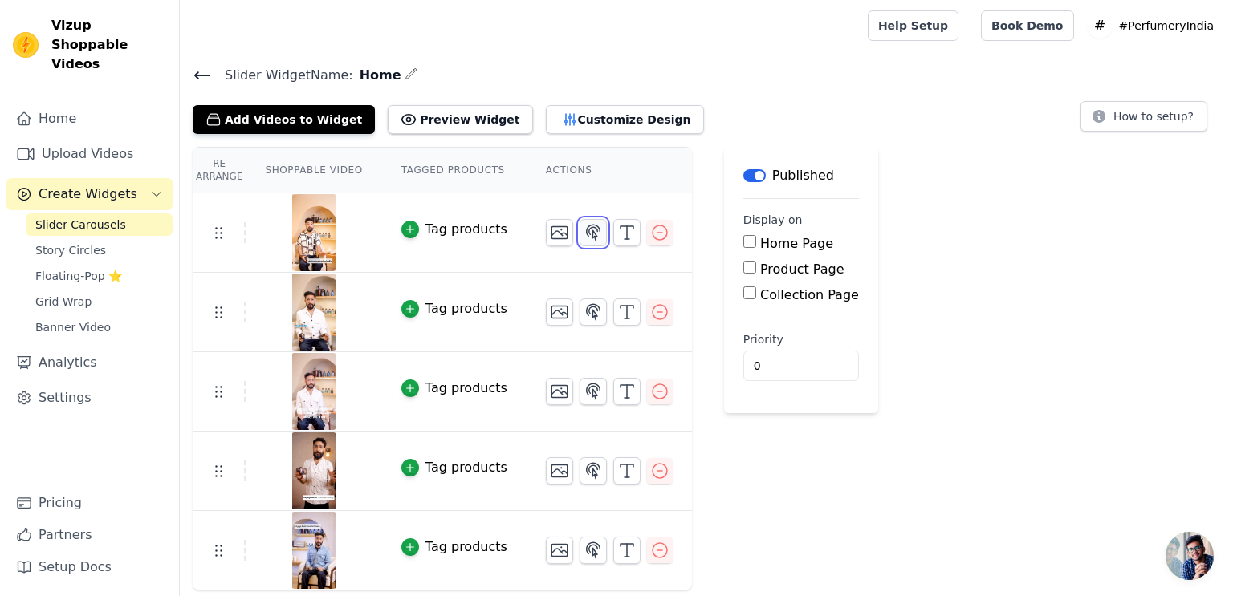
click at [583, 234] on icon "button" at bounding box center [592, 232] width 19 height 19
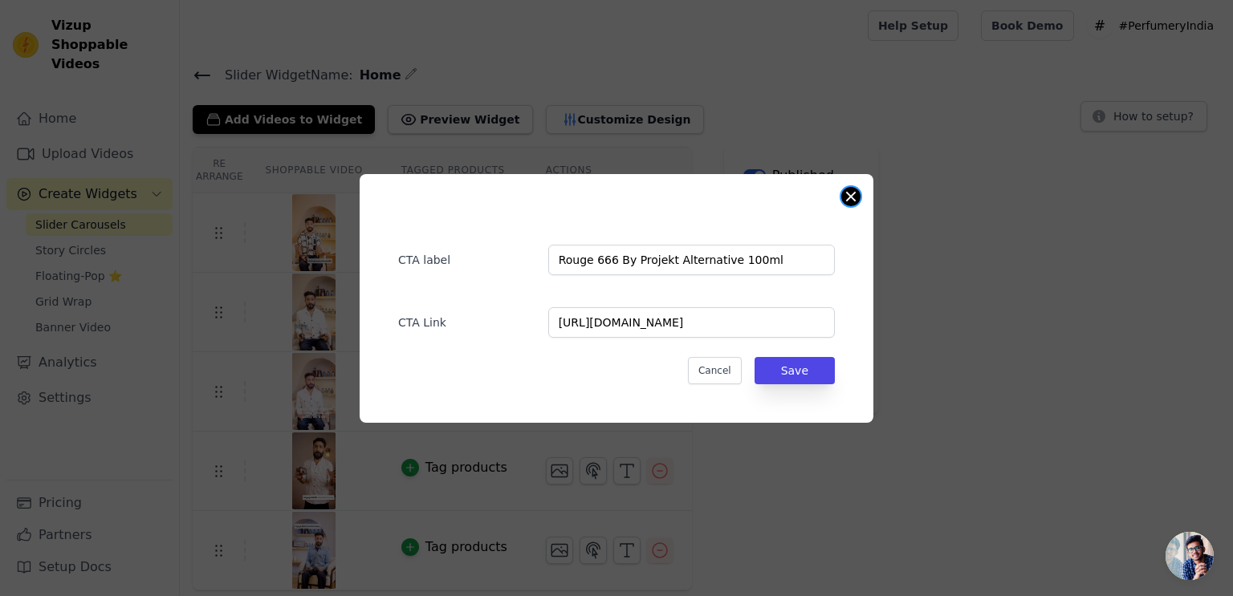
click at [851, 196] on button "Close modal" at bounding box center [850, 196] width 19 height 19
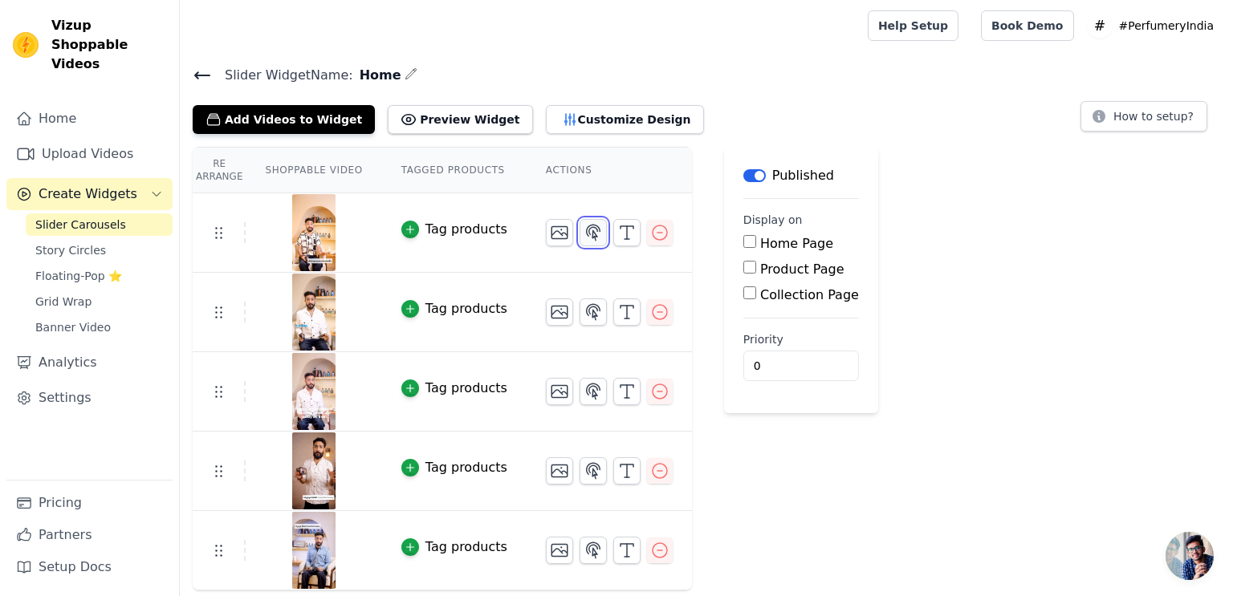
click at [587, 229] on icon "button" at bounding box center [594, 232] width 14 height 15
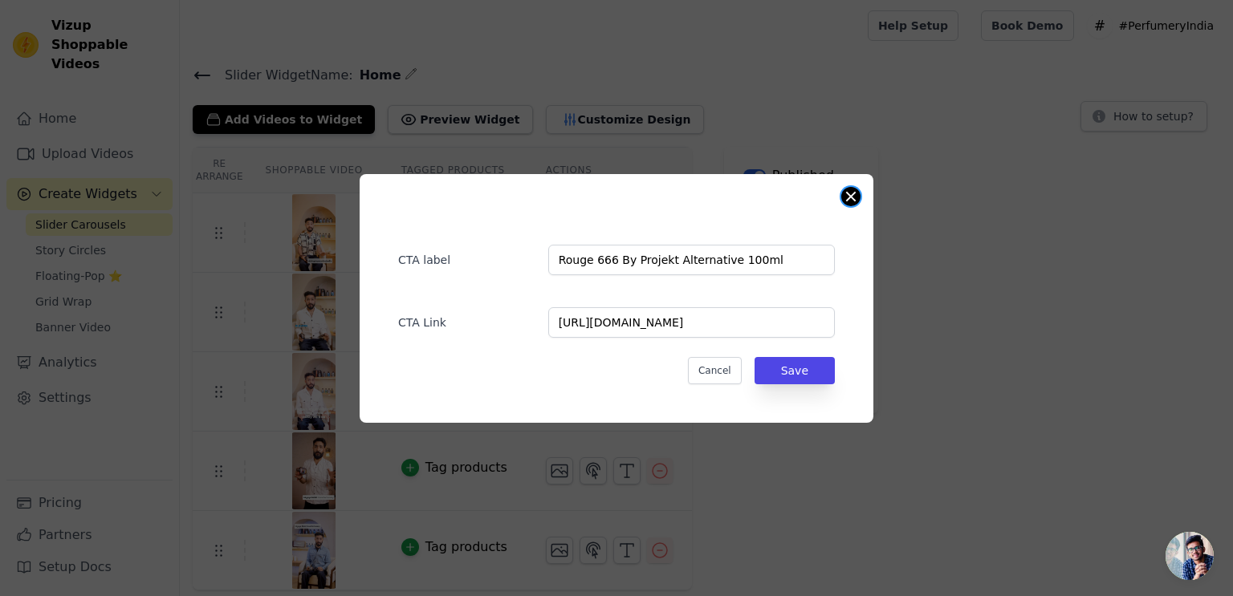
click at [851, 197] on button "Close modal" at bounding box center [850, 196] width 19 height 19
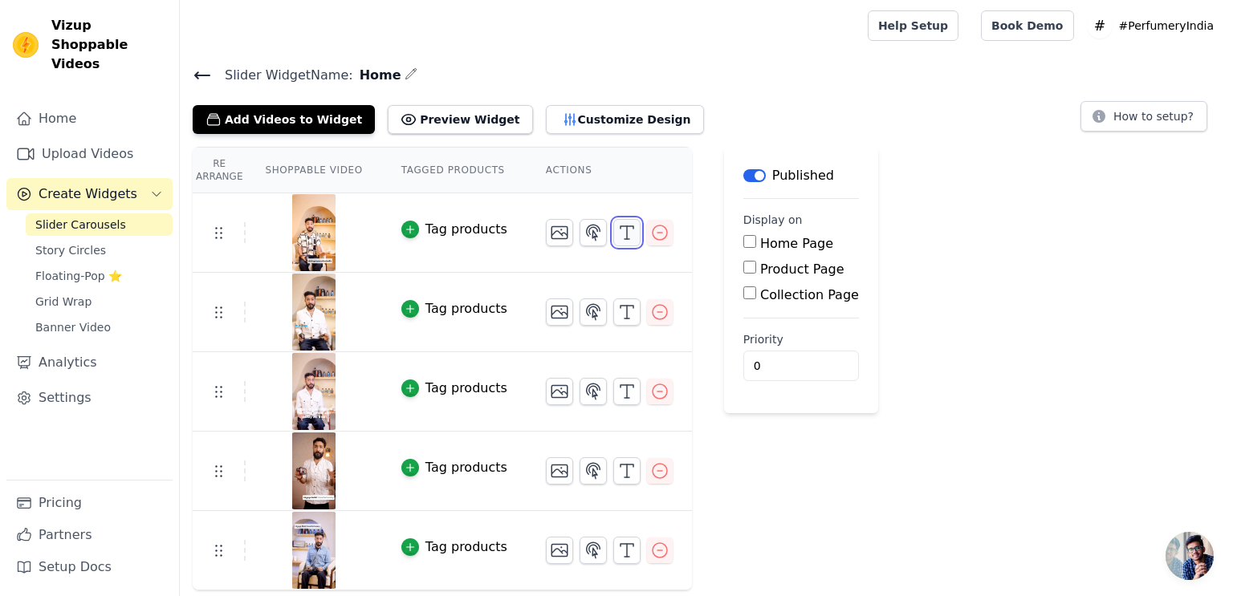
click at [613, 243] on button "button" at bounding box center [626, 232] width 27 height 27
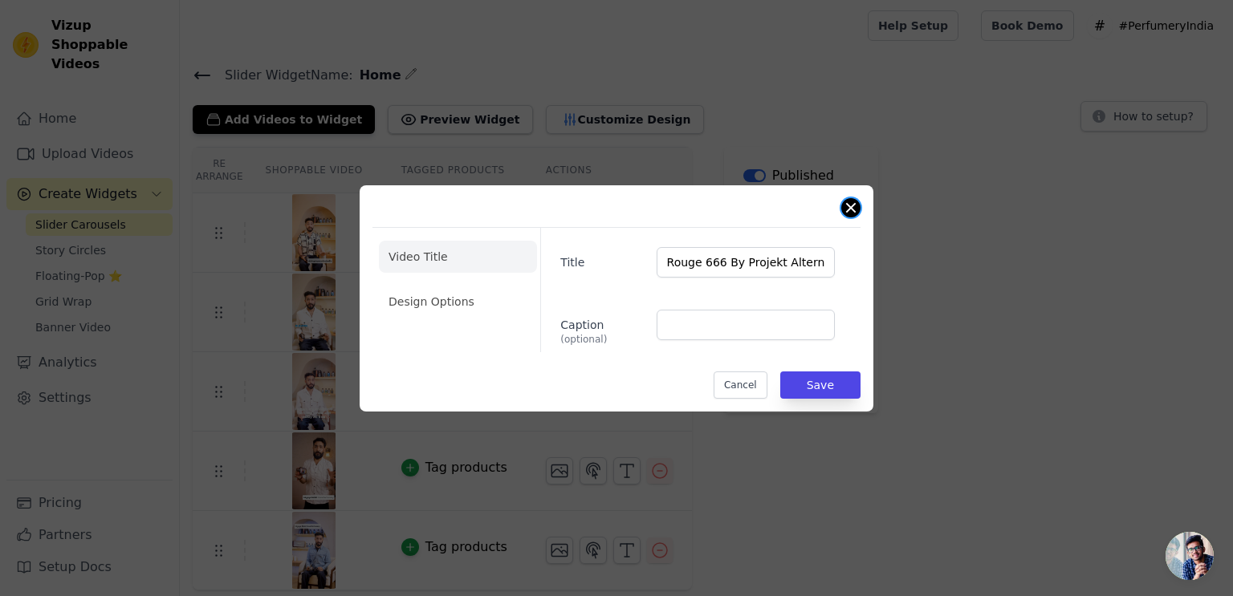
click at [847, 205] on button "Close modal" at bounding box center [850, 207] width 19 height 19
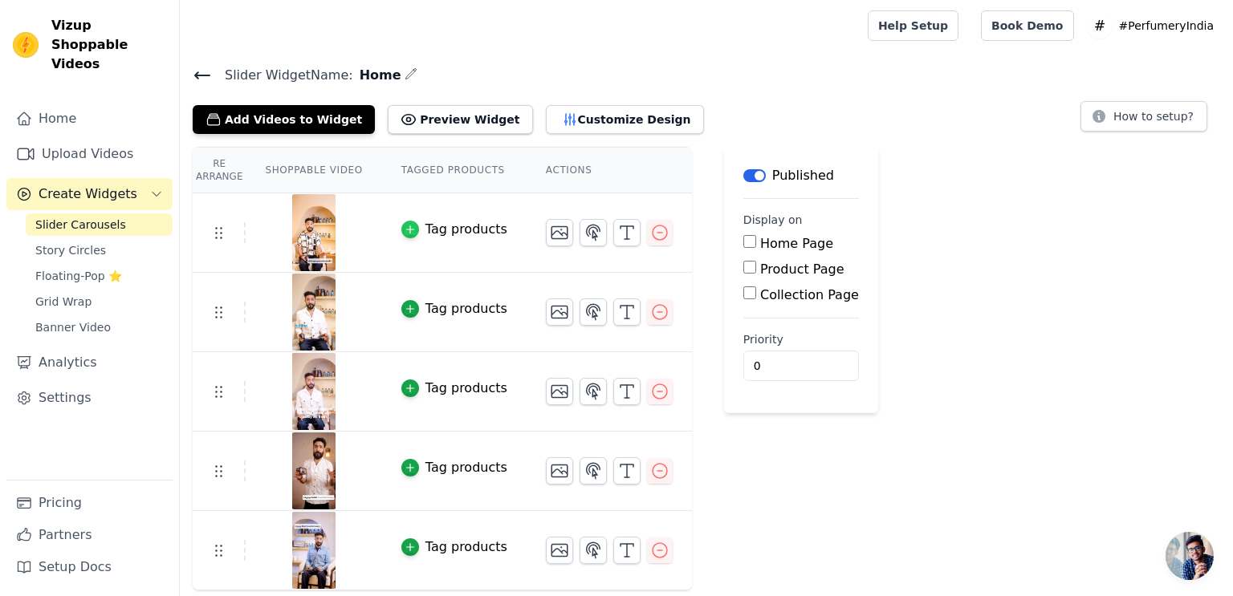
click at [404, 232] on icon "button" at bounding box center [409, 229] width 11 height 11
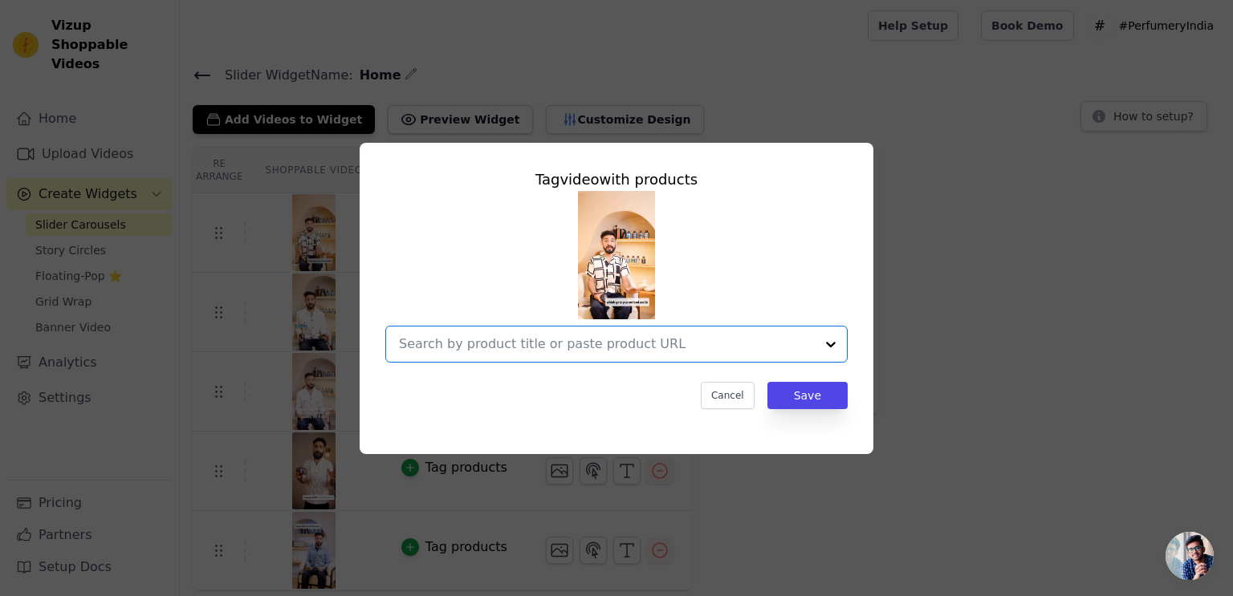
click at [526, 346] on input "text" at bounding box center [607, 344] width 416 height 19
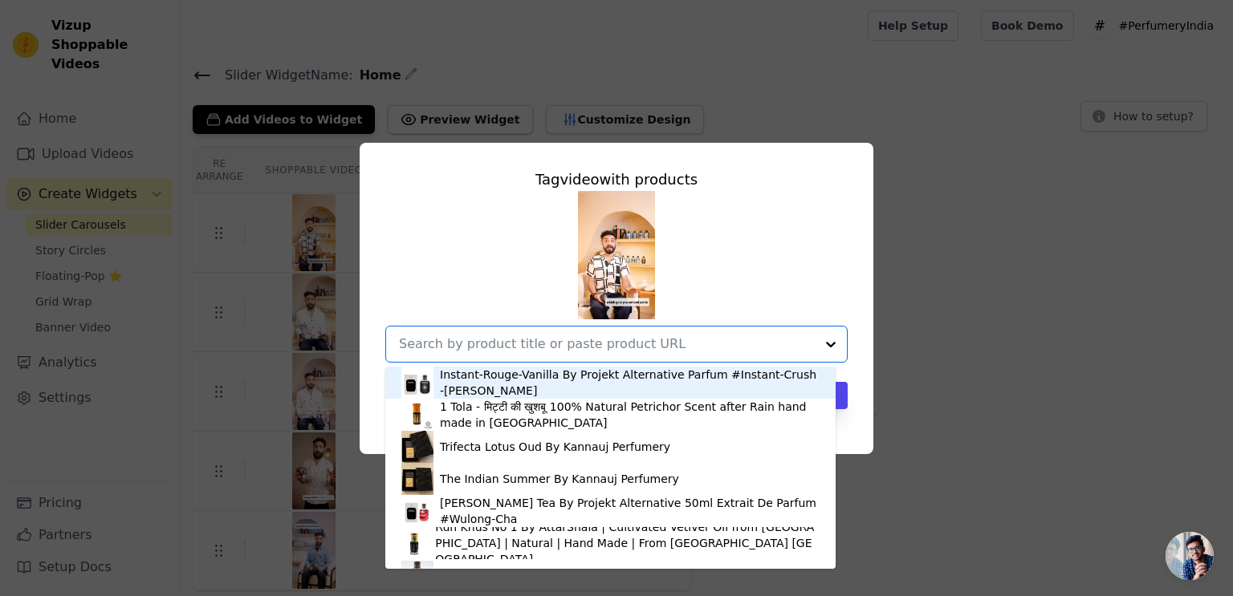
paste input "https://perfumery.co.in/products/rouge-666-by-projekt-alternative-100ml"
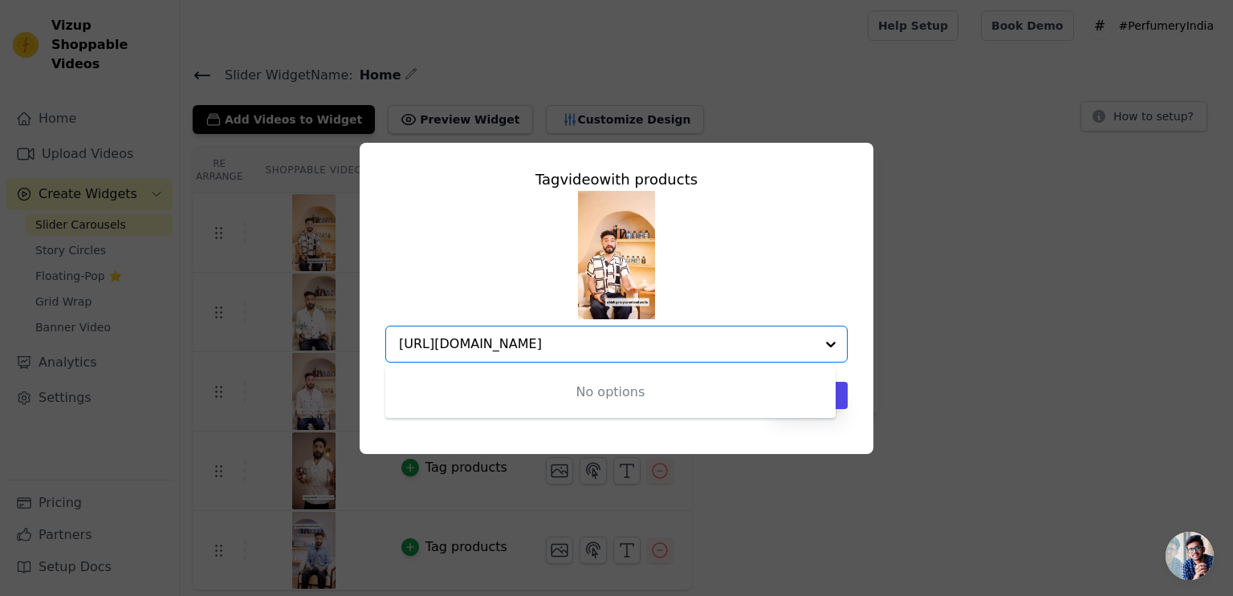
type input "https://perfumery.co.in/products/rouge-666-by-projekt-alternative-100ml"
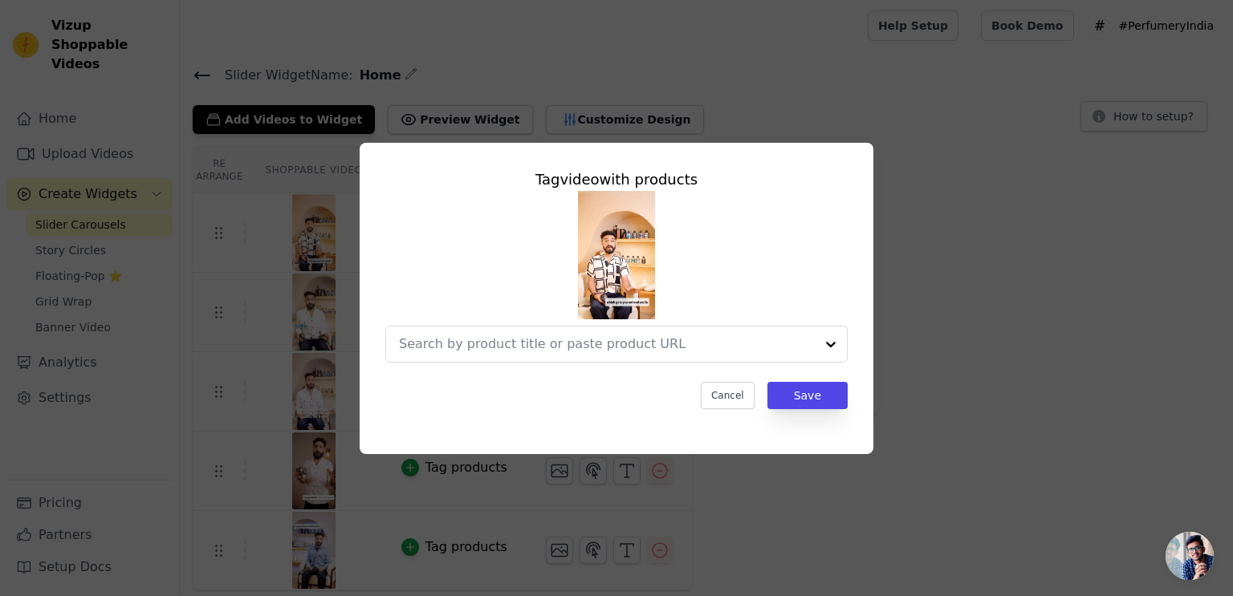
click at [803, 288] on div at bounding box center [616, 277] width 462 height 172
click at [728, 397] on button "Cancel" at bounding box center [728, 395] width 54 height 27
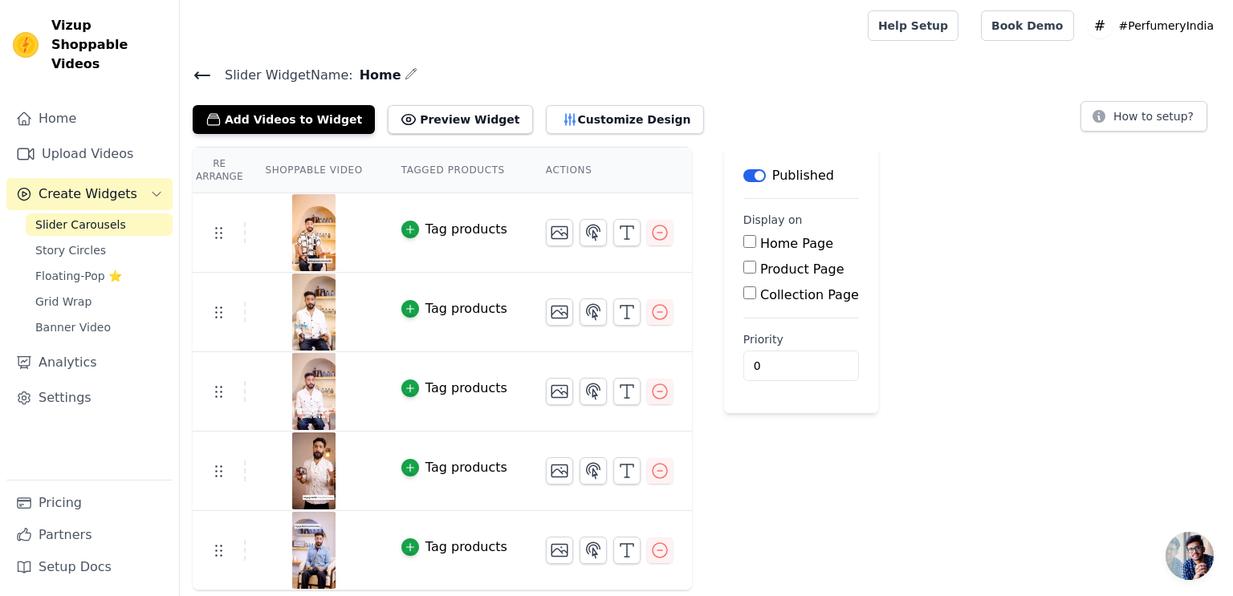
click at [715, 64] on h4 "Slider Widget Name: Home" at bounding box center [706, 75] width 1027 height 22
click at [436, 127] on button "Preview Widget" at bounding box center [460, 119] width 144 height 29
click at [89, 291] on link "Grid Wrap" at bounding box center [99, 302] width 147 height 22
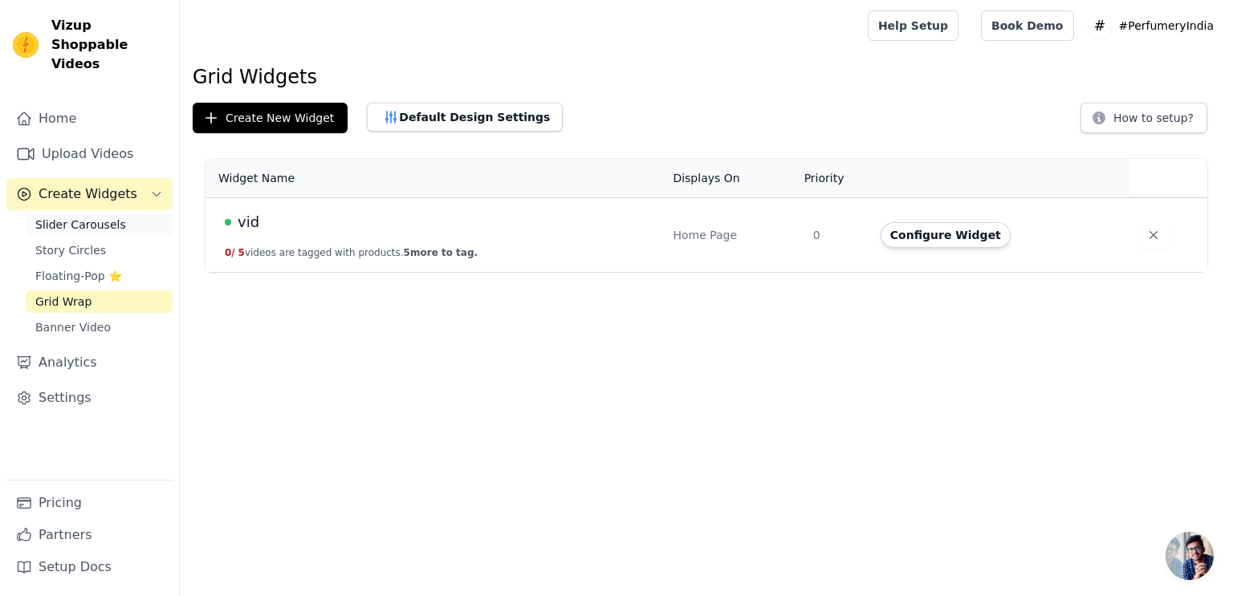
click at [98, 217] on span "Slider Carousels" at bounding box center [80, 225] width 91 height 16
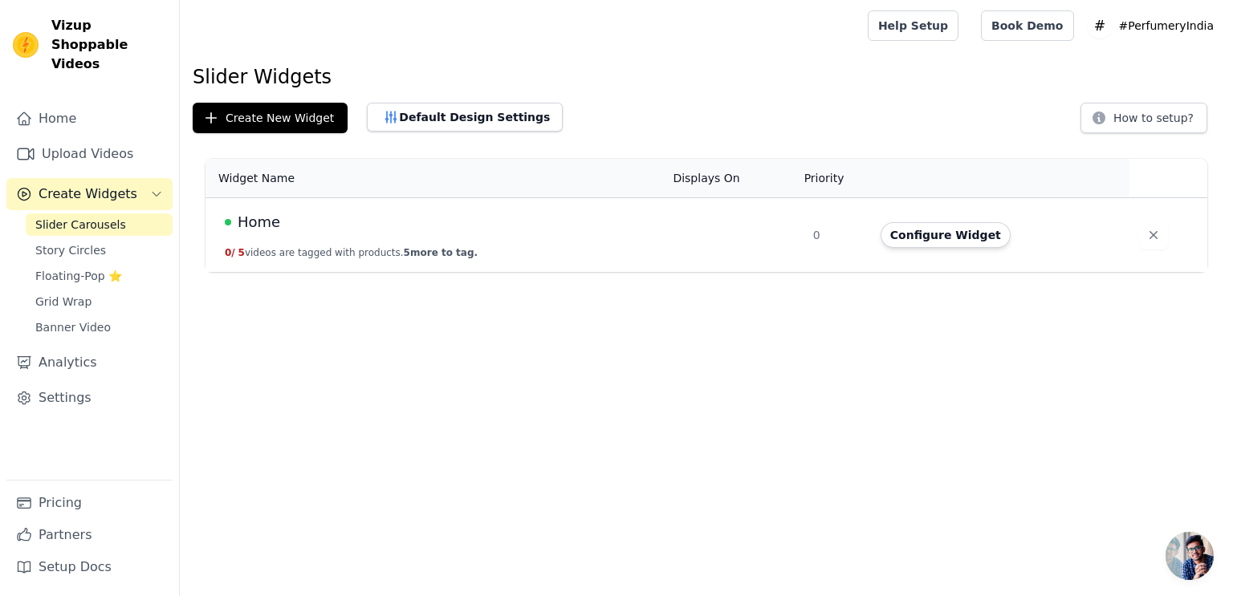
drag, startPoint x: 684, startPoint y: 195, endPoint x: 591, endPoint y: 243, distance: 104.8
click at [591, 243] on table "Widget Name Displays On Priority Actions Home 0 / 5 videos are tagged with prod…" at bounding box center [706, 215] width 1002 height 113
click at [591, 243] on td "Home 0 / 5 videos are tagged with products. 5 more to tag." at bounding box center [433, 235] width 457 height 75
click at [947, 234] on button "Configure Widget" at bounding box center [945, 235] width 130 height 26
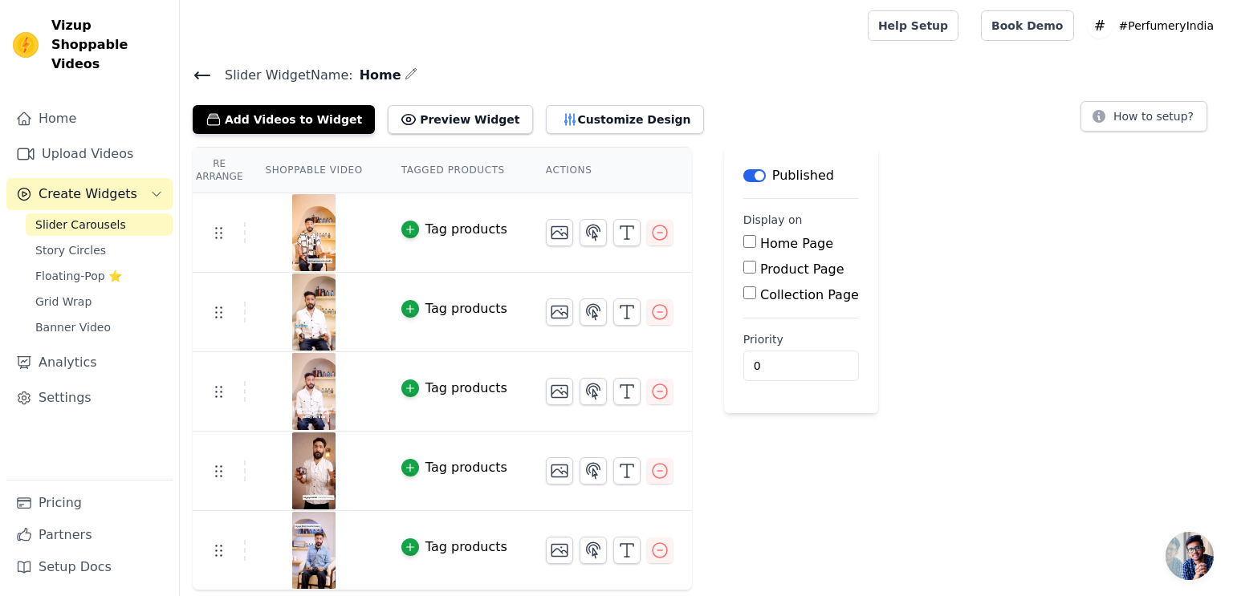
click at [743, 243] on input "Home Page" at bounding box center [749, 241] width 13 height 13
checkbox input "true"
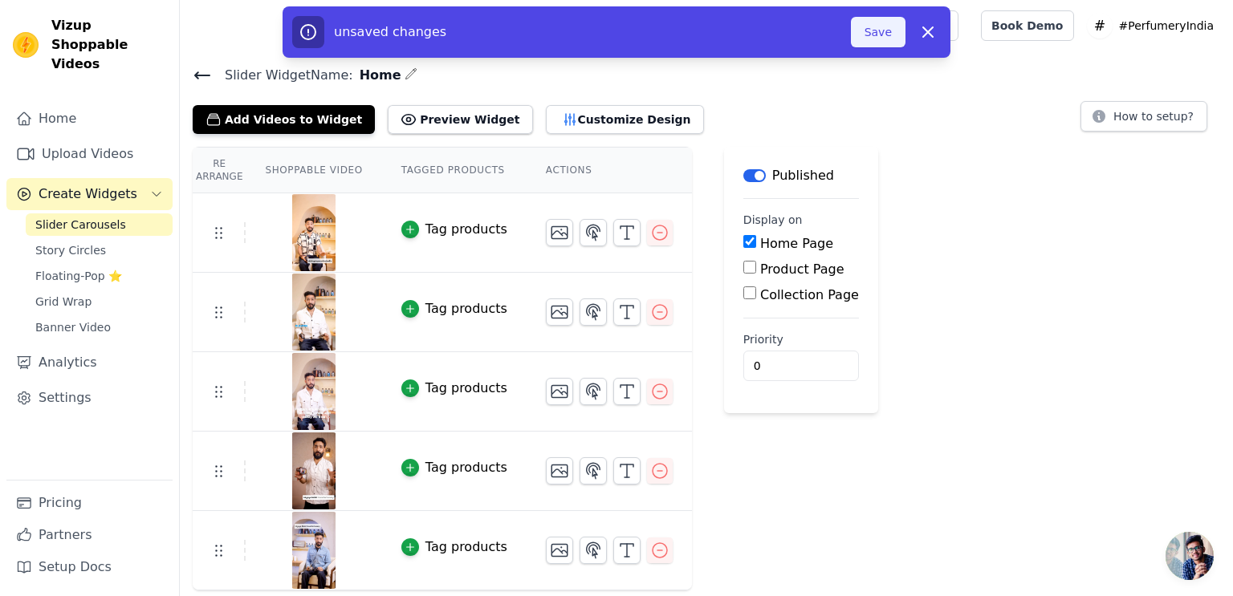
click at [873, 35] on button "Save" at bounding box center [878, 32] width 55 height 30
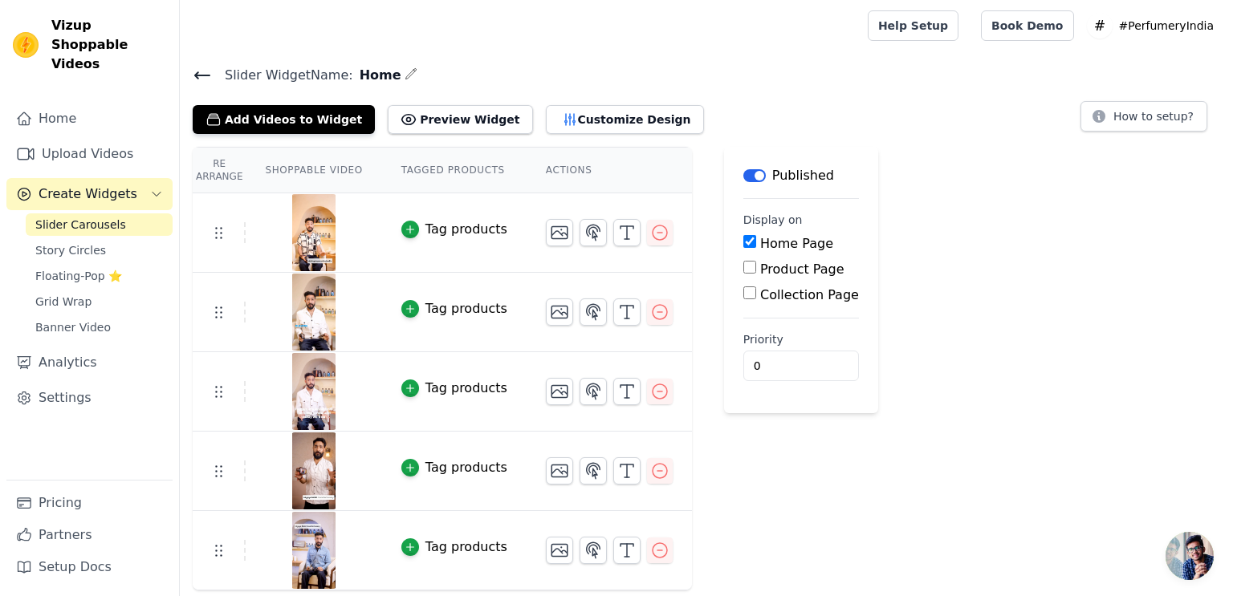
click at [446, 231] on div "Tag products" at bounding box center [466, 229] width 82 height 19
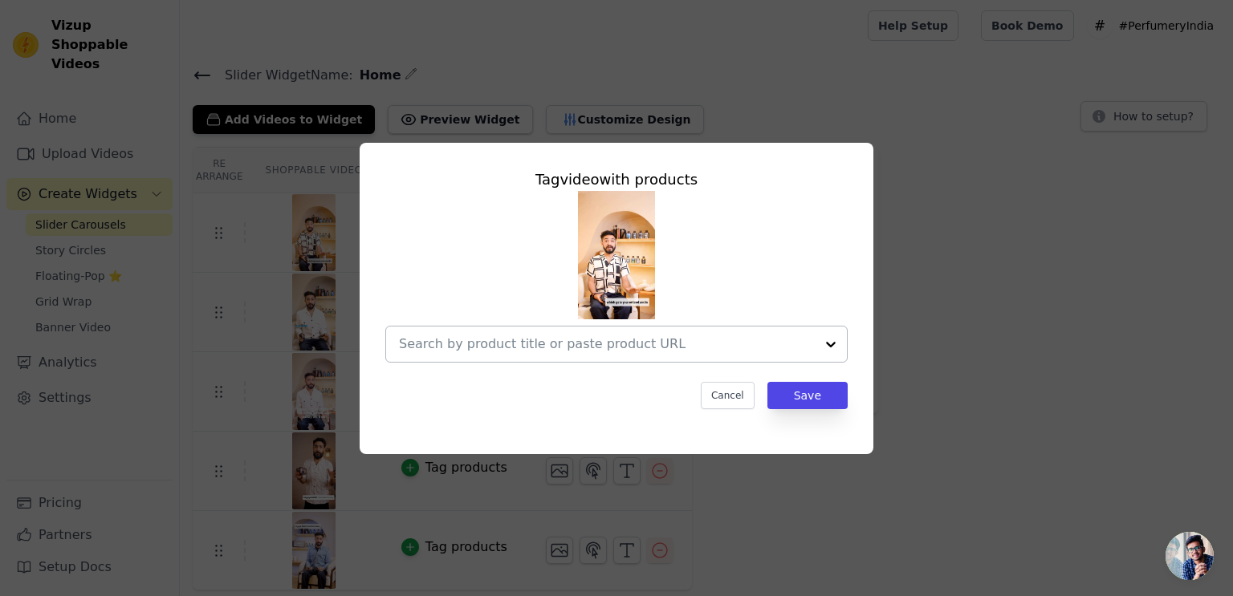
click at [597, 339] on input "text" at bounding box center [607, 344] width 416 height 19
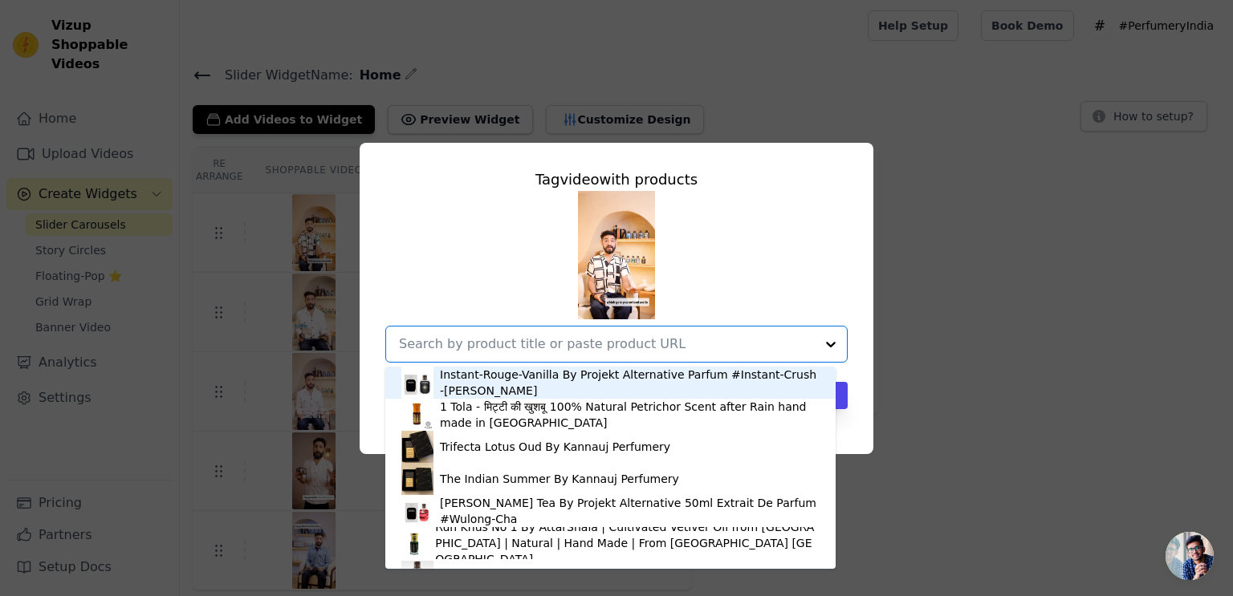
paste input "https://perfumery.co.in/products/cheetah-reborn-tygar-100ml"
type input "https://perfumery.co.in/products/cheetah-reborn-tygar-100ml"
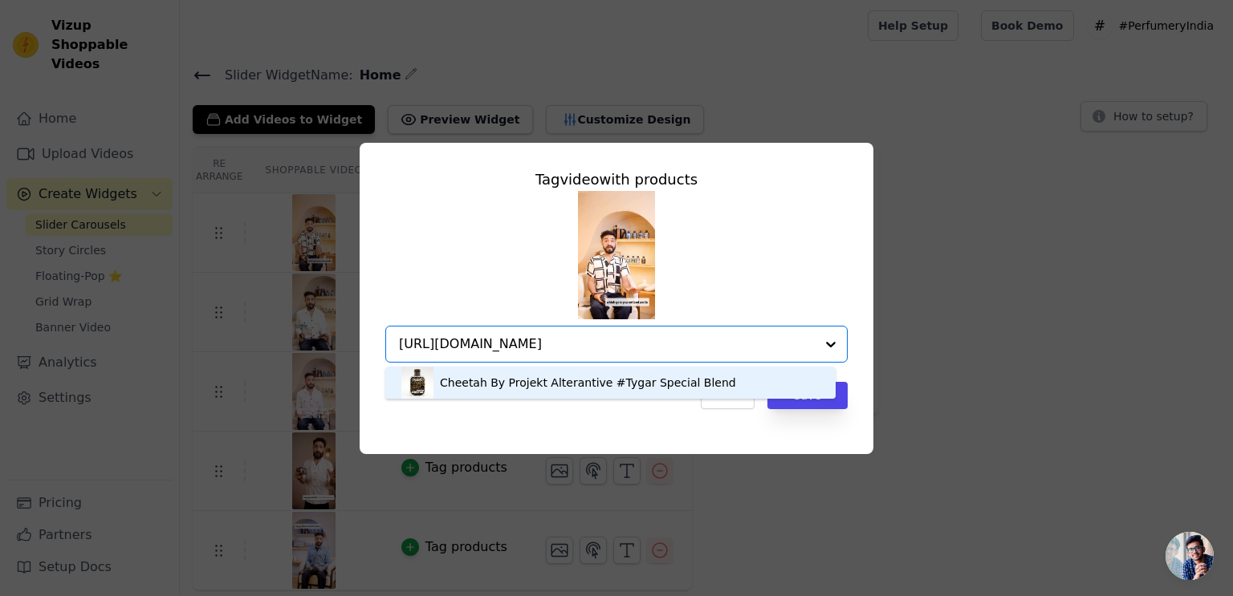
click at [535, 383] on div "Cheetah By Projekt Alterantive #Tygar Special Blend" at bounding box center [588, 383] width 296 height 16
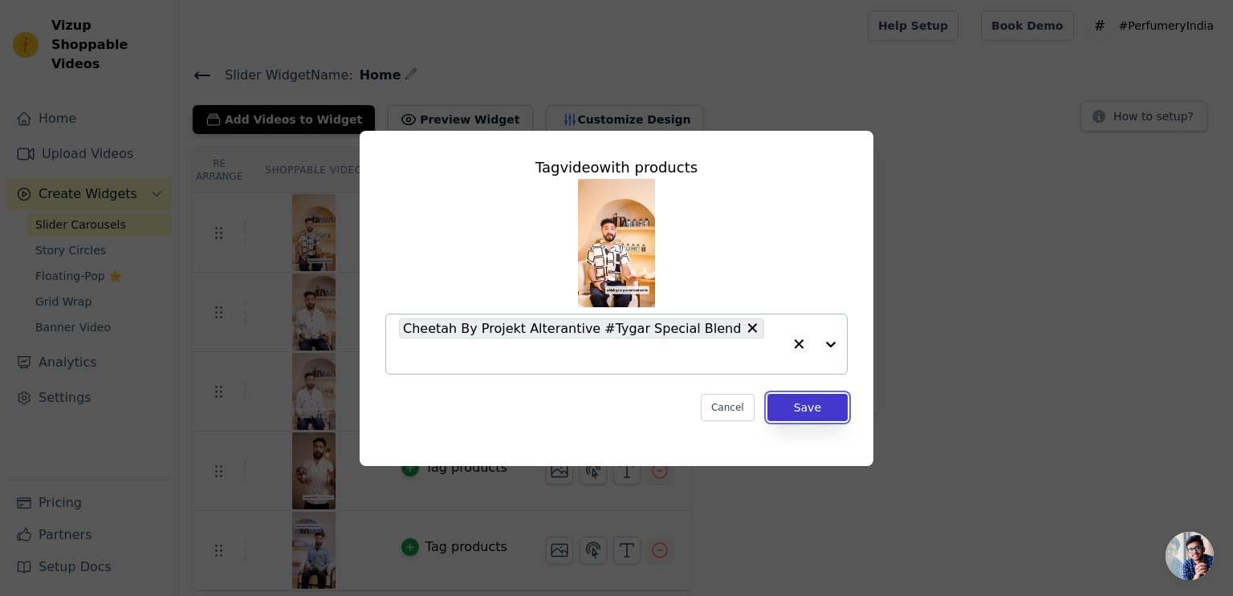
click at [794, 395] on button "Save" at bounding box center [807, 407] width 80 height 27
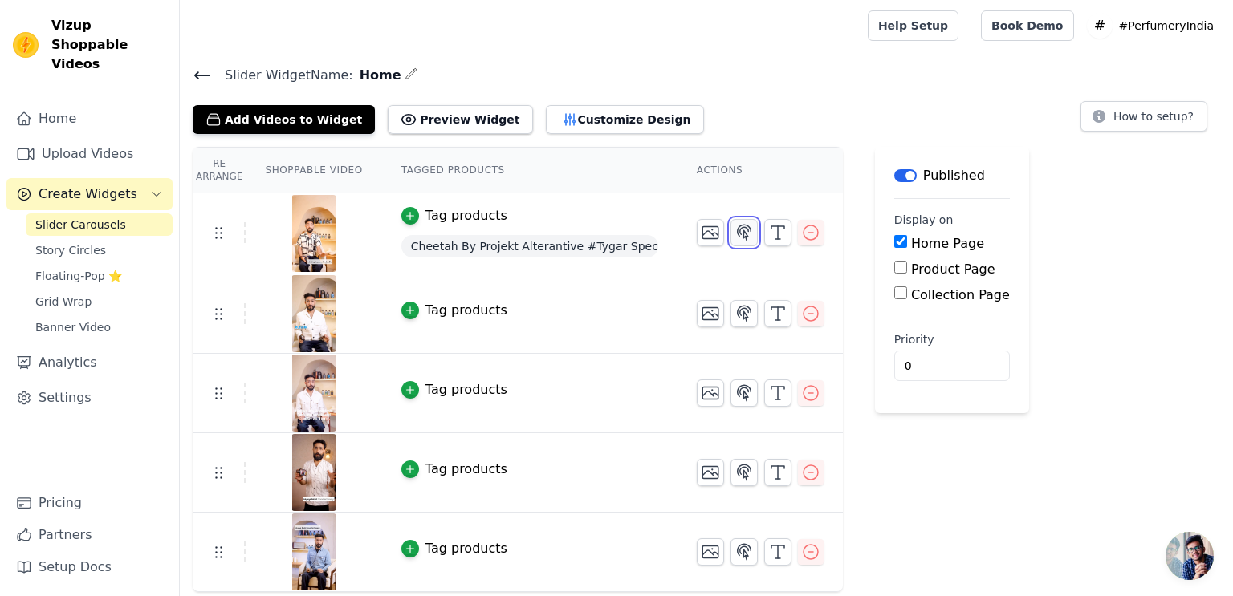
click at [734, 230] on icon "button" at bounding box center [743, 232] width 19 height 19
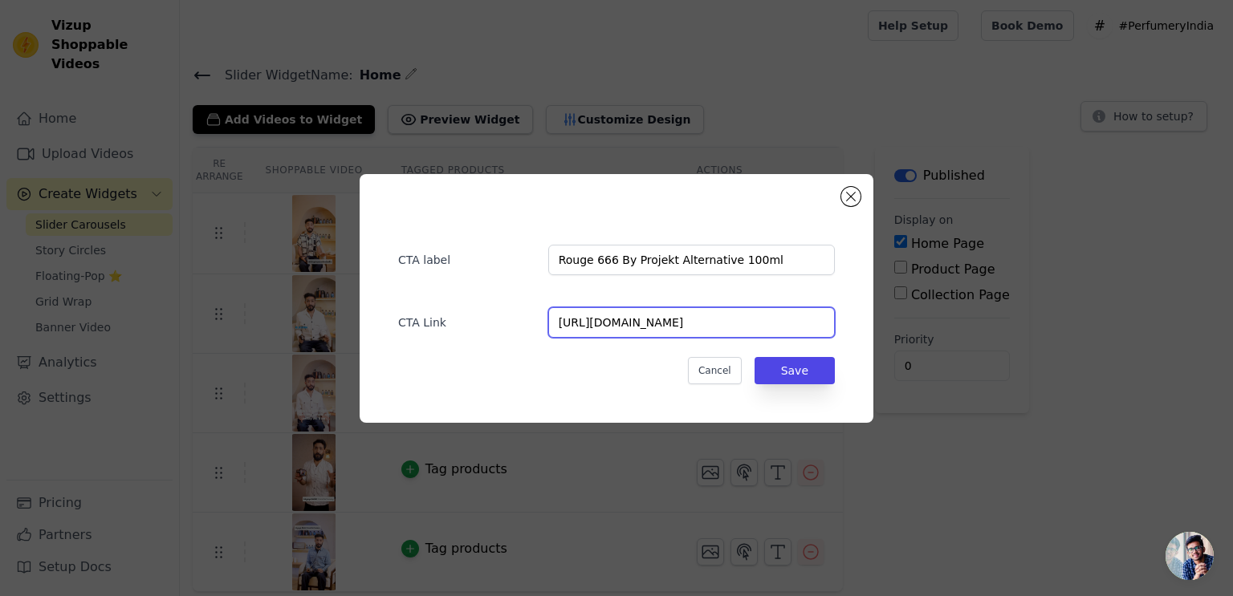
click at [671, 331] on input "https://perfumery.co.in/products/rouge-666-by-projekt-alternative-100ml" at bounding box center [691, 322] width 287 height 30
paste input "cheetah-reborn-tygar"
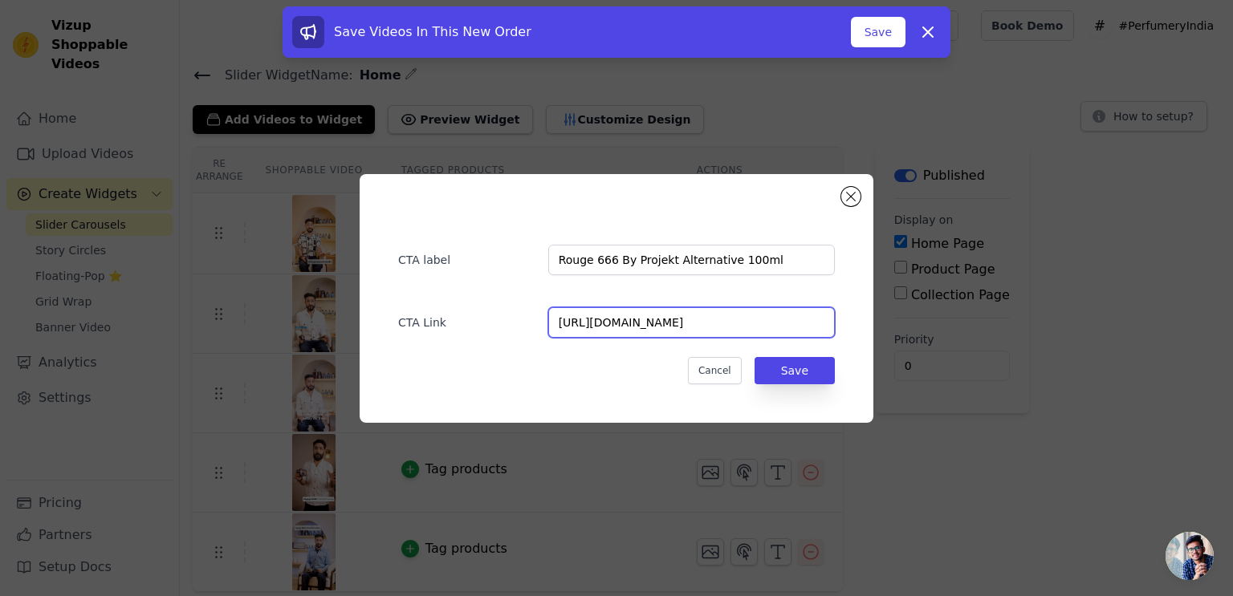
type input "https://perfumery.co.in/products/cheetah-reborn-tygar-100ml"
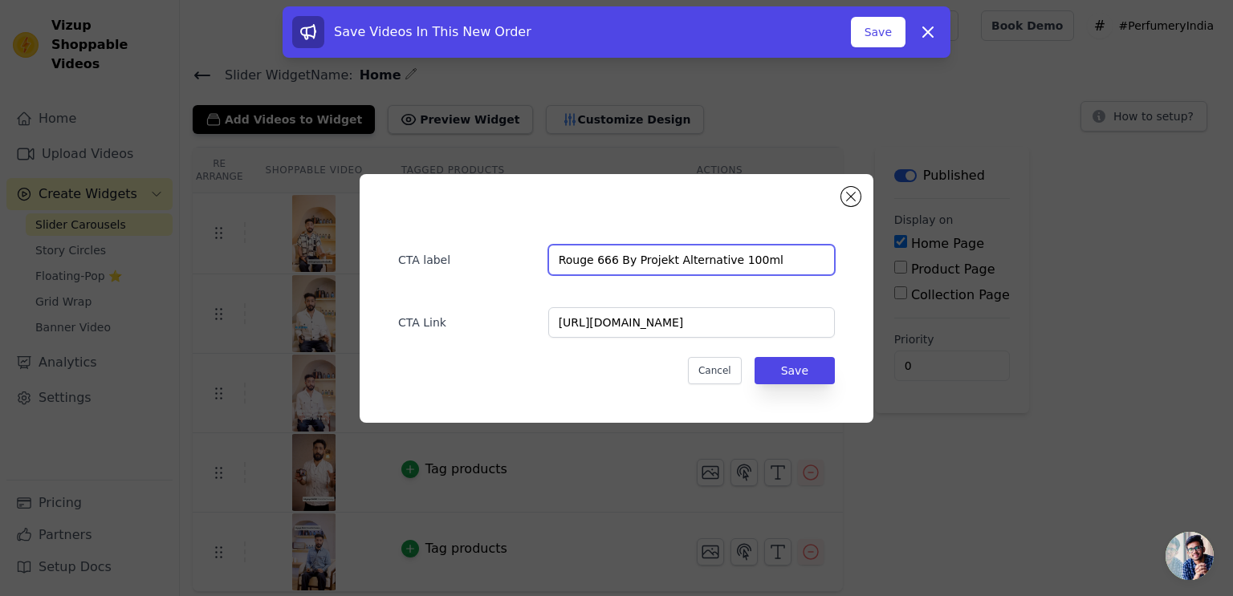
scroll to position [0, 0]
click at [706, 259] on input "Rouge 666 By Projekt Alternative 100ml" at bounding box center [691, 260] width 287 height 30
paste input "cheetah-reborn-tygar-"
type input "Cheetah Reborn Tygar 100ml"
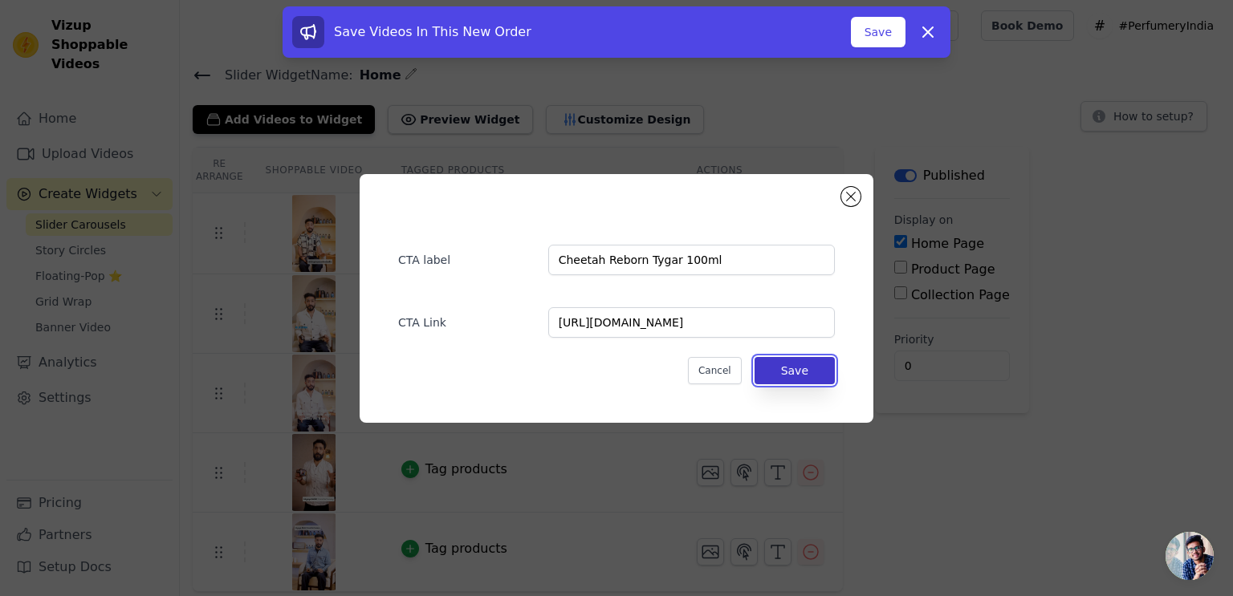
click at [812, 374] on button "Save" at bounding box center [794, 370] width 80 height 27
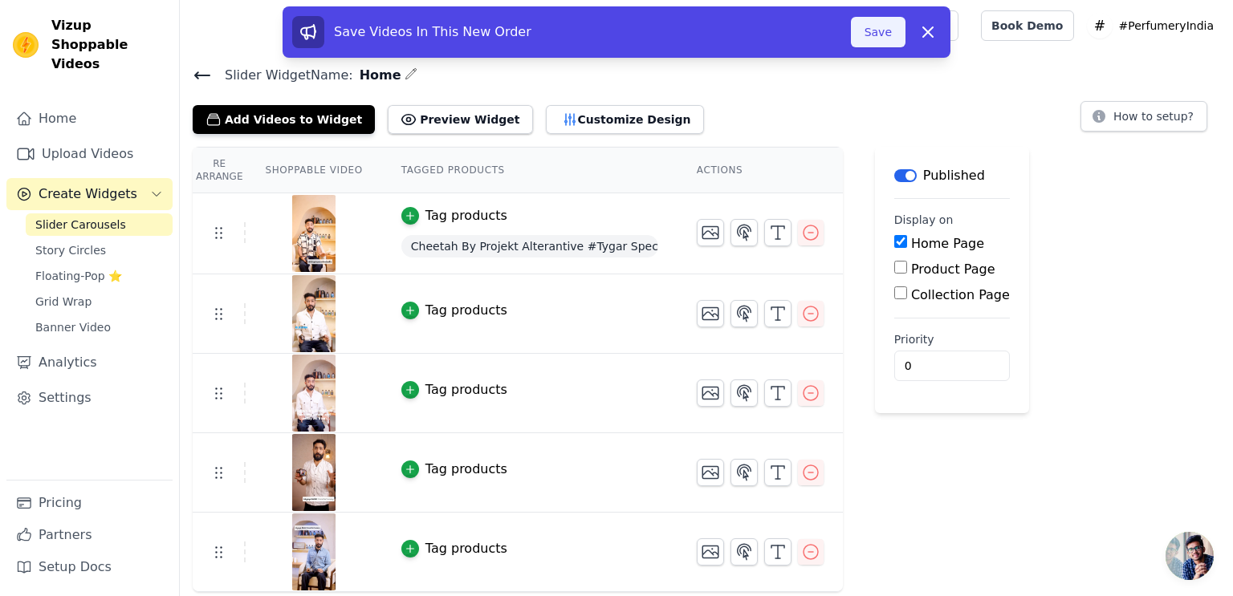
click at [880, 35] on button "Save" at bounding box center [878, 32] width 55 height 30
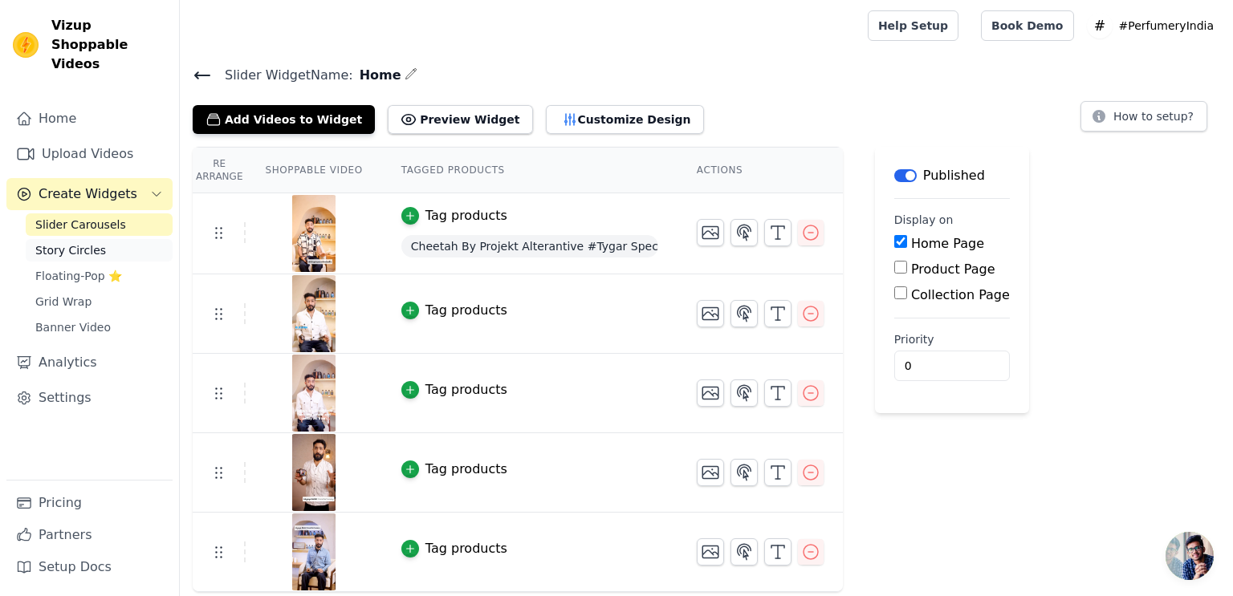
click at [110, 239] on link "Story Circles" at bounding box center [99, 250] width 147 height 22
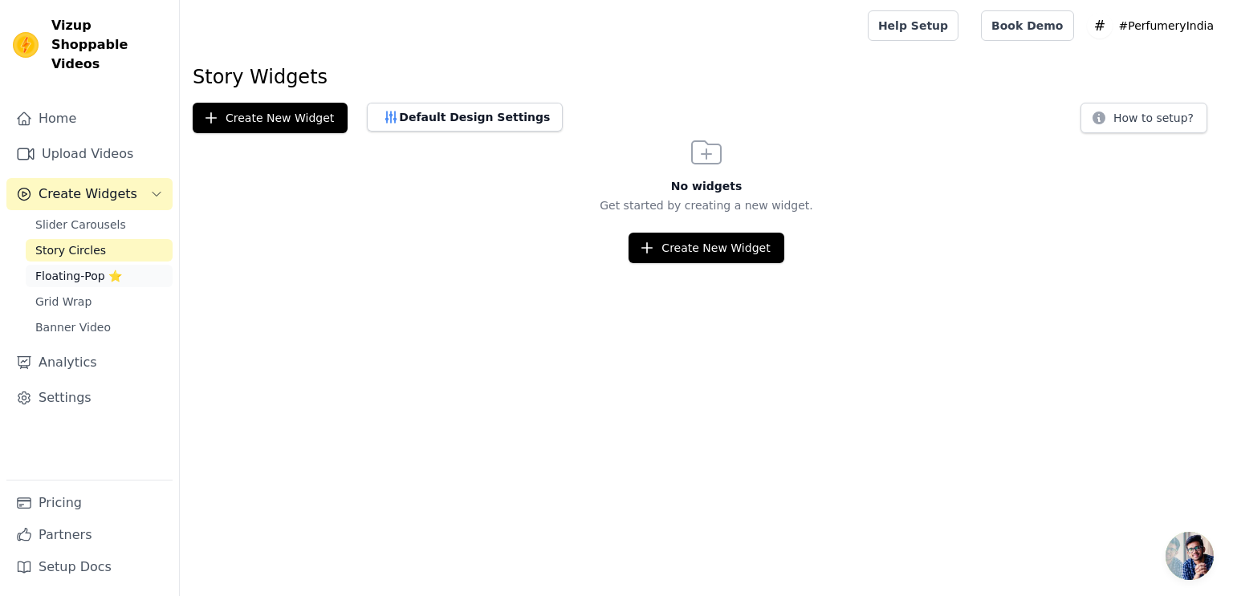
click at [83, 268] on span "Floating-Pop ⭐" at bounding box center [78, 276] width 87 height 16
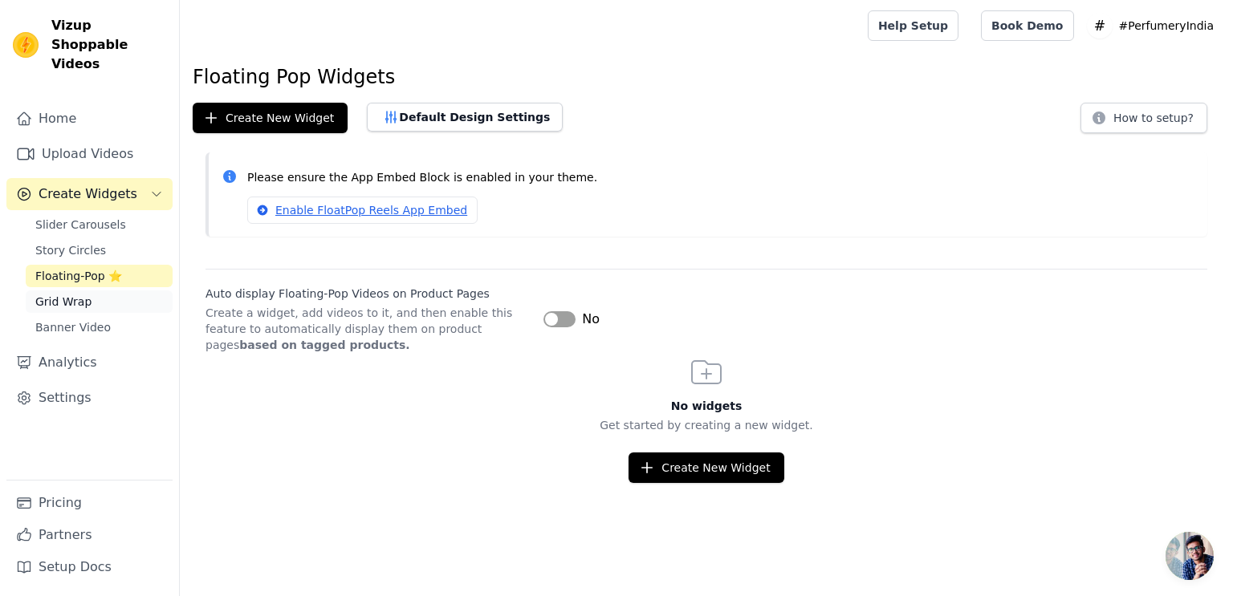
click at [93, 291] on link "Grid Wrap" at bounding box center [99, 302] width 147 height 22
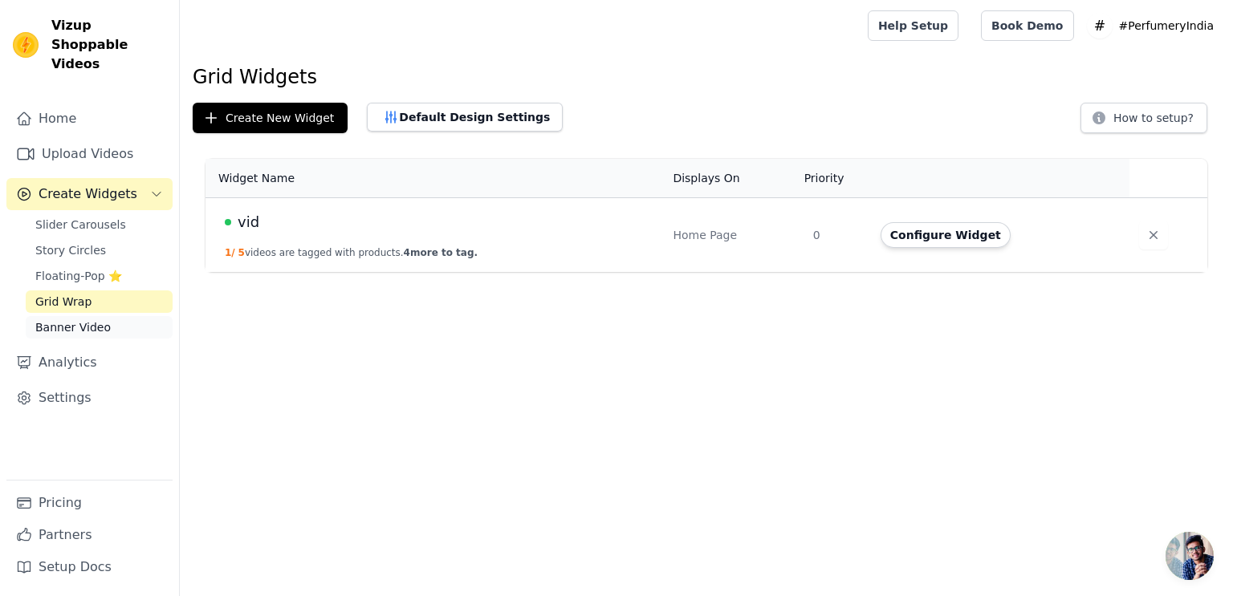
click at [77, 319] on span "Banner Video" at bounding box center [72, 327] width 75 height 16
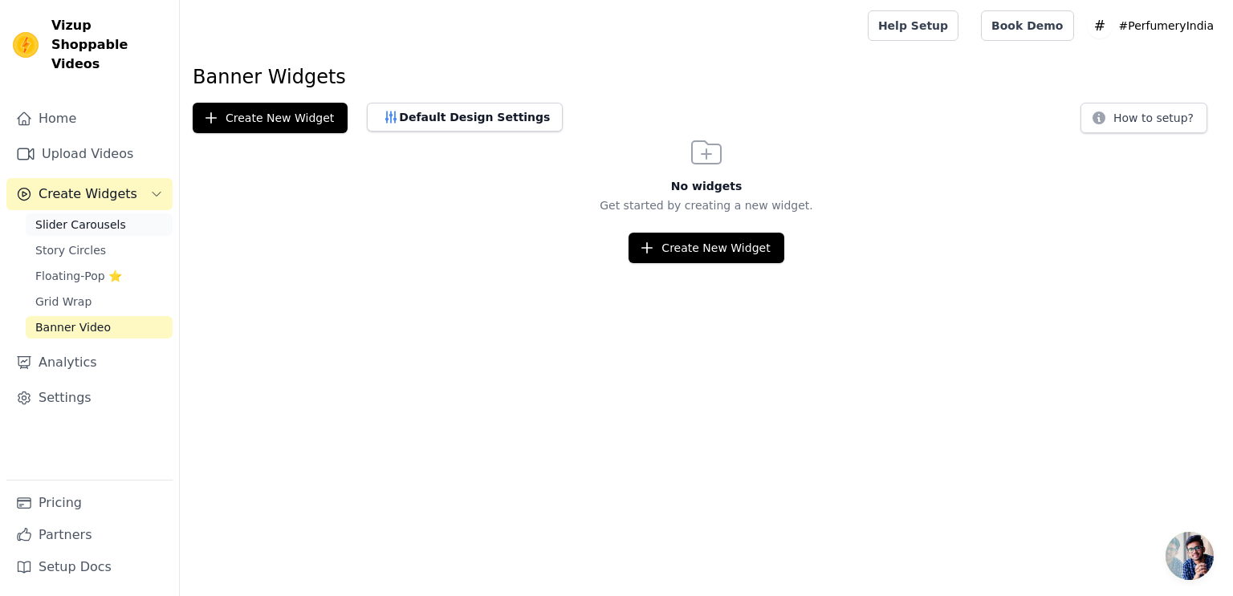
click at [80, 217] on span "Slider Carousels" at bounding box center [80, 225] width 91 height 16
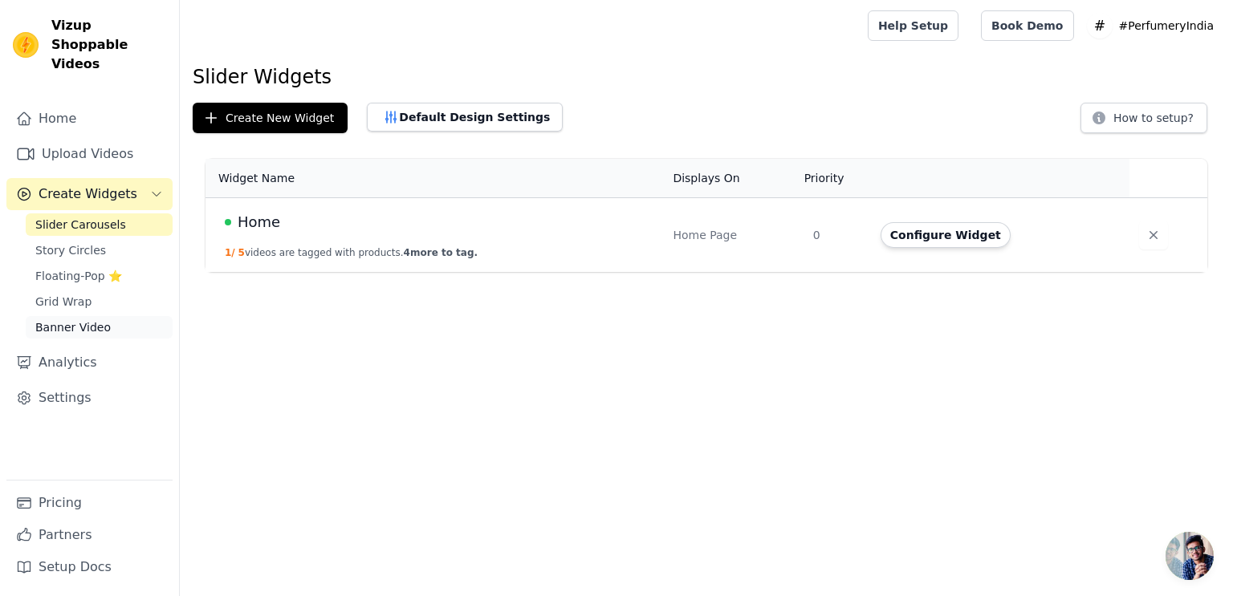
click at [84, 316] on link "Banner Video" at bounding box center [99, 327] width 147 height 22
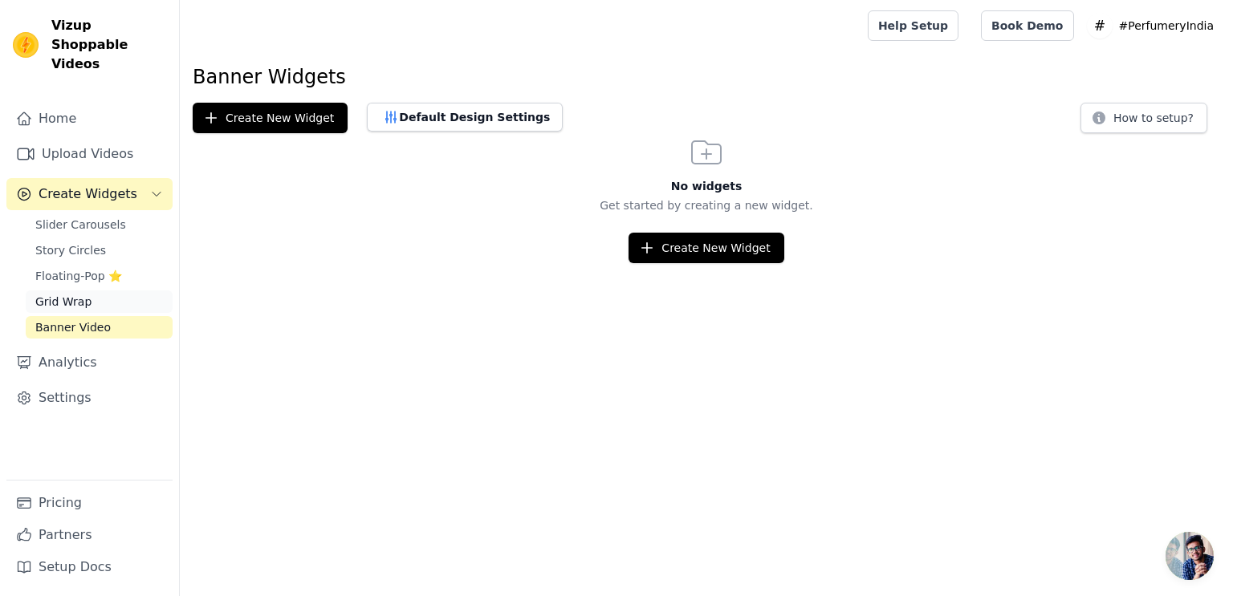
click at [93, 291] on link "Grid Wrap" at bounding box center [99, 302] width 147 height 22
